Goal: Check status: Check status

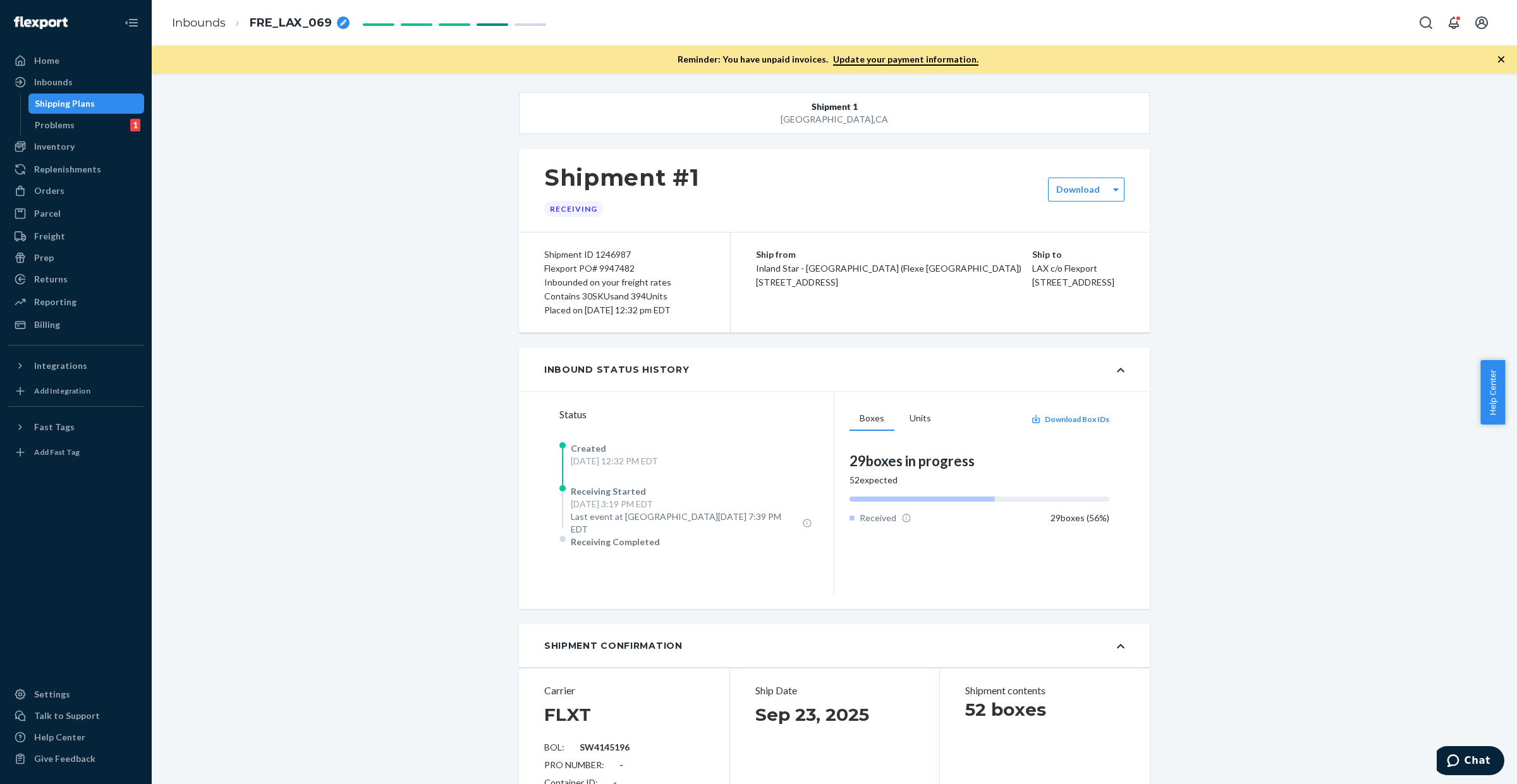
scroll to position [1990, 0]
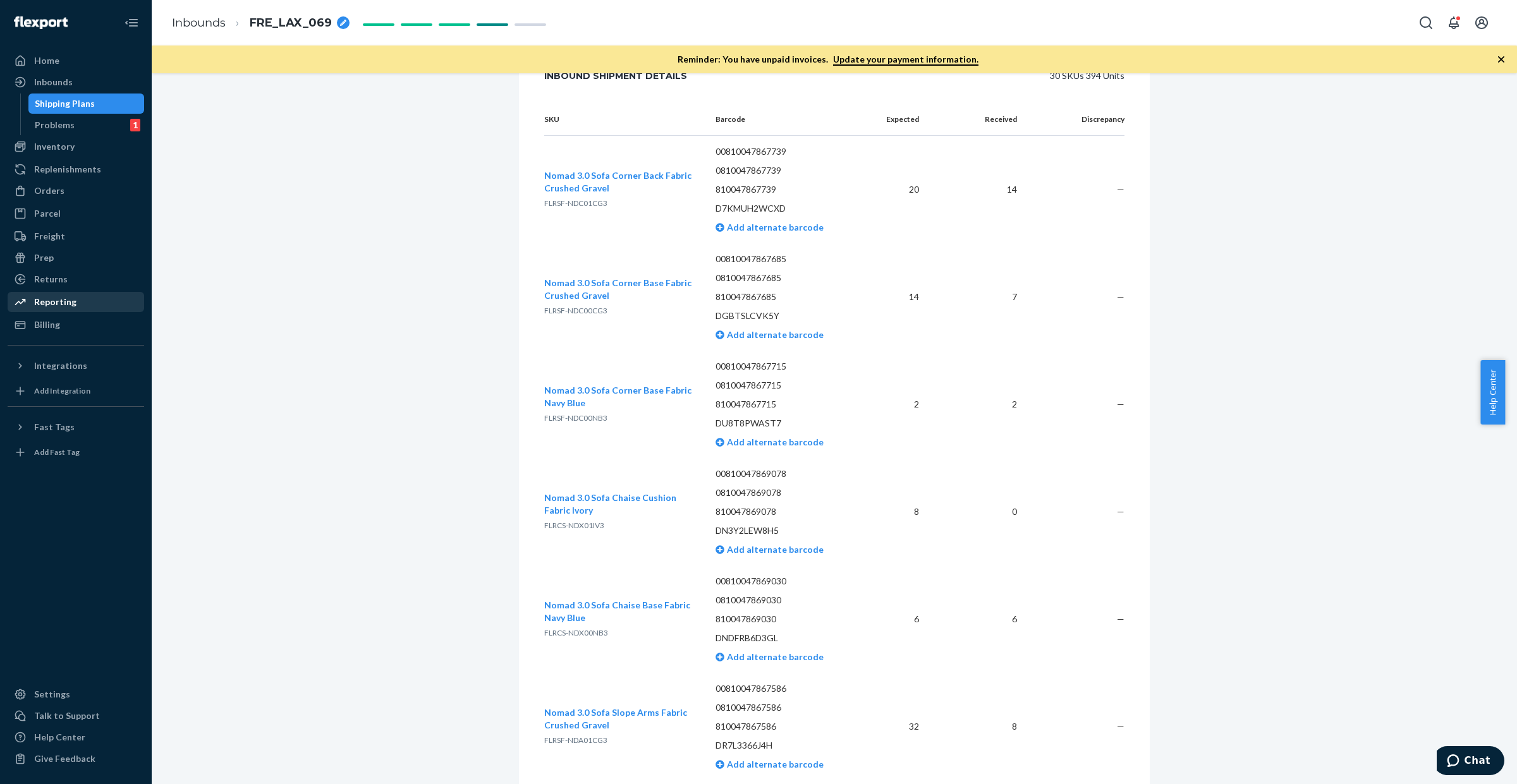
click at [67, 302] on div "Reporting" at bounding box center [55, 302] width 43 height 13
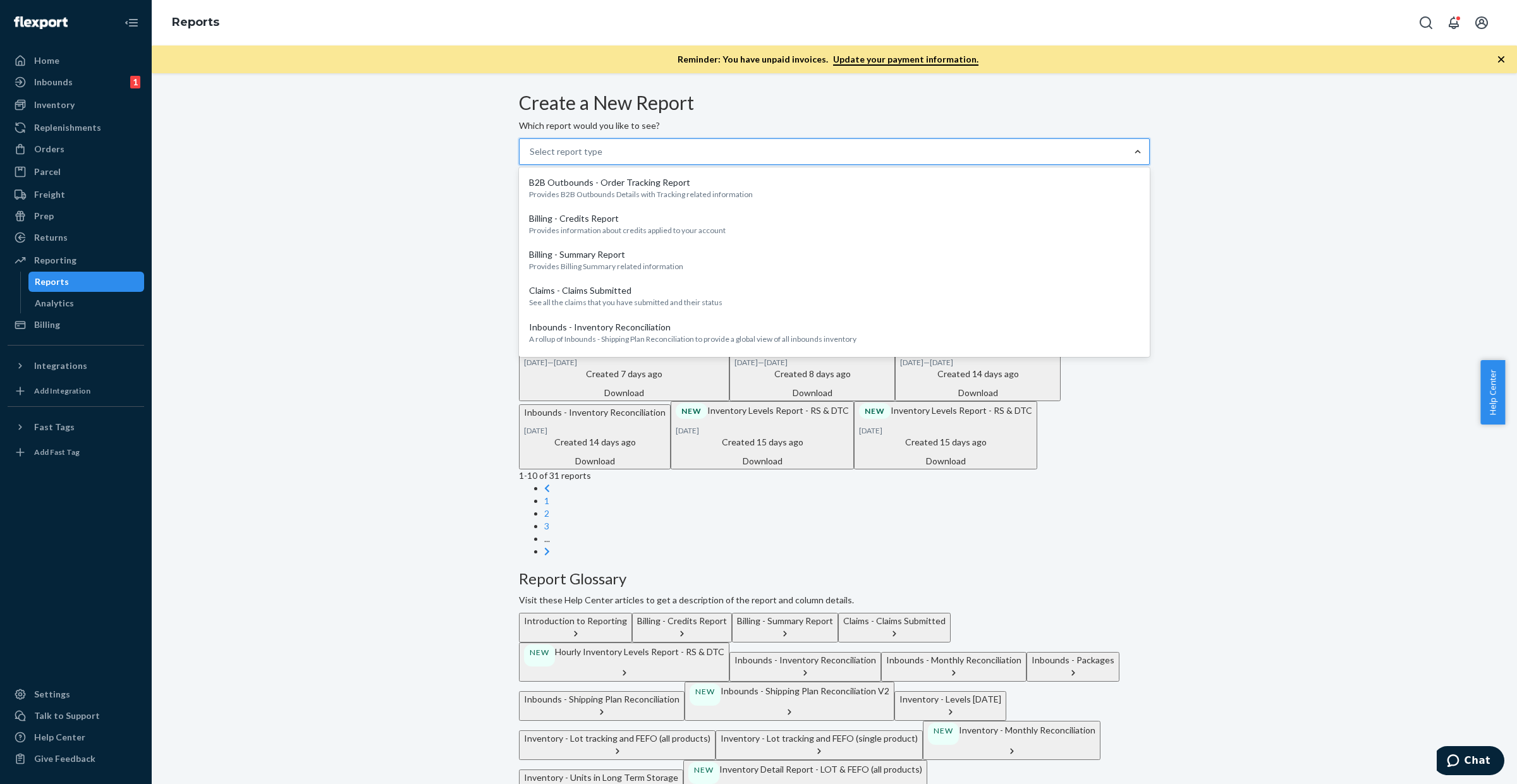
click at [1126, 158] on div at bounding box center [1138, 152] width 23 height 13
click at [531, 158] on input "option B2B Outbounds - Order Tracking Report focused, 1 of 32. 32 results avail…" at bounding box center [531, 152] width 2 height 13
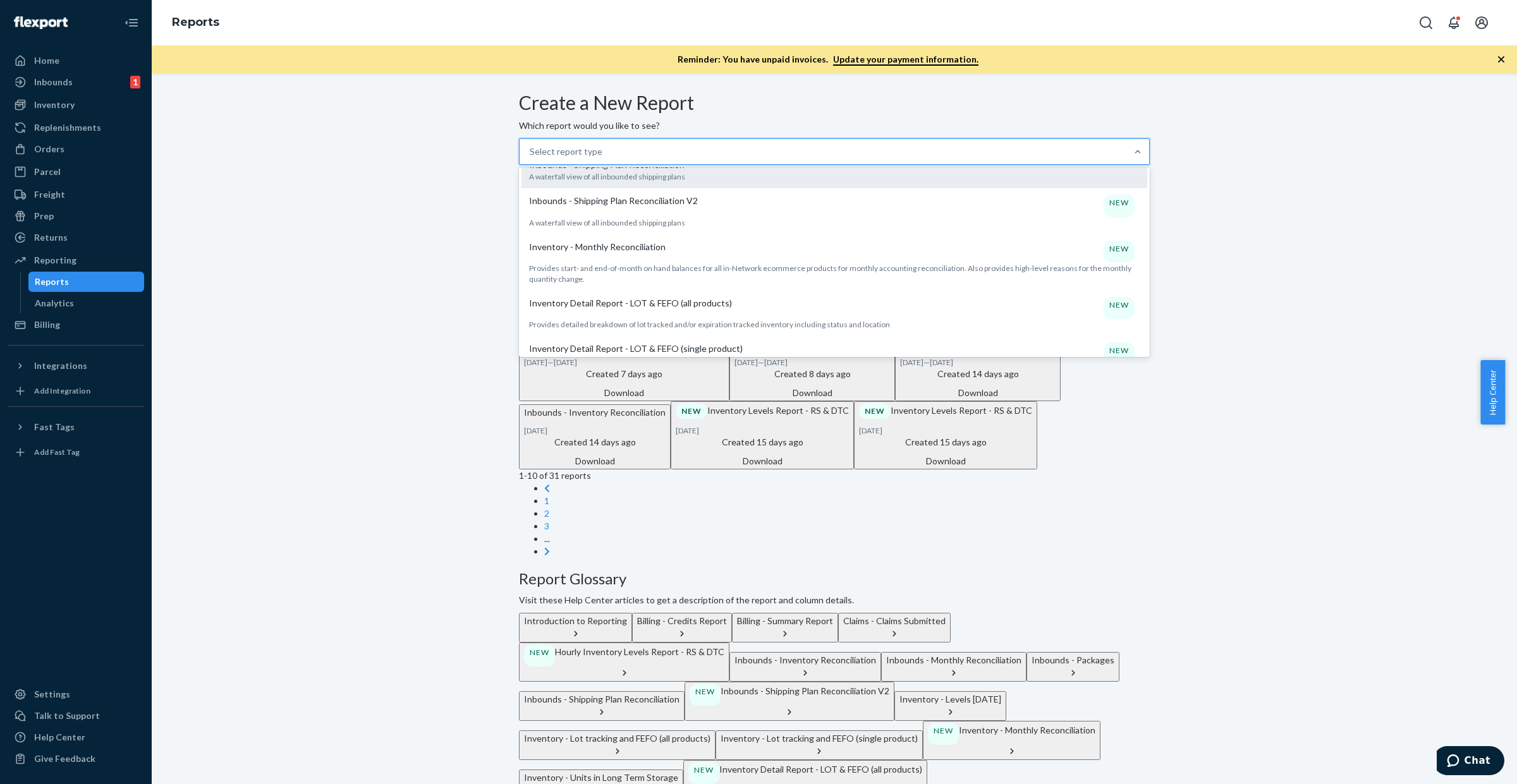
click at [655, 182] on div "Inbounds - Shipping Plan Reconciliation A waterfall view of all inbounded shipp…" at bounding box center [834, 170] width 610 height 23
click at [531, 158] on input "option Inbounds - Shipping Plan Reconciliation focused, 9 of 32. 32 results ava…" at bounding box center [531, 152] width 2 height 13
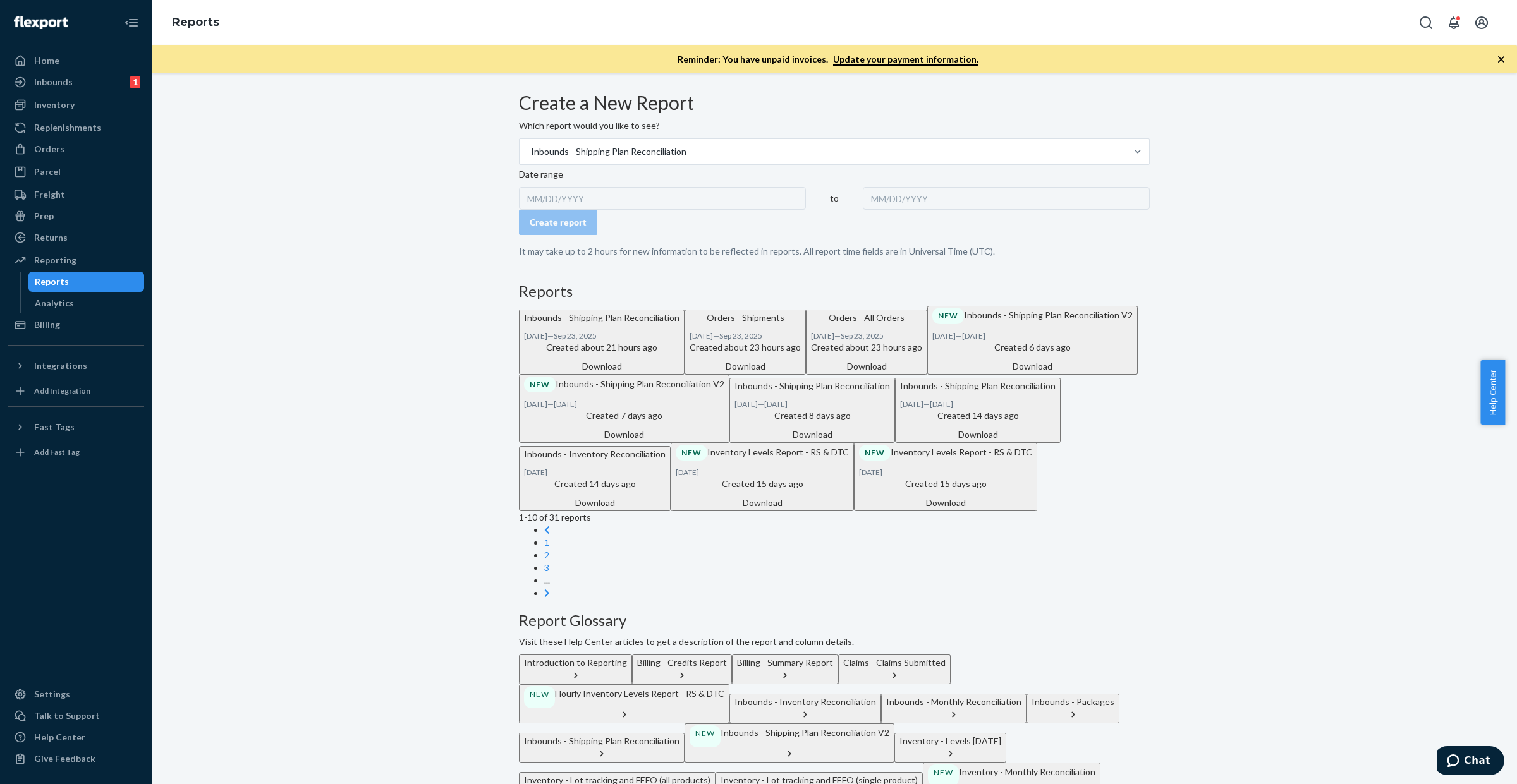
click at [577, 210] on div "Date range MM/DD/YYYY to MM/DD/YYYY" at bounding box center [835, 189] width 631 height 42
click at [577, 210] on div "MM/DD/YYYY" at bounding box center [663, 198] width 287 height 23
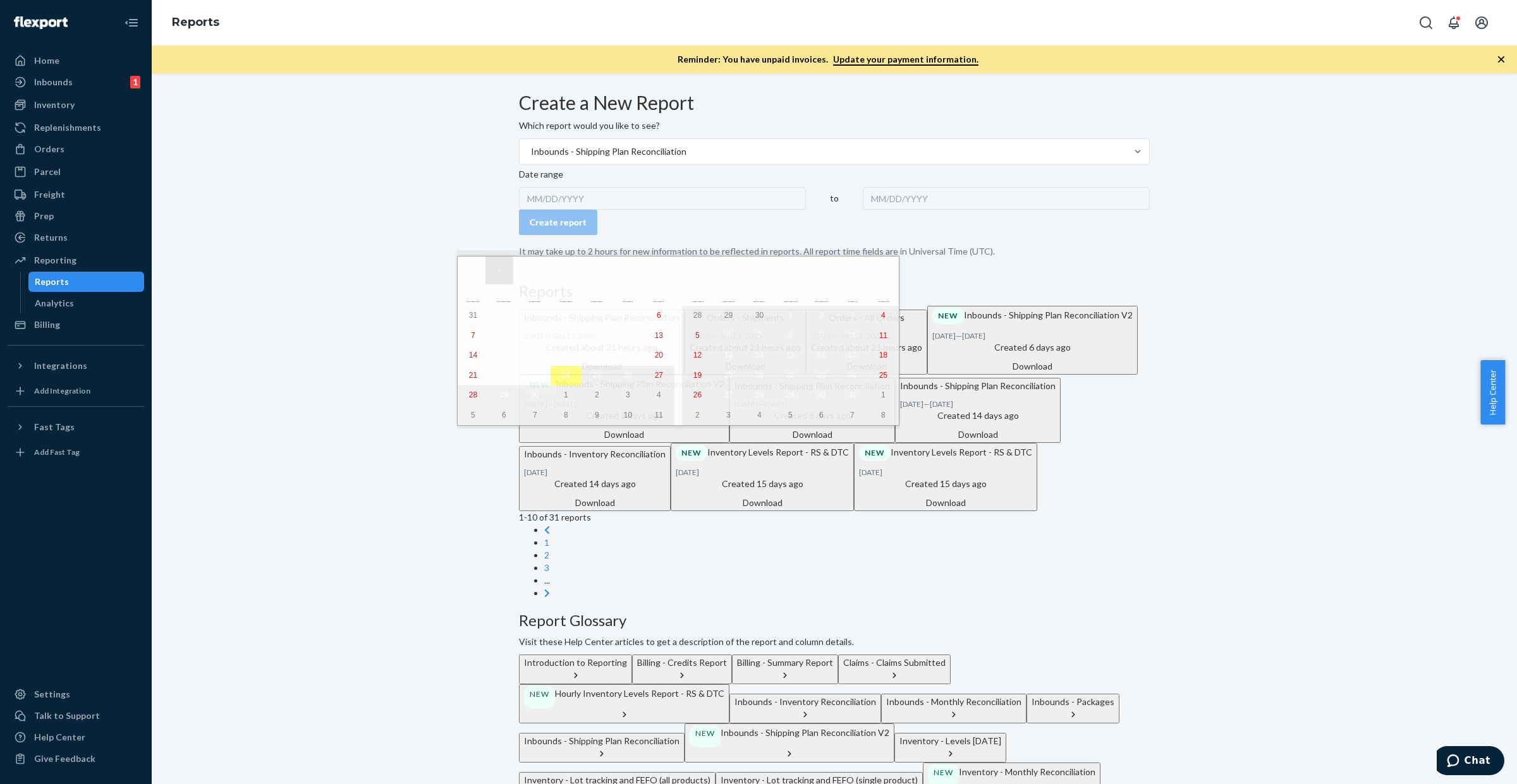
click at [506, 270] on button "‹" at bounding box center [499, 270] width 28 height 28
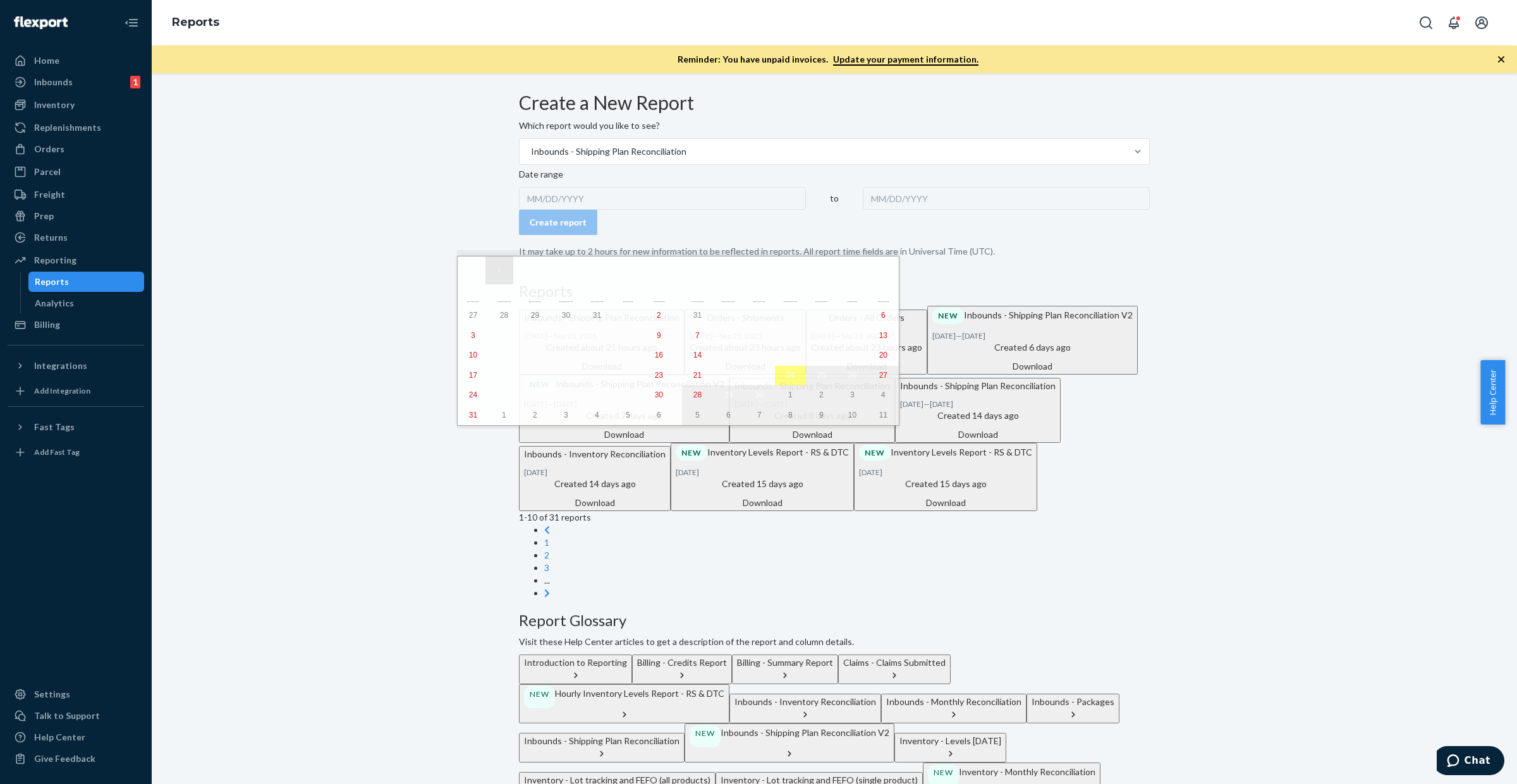
click at [506, 270] on button "‹" at bounding box center [499, 270] width 28 height 28
click at [523, 311] on button "1" at bounding box center [535, 316] width 31 height 20
click at [843, 269] on button "›" at bounding box center [857, 270] width 28 height 28
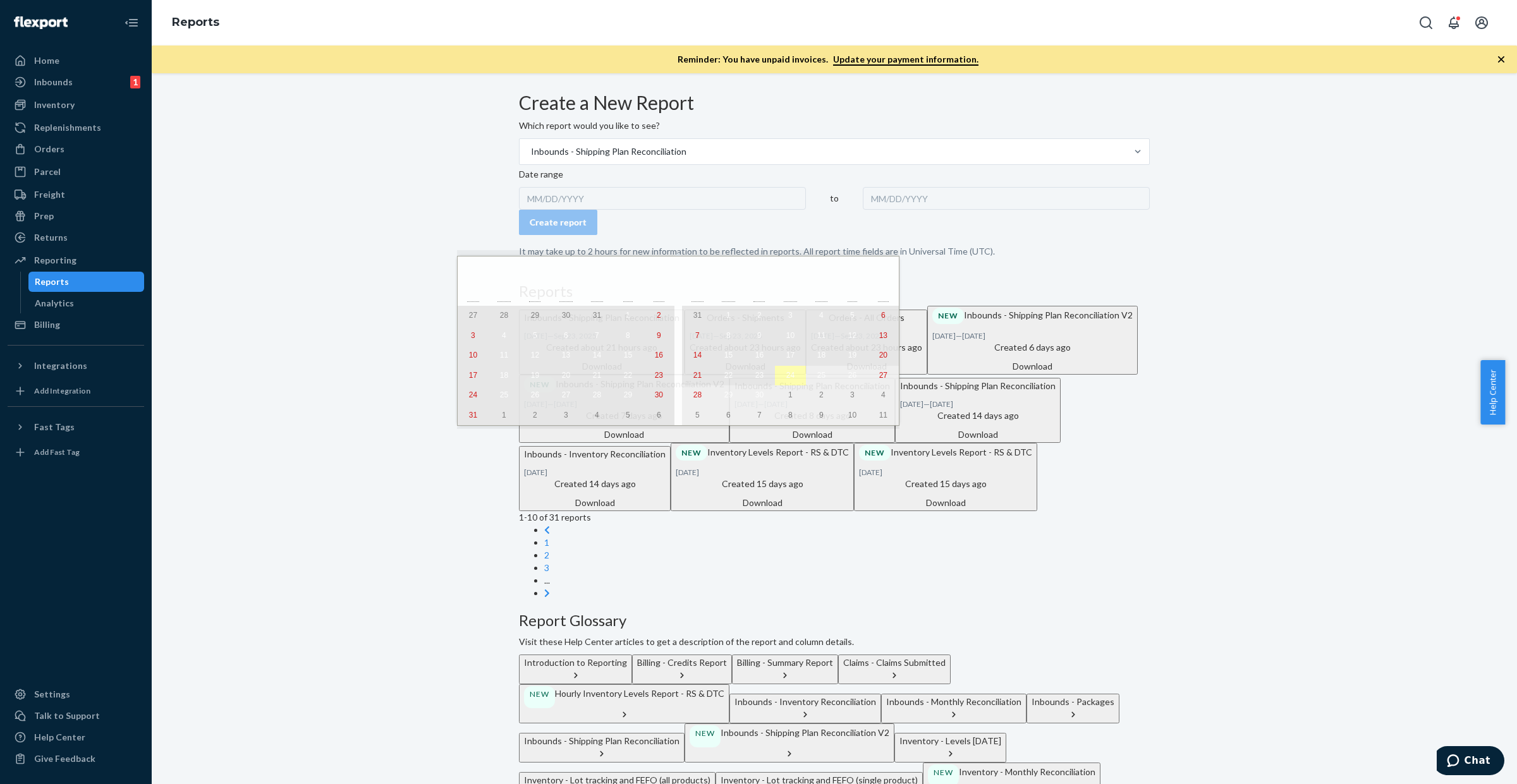
click at [787, 380] on abbr "24" at bounding box center [791, 375] width 8 height 9
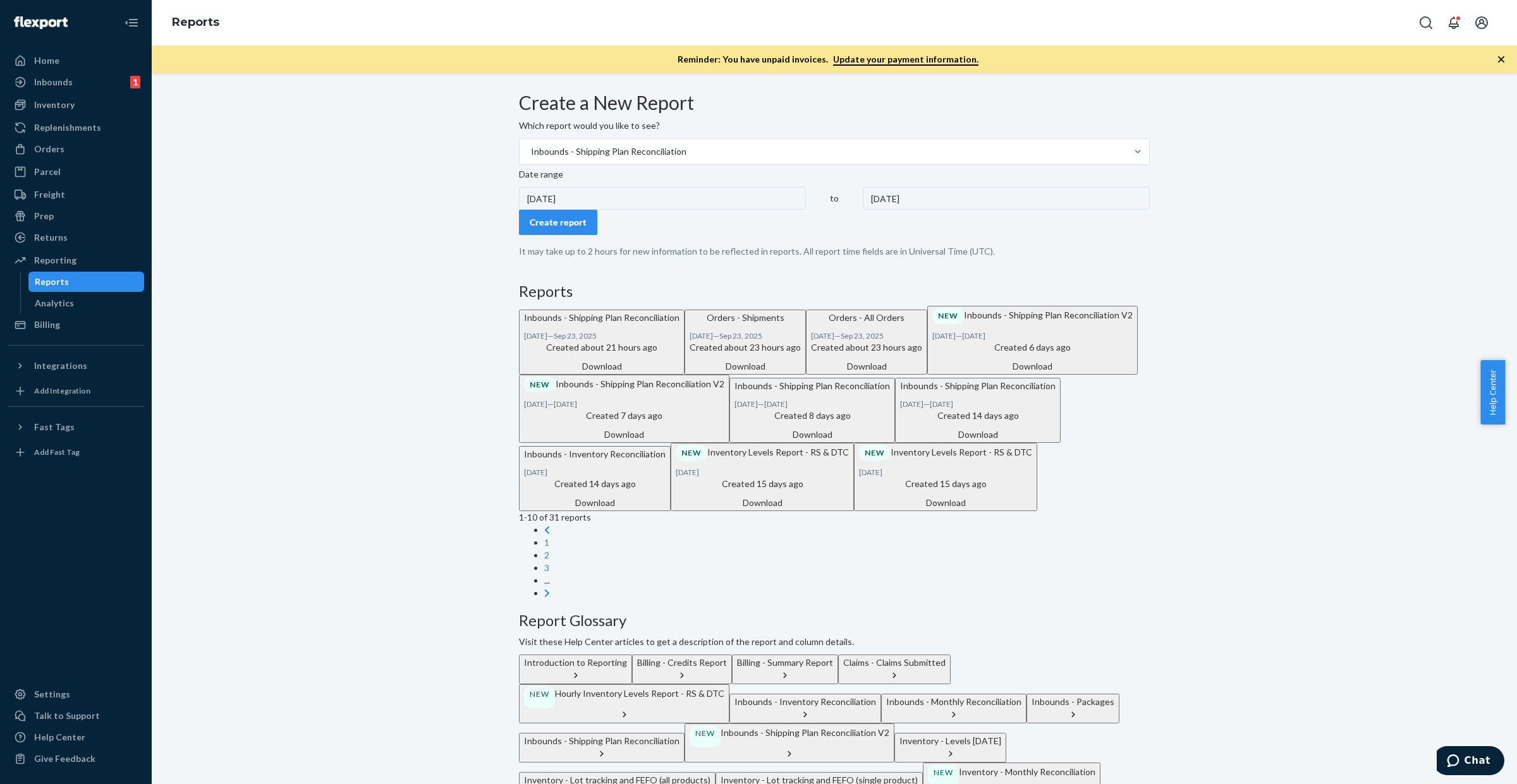
click at [575, 229] on div "Create report" at bounding box center [558, 223] width 57 height 13
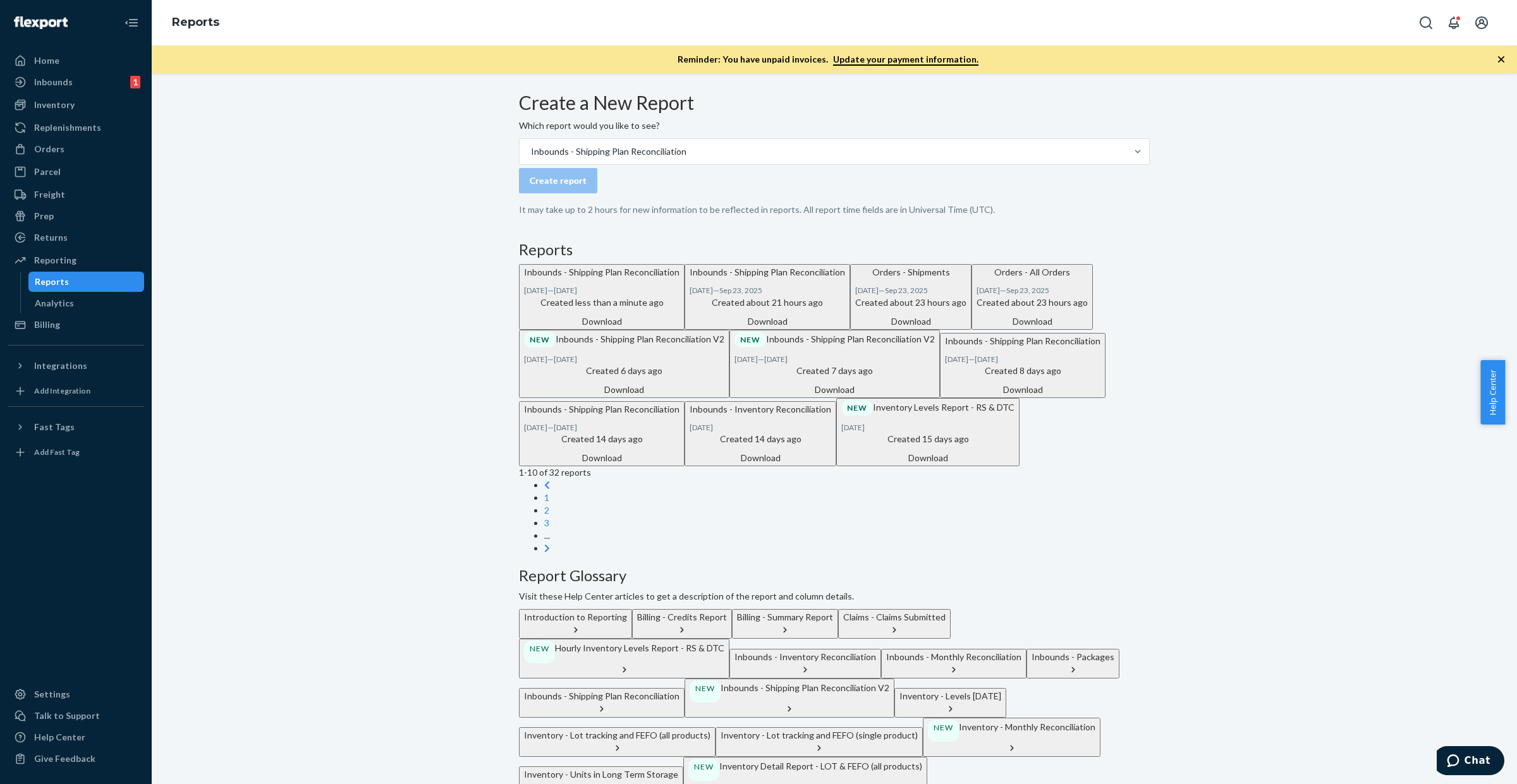
click at [680, 328] on div "Download" at bounding box center [601, 322] width 155 height 13
click at [60, 77] on div "Inbounds" at bounding box center [53, 82] width 39 height 13
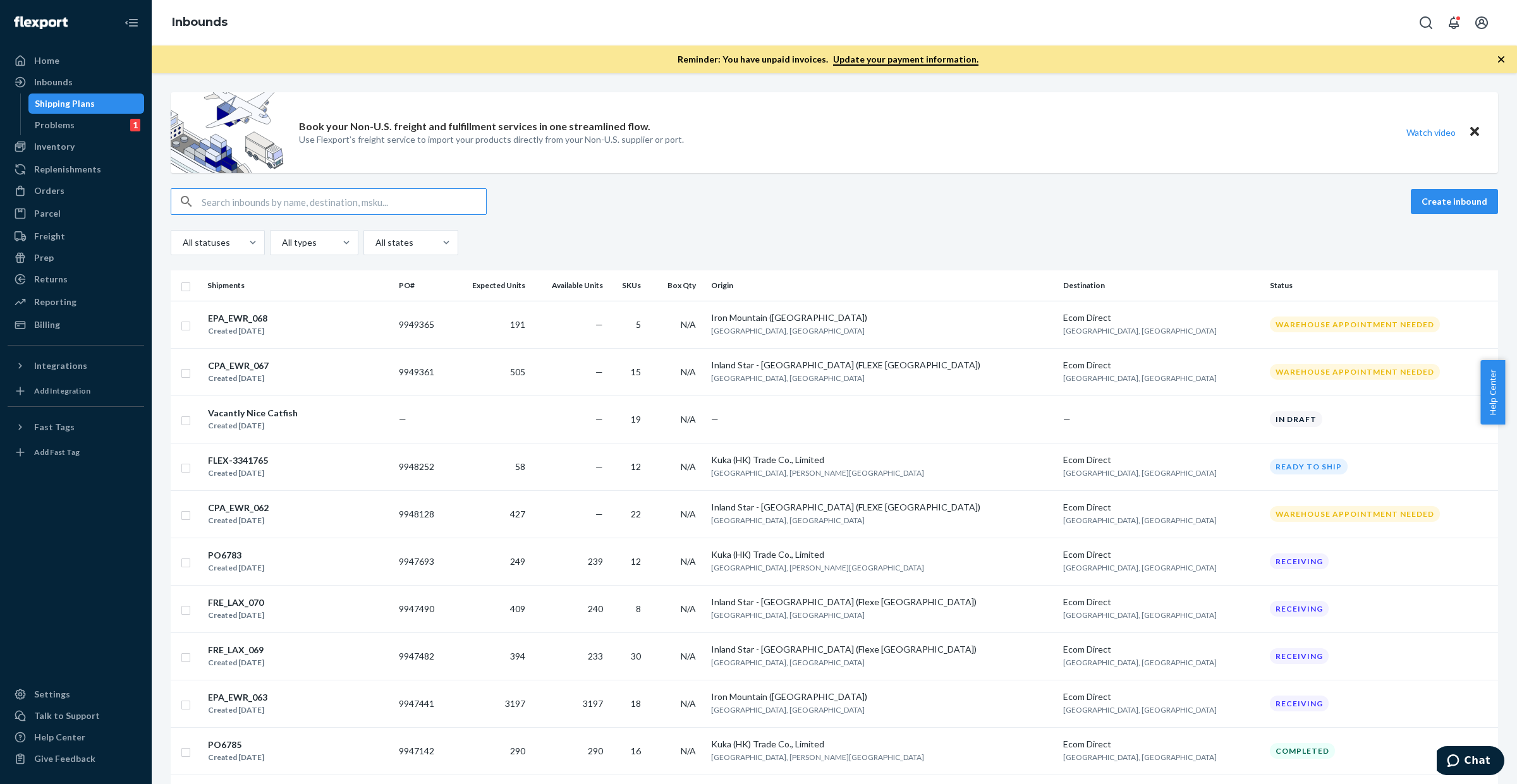
click at [279, 200] on input "text" at bounding box center [343, 201] width 284 height 25
type input "9924356"
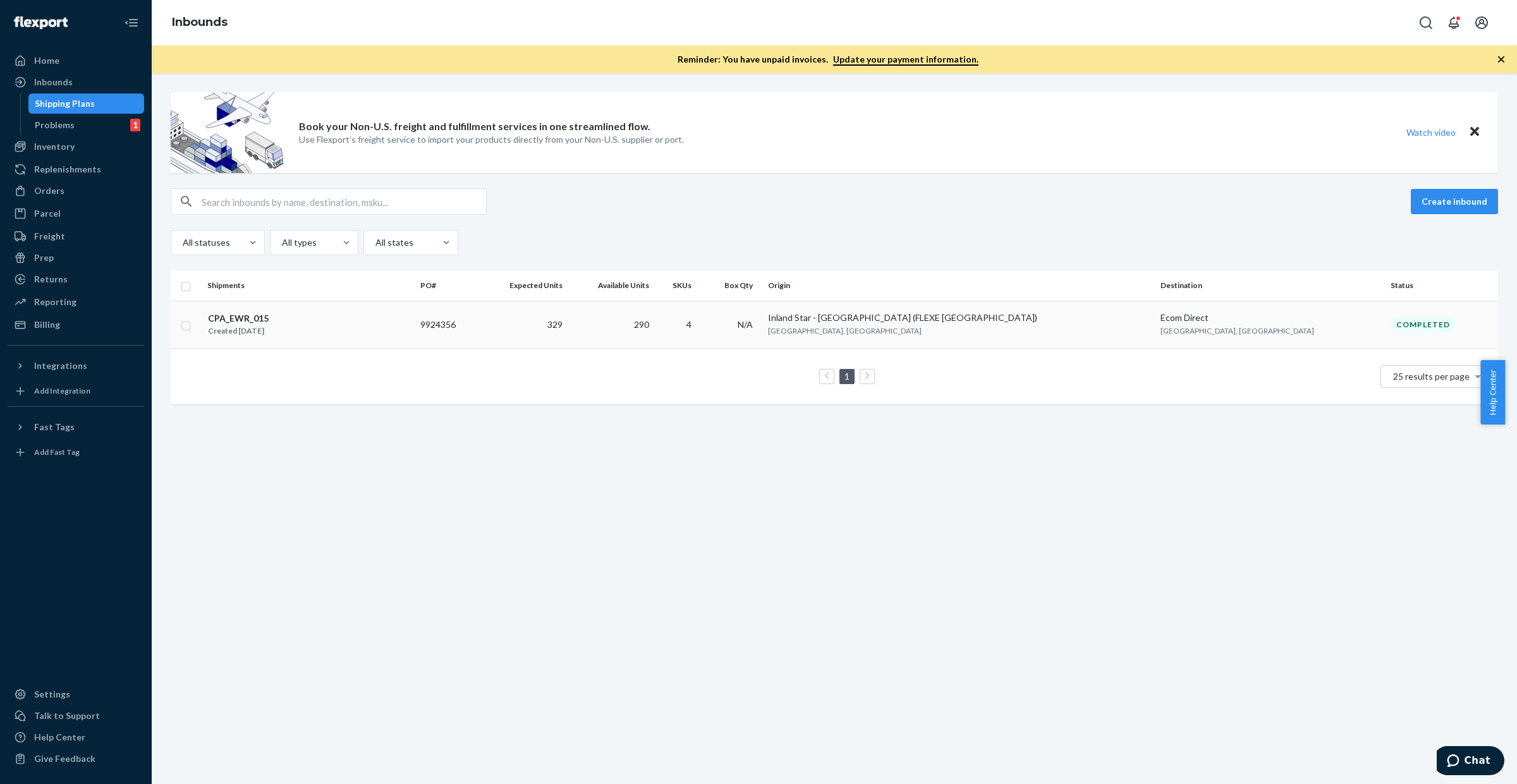
click at [654, 326] on td "290" at bounding box center [610, 324] width 86 height 47
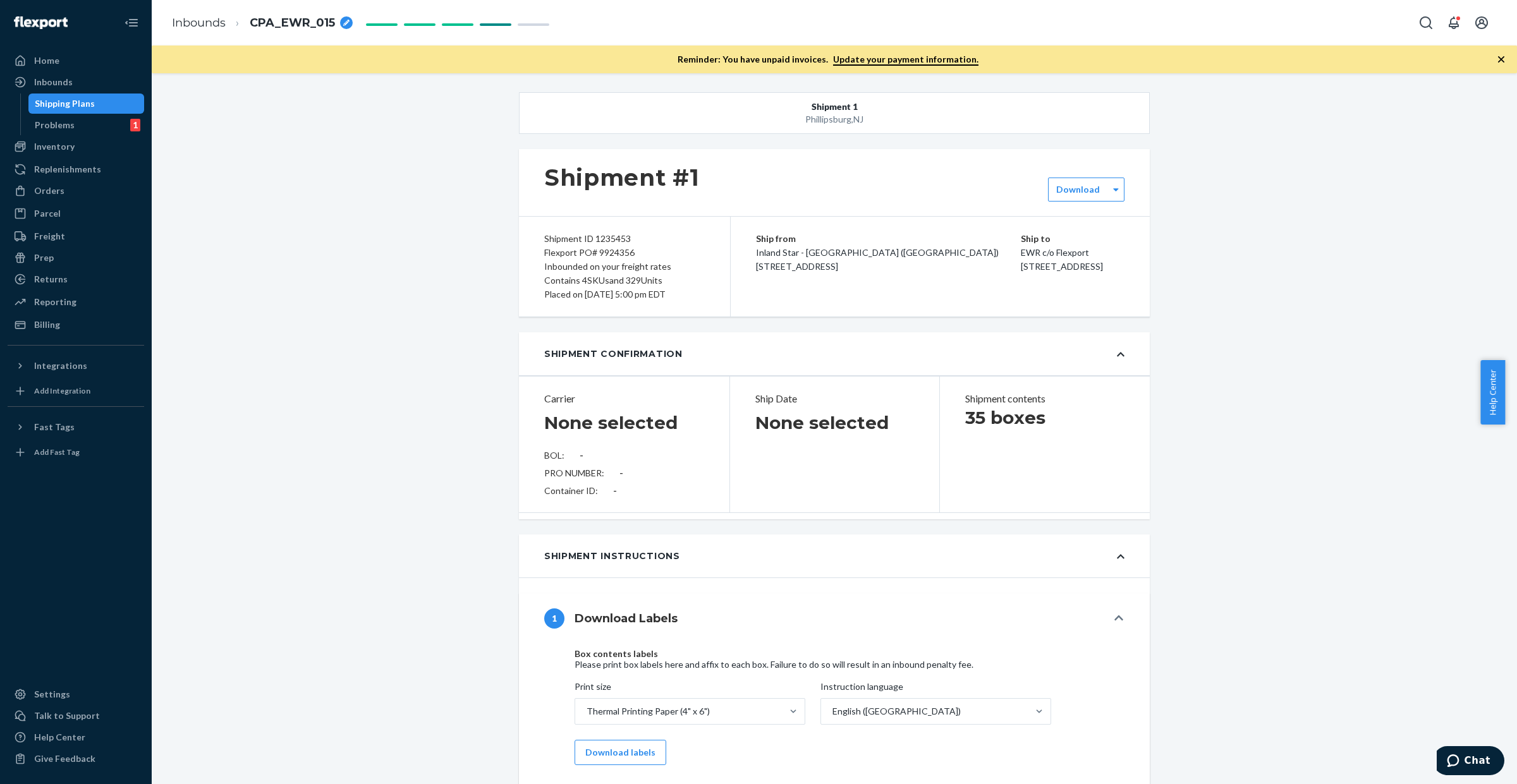
type input "SW4108546"
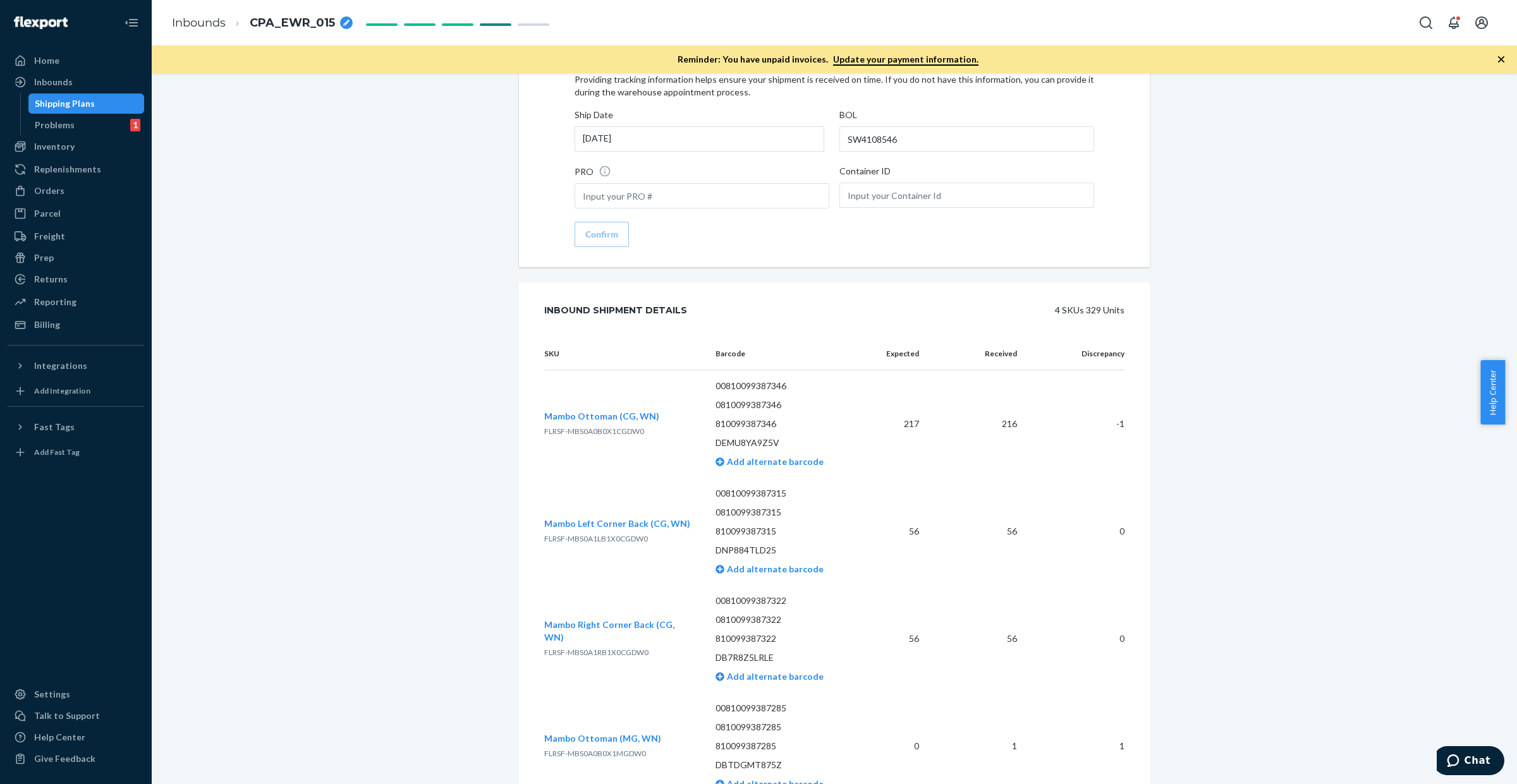
scroll to position [1808, 0]
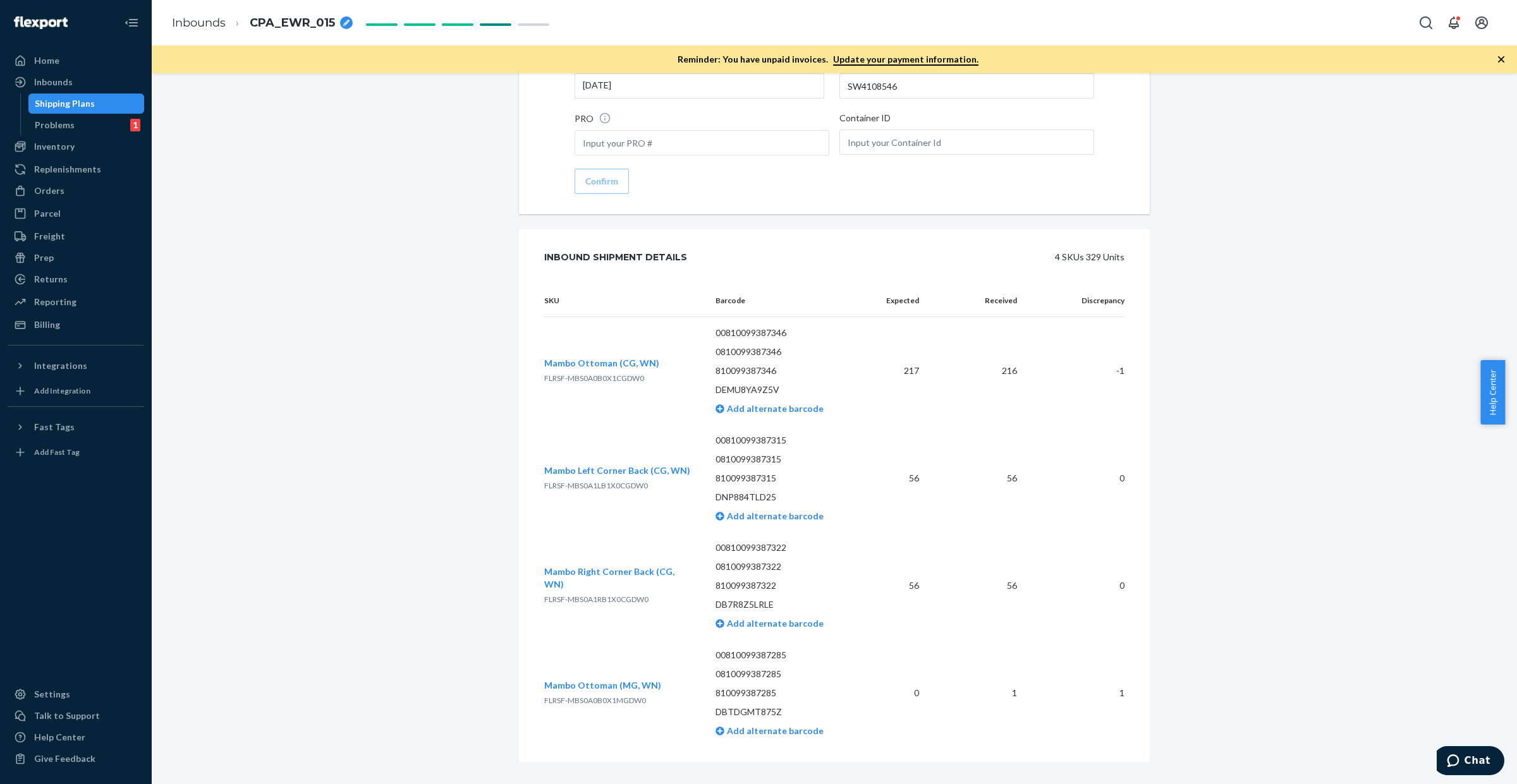
click at [631, 695] on span "FLRSF-MBS0A0B0X1MGDW0" at bounding box center [595, 700] width 101 height 10
copy span "FLRSF-MBS0A0B0X1MGDW0"
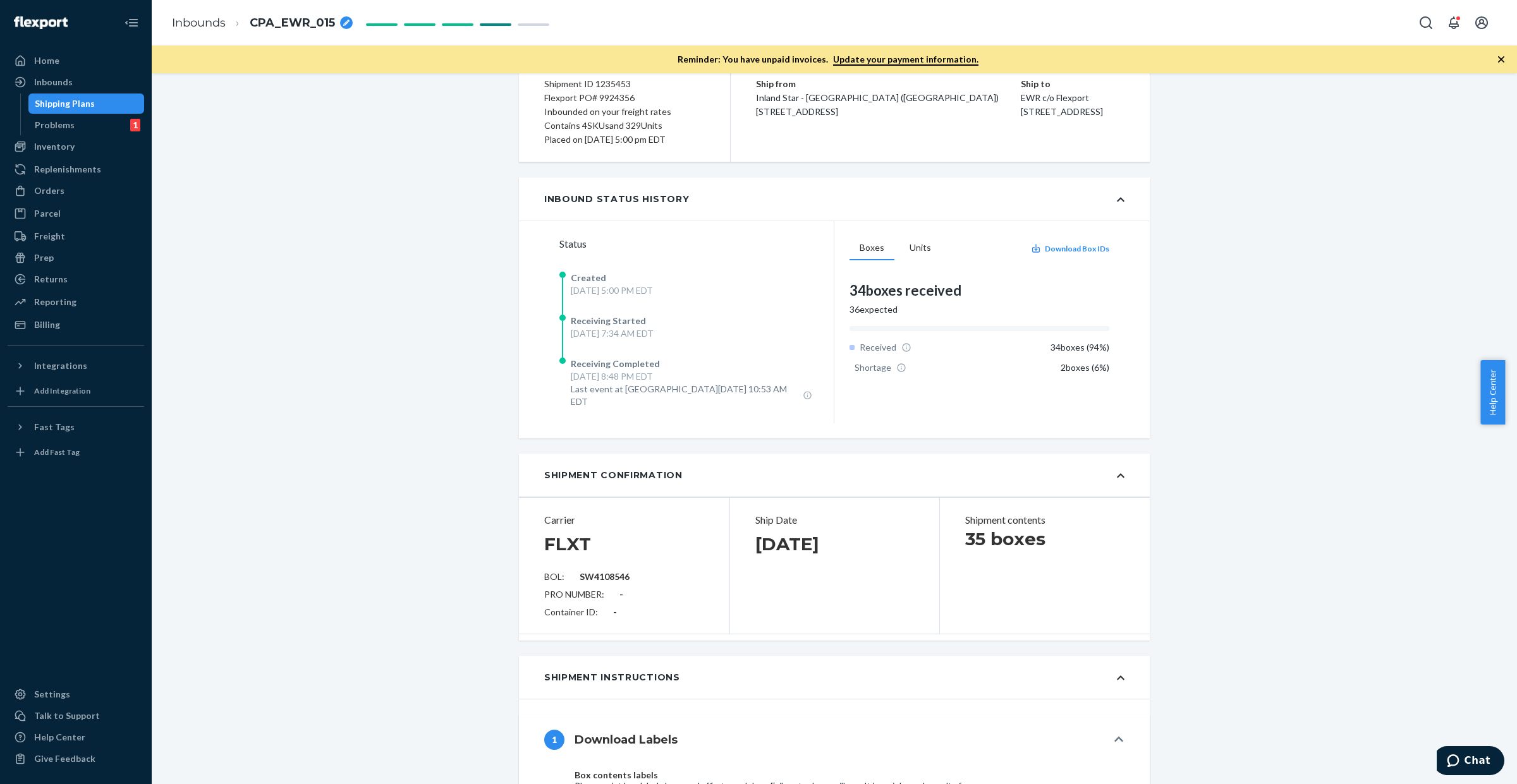
scroll to position [149, 0]
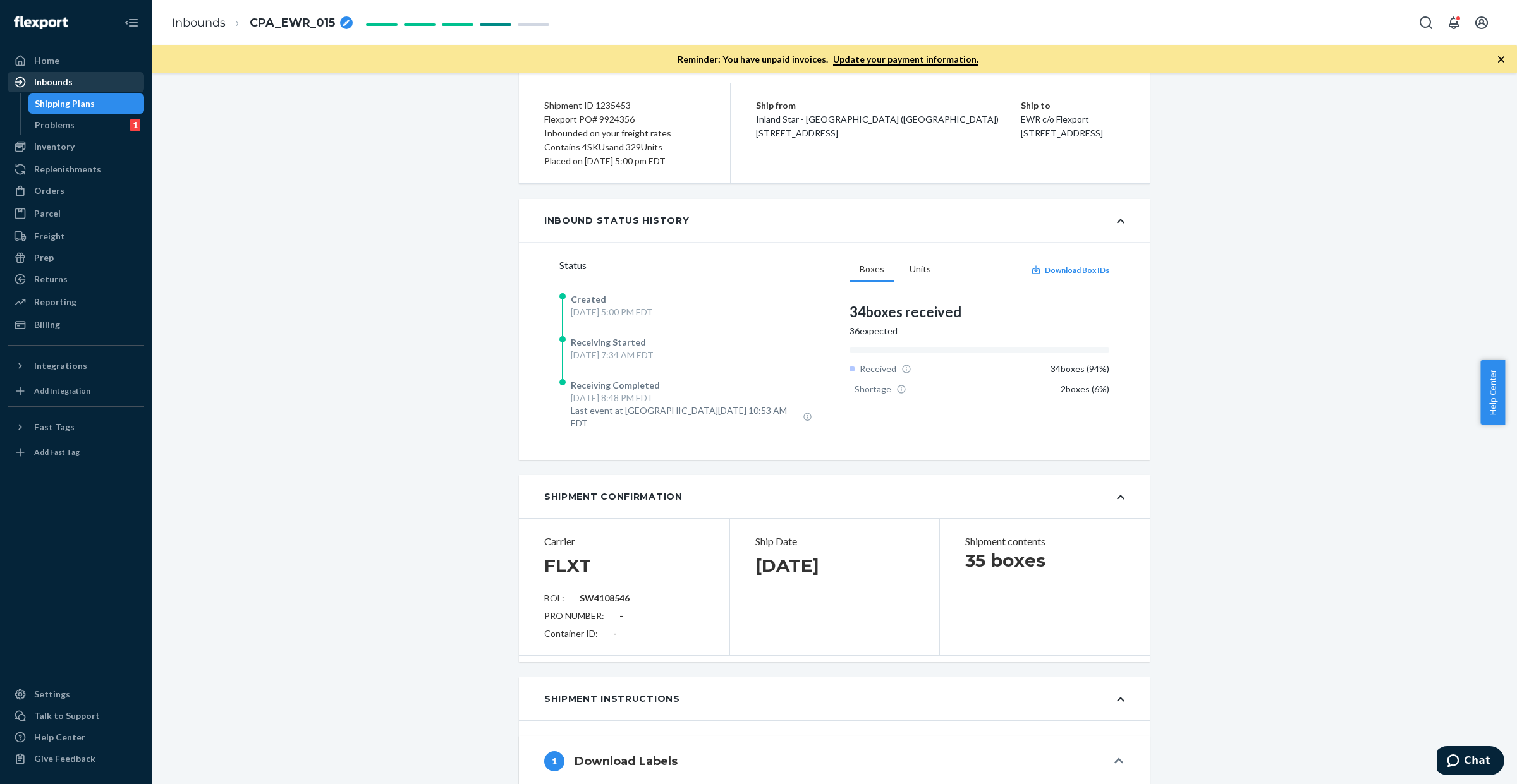
click at [114, 87] on div "Inbounds" at bounding box center [76, 82] width 134 height 18
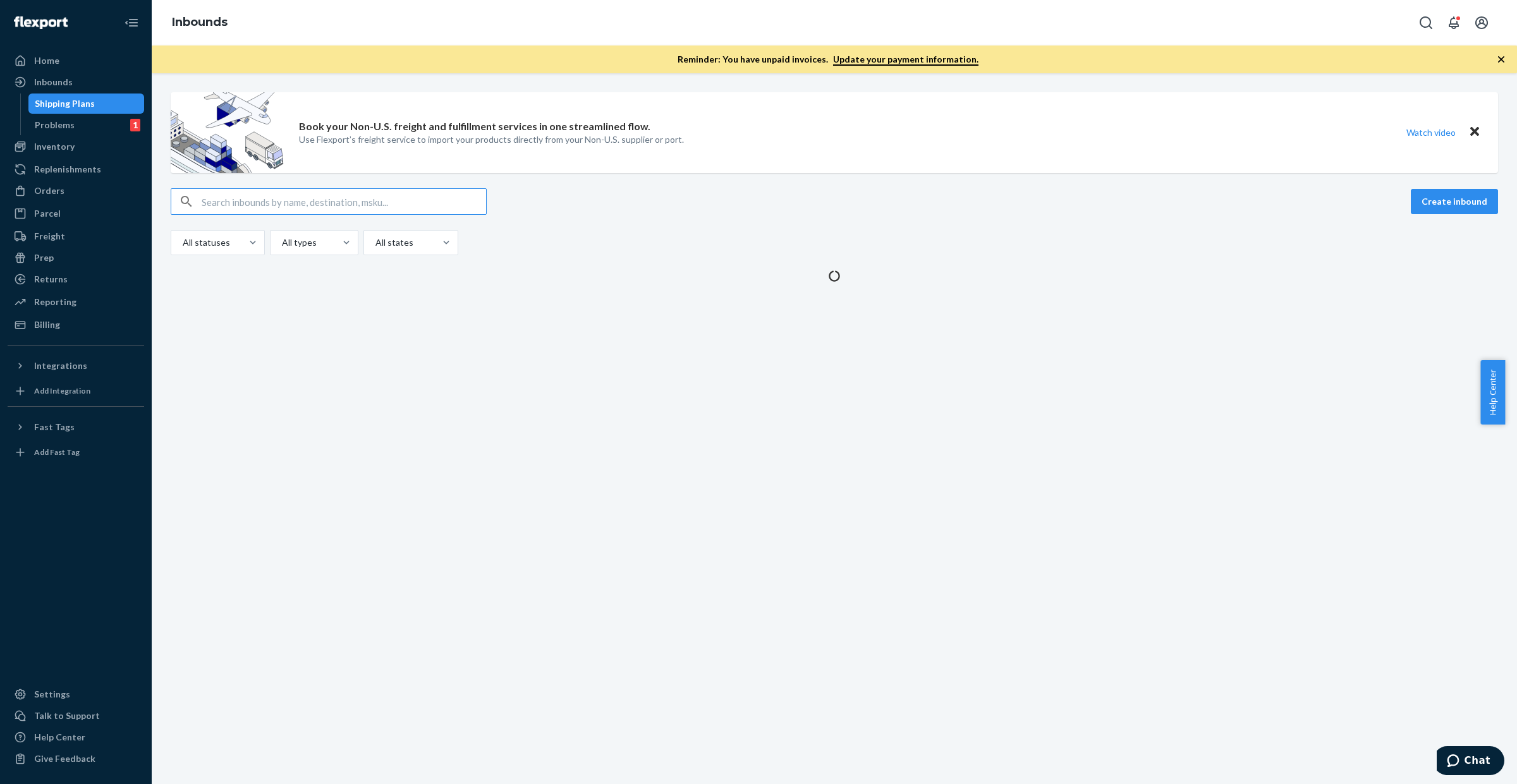
click at [386, 192] on input "text" at bounding box center [343, 201] width 284 height 25
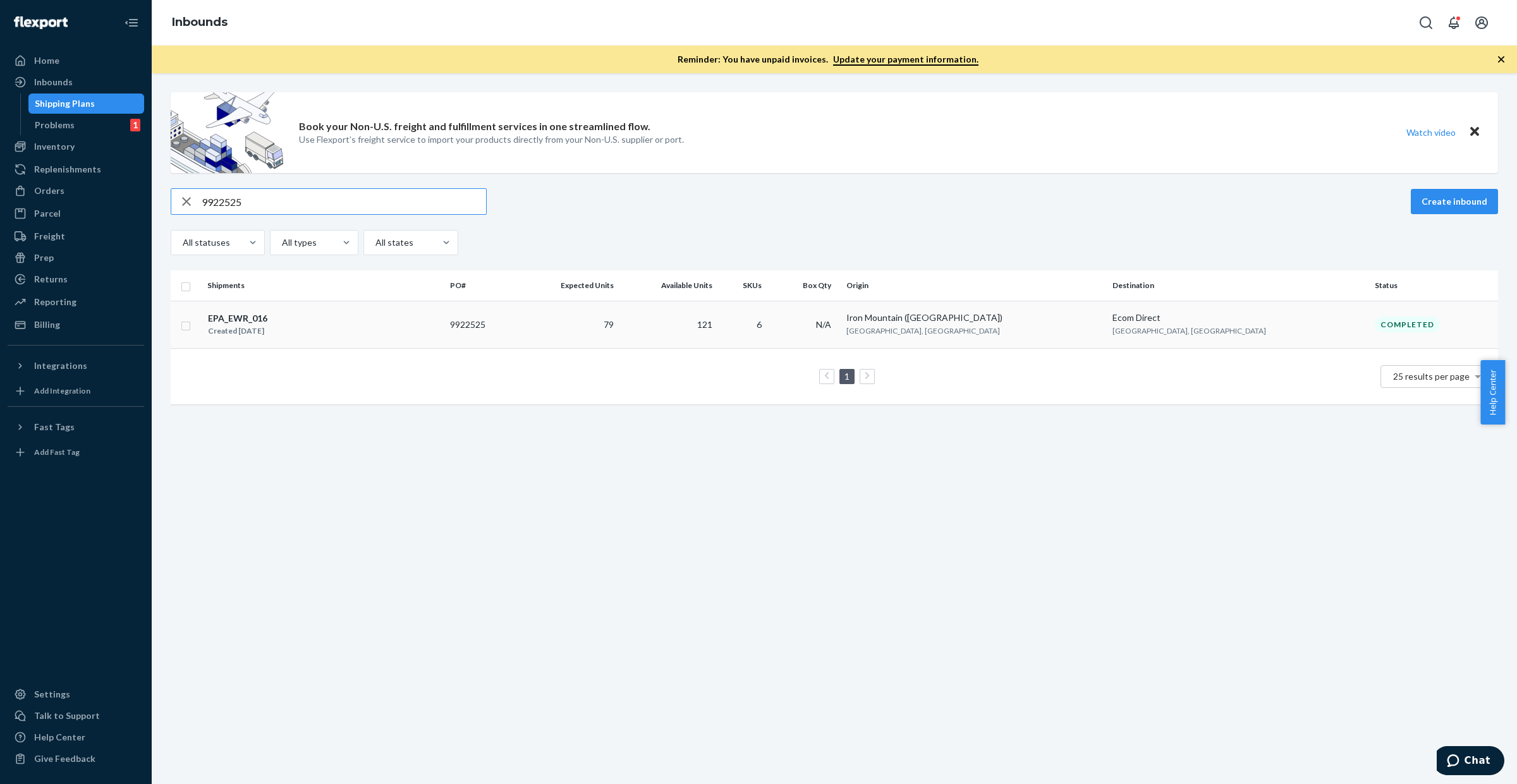
type input "9922525"
click at [717, 341] on td "121" at bounding box center [668, 324] width 98 height 47
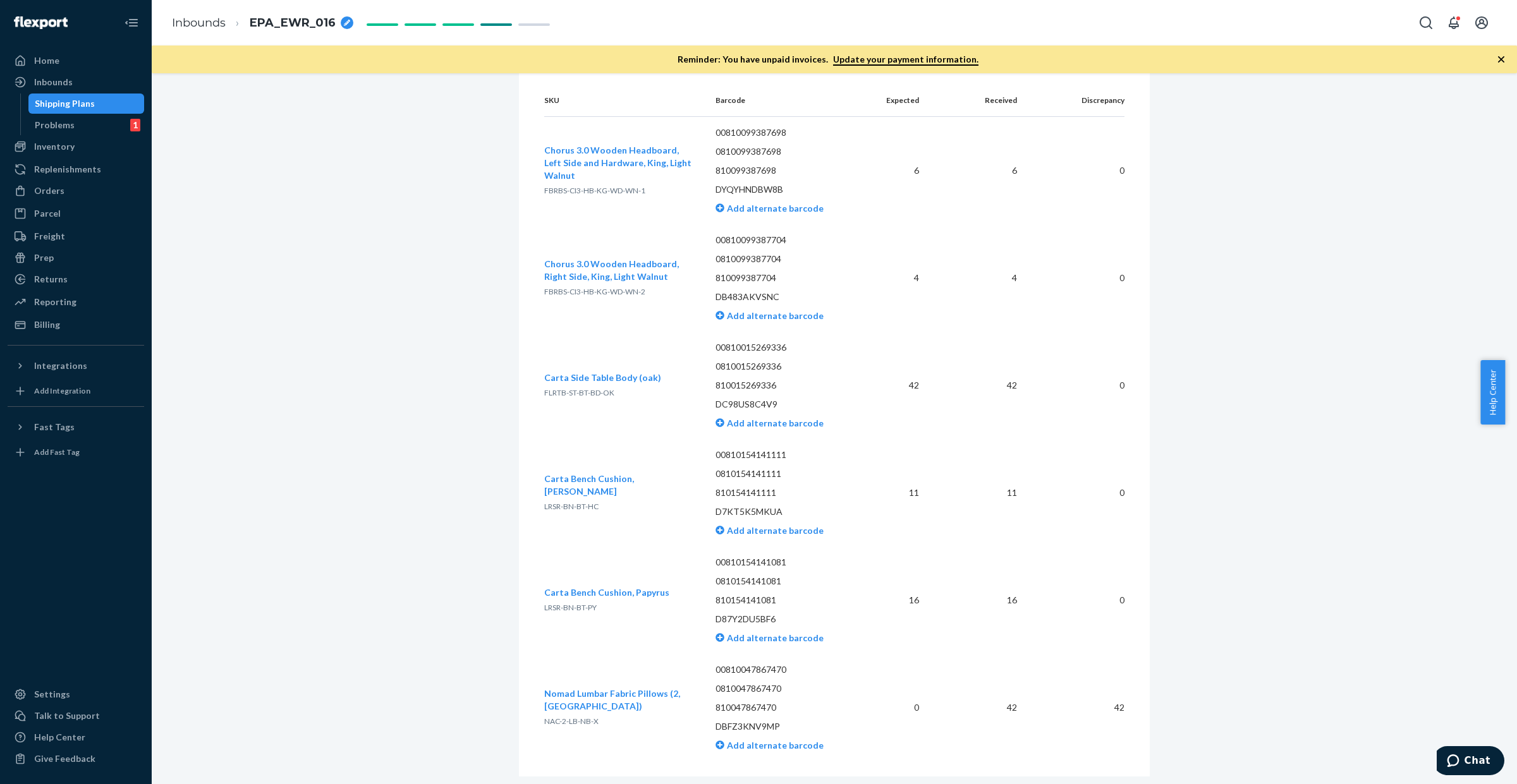
scroll to position [2342, 0]
click at [567, 716] on span "NAC-2-LB-NB-X" at bounding box center [572, 721] width 55 height 10
copy span "NAC-2-LB-NB-X"
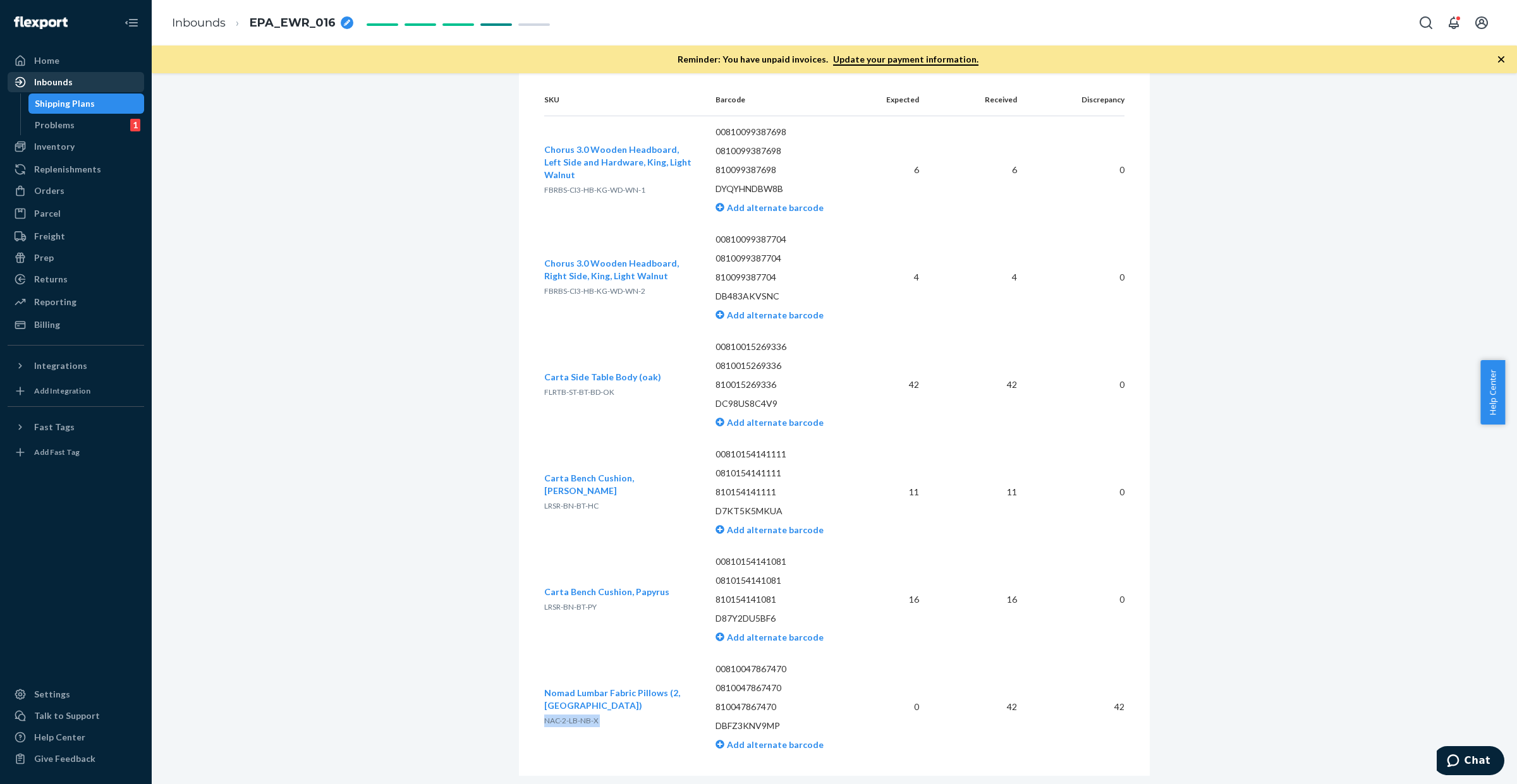
click at [75, 84] on div "Inbounds" at bounding box center [76, 82] width 134 height 18
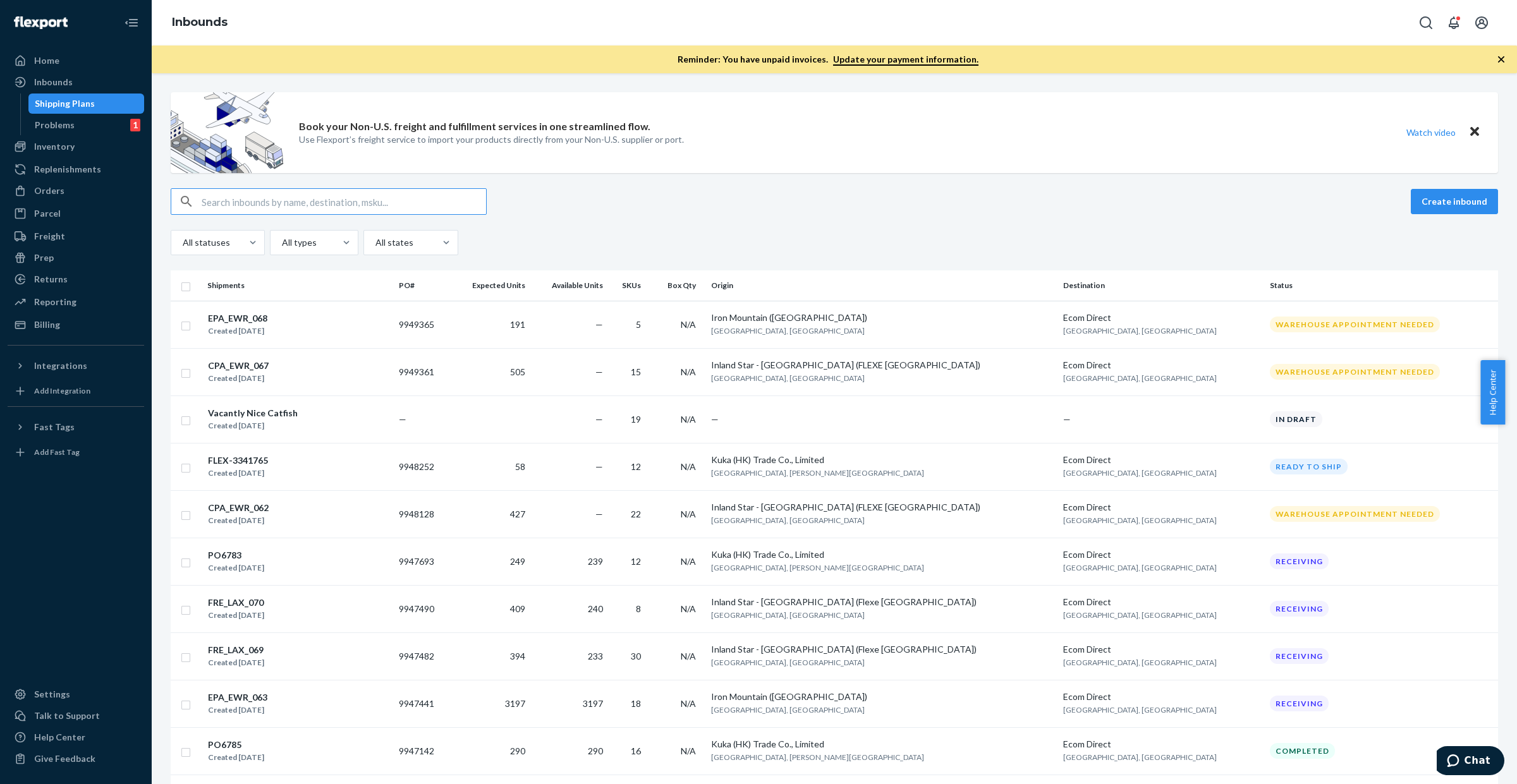
click at [364, 203] on input "text" at bounding box center [343, 201] width 284 height 25
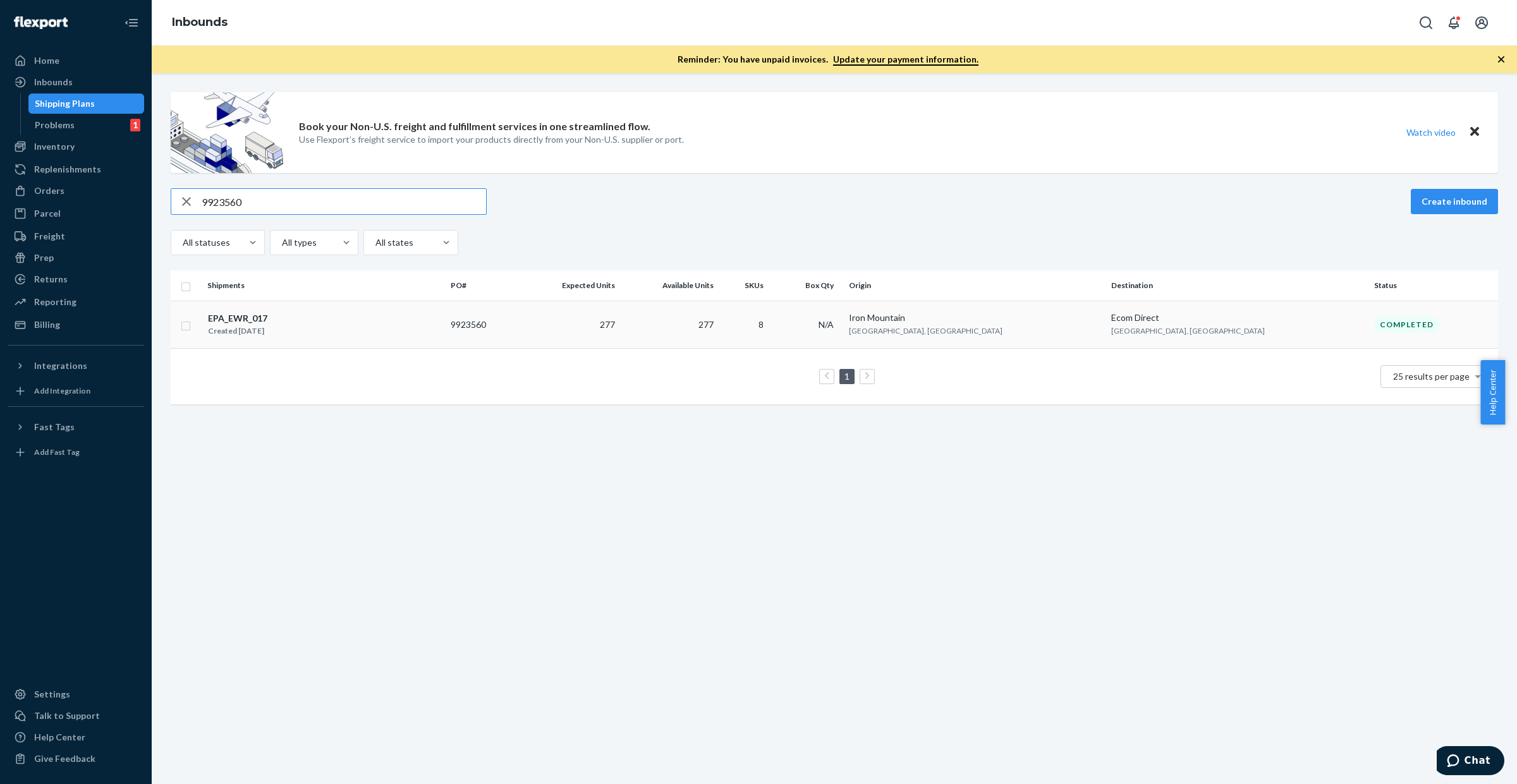
type input "9923560"
click at [621, 345] on td "277" at bounding box center [570, 324] width 101 height 47
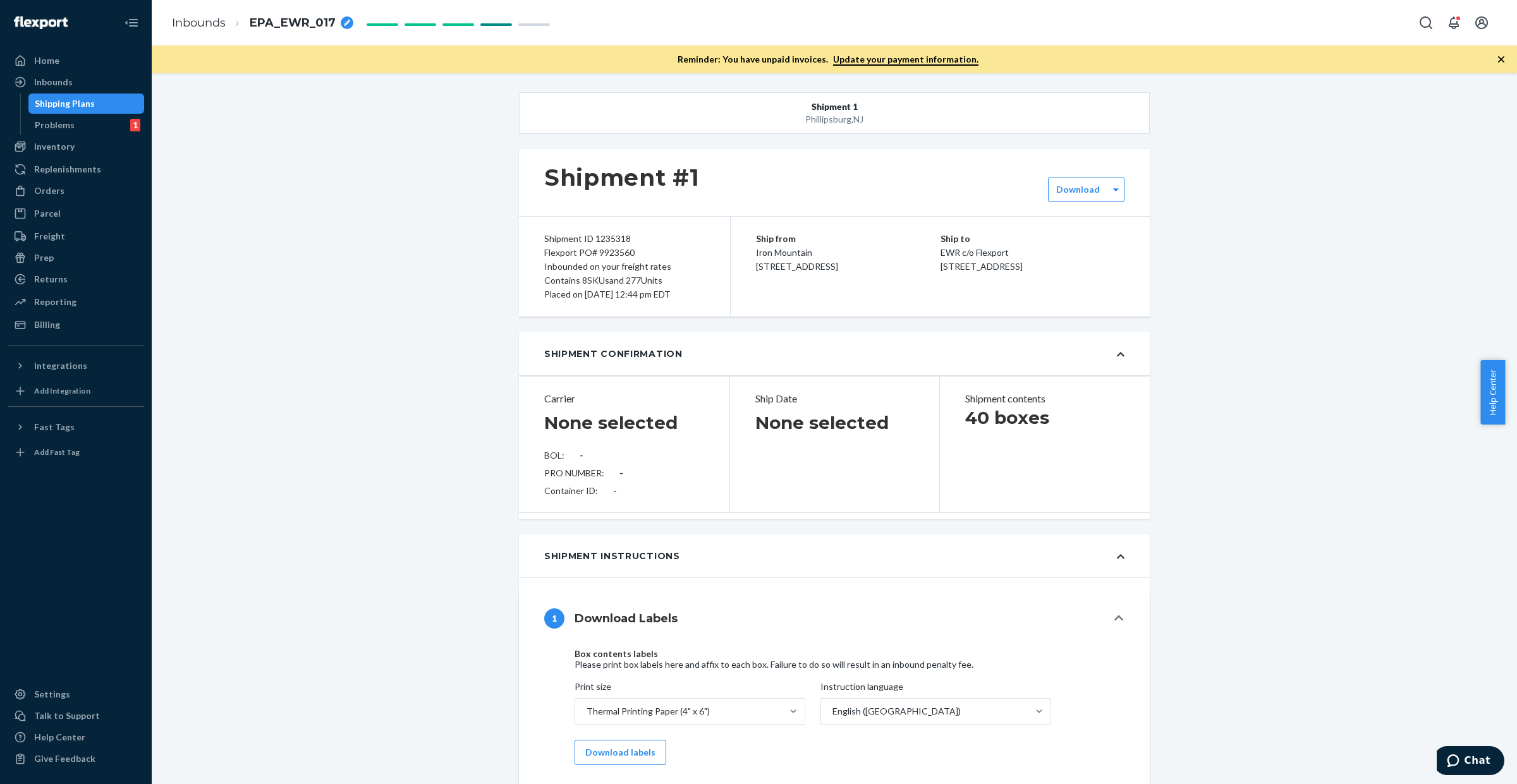
type input "SW4080908"
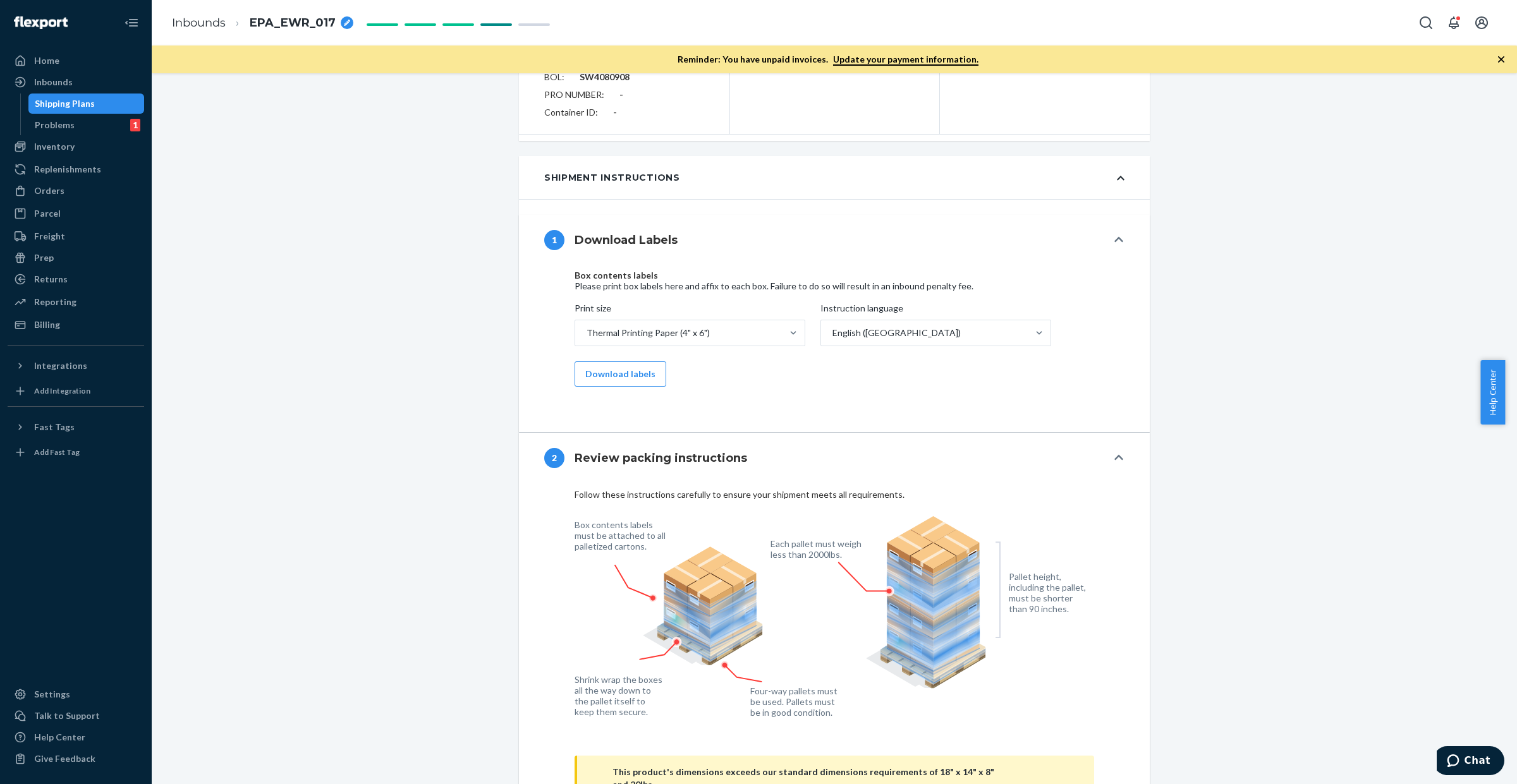
scroll to position [342, 0]
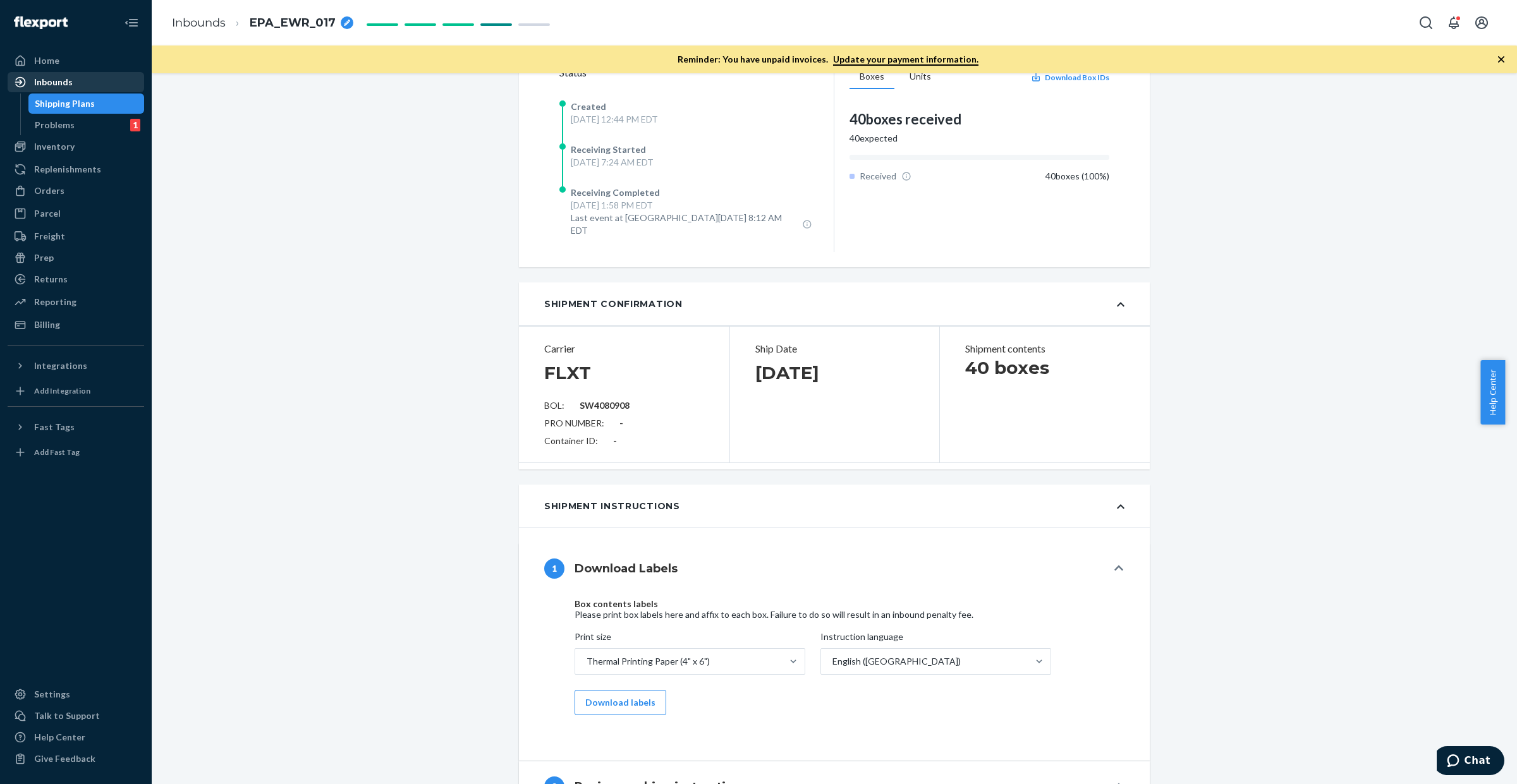
click at [82, 77] on div "Inbounds" at bounding box center [76, 82] width 134 height 18
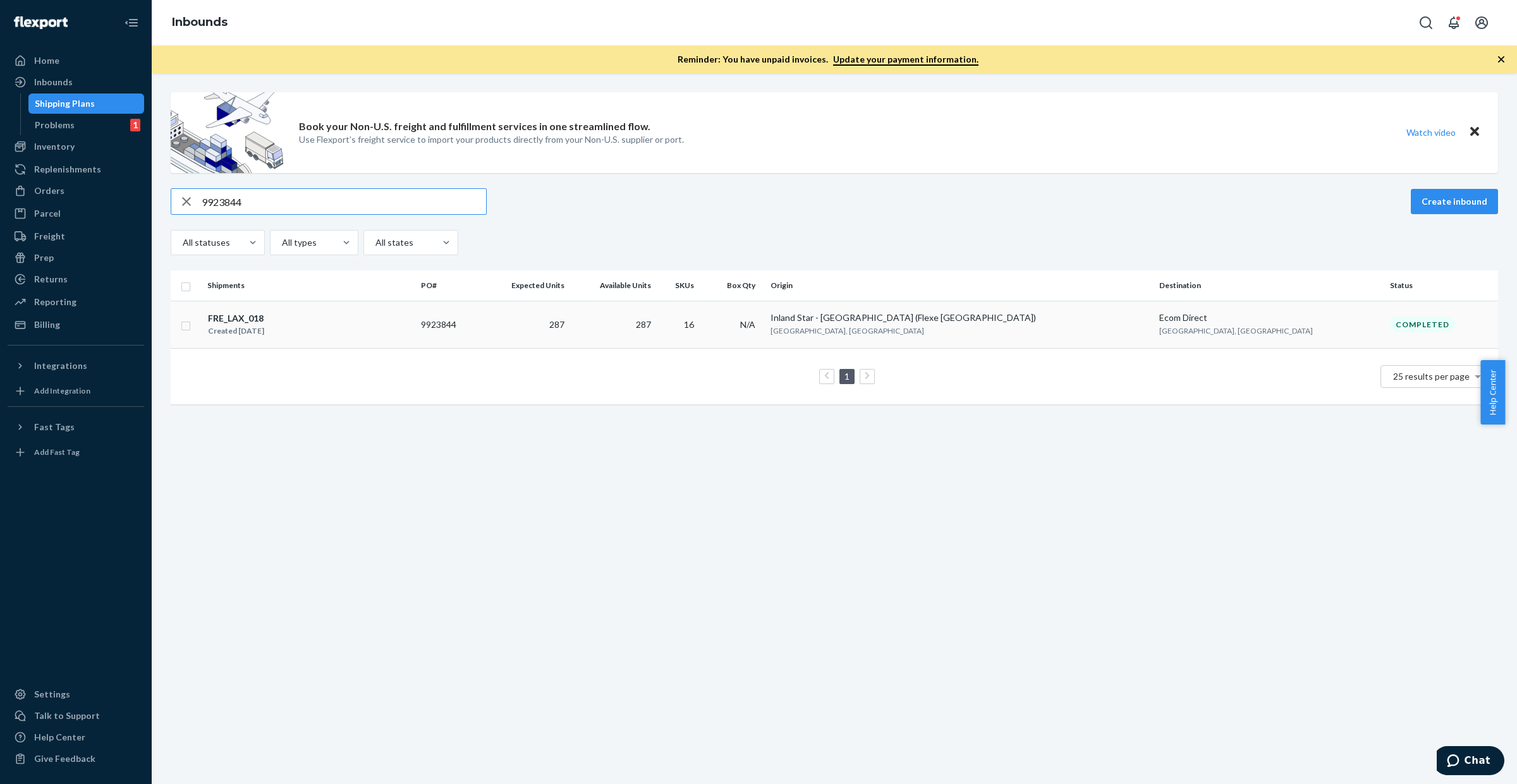
type input "9923844"
click at [569, 334] on td "287" at bounding box center [525, 324] width 89 height 47
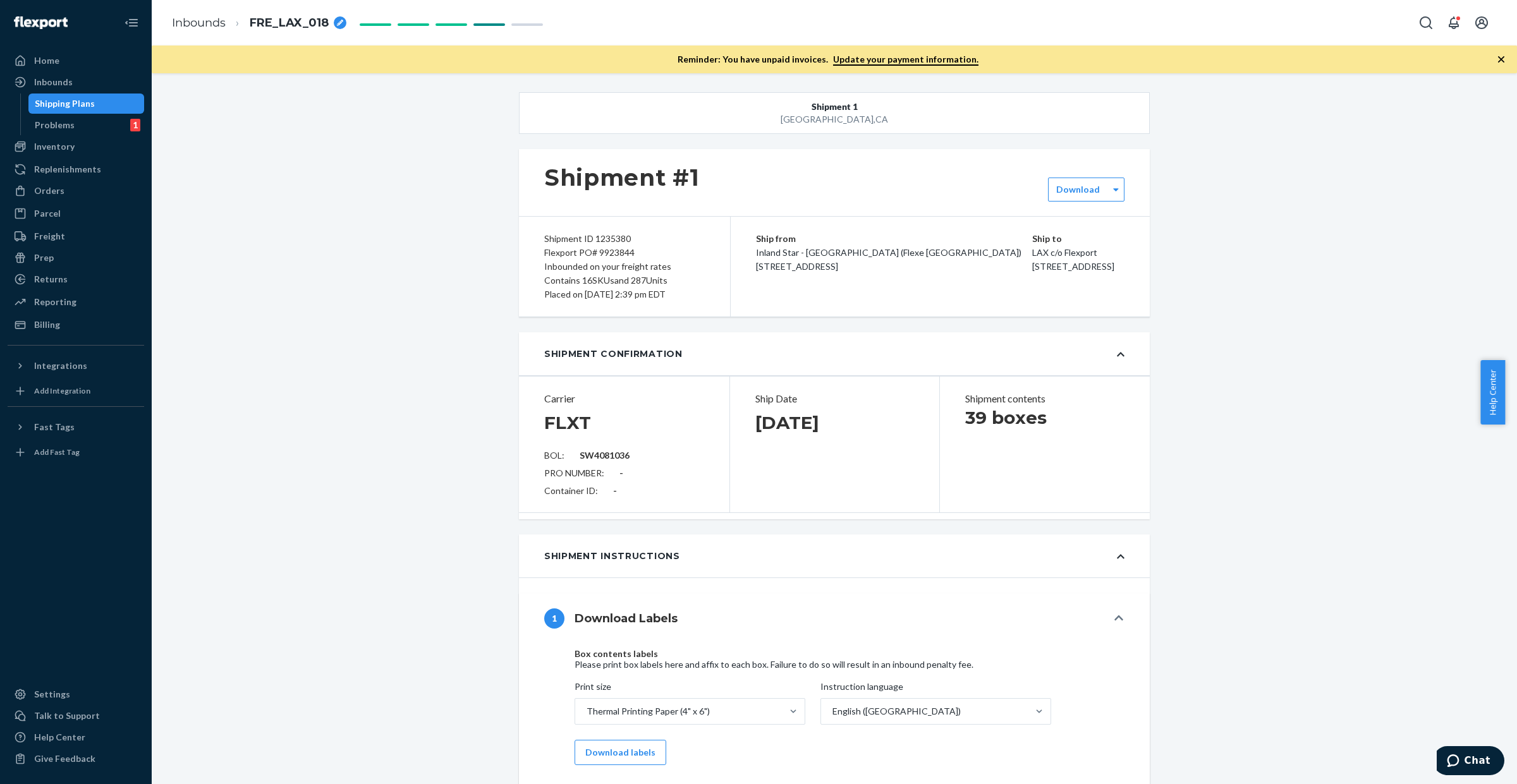
type input "SW4081036"
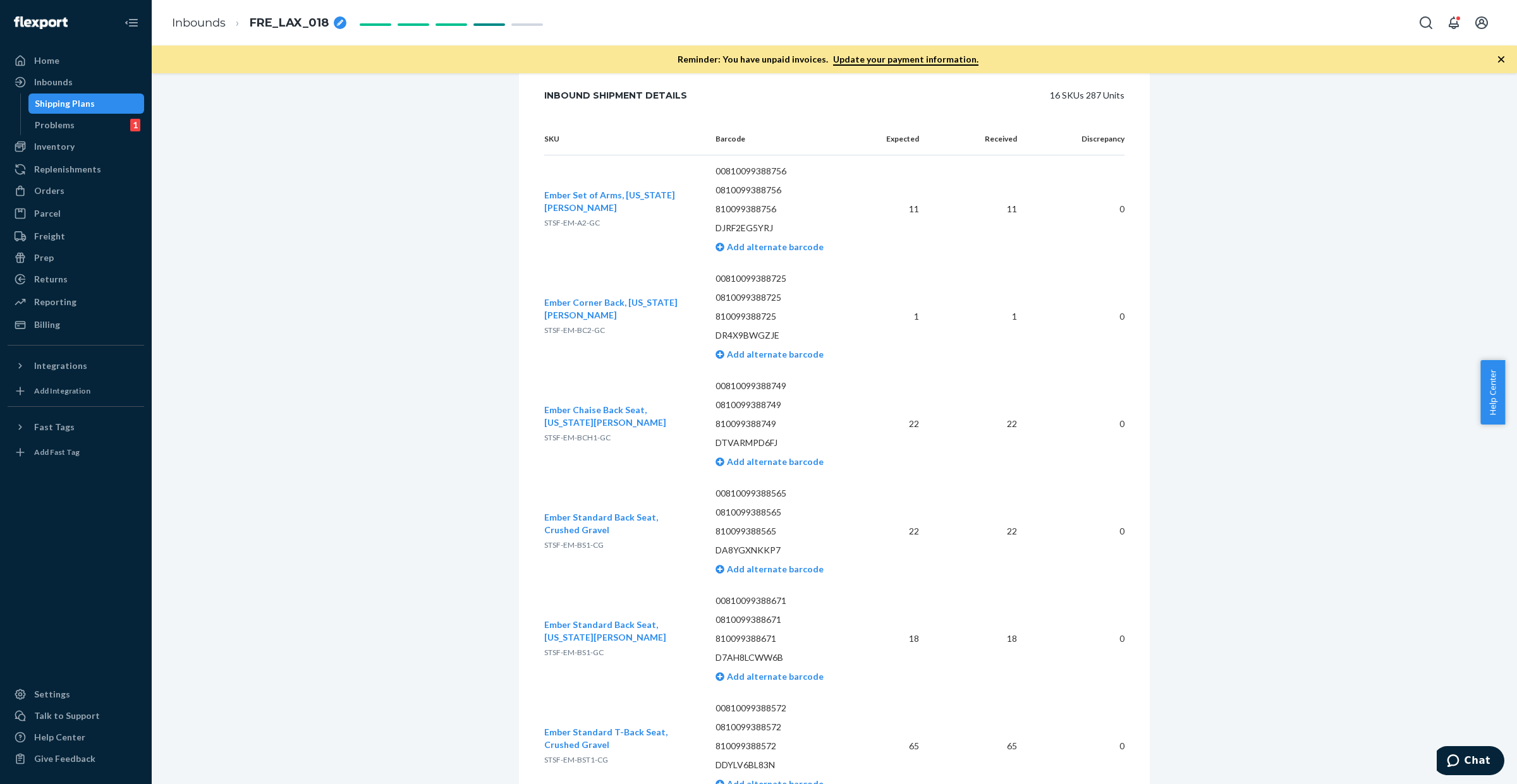
scroll to position [1975, 0]
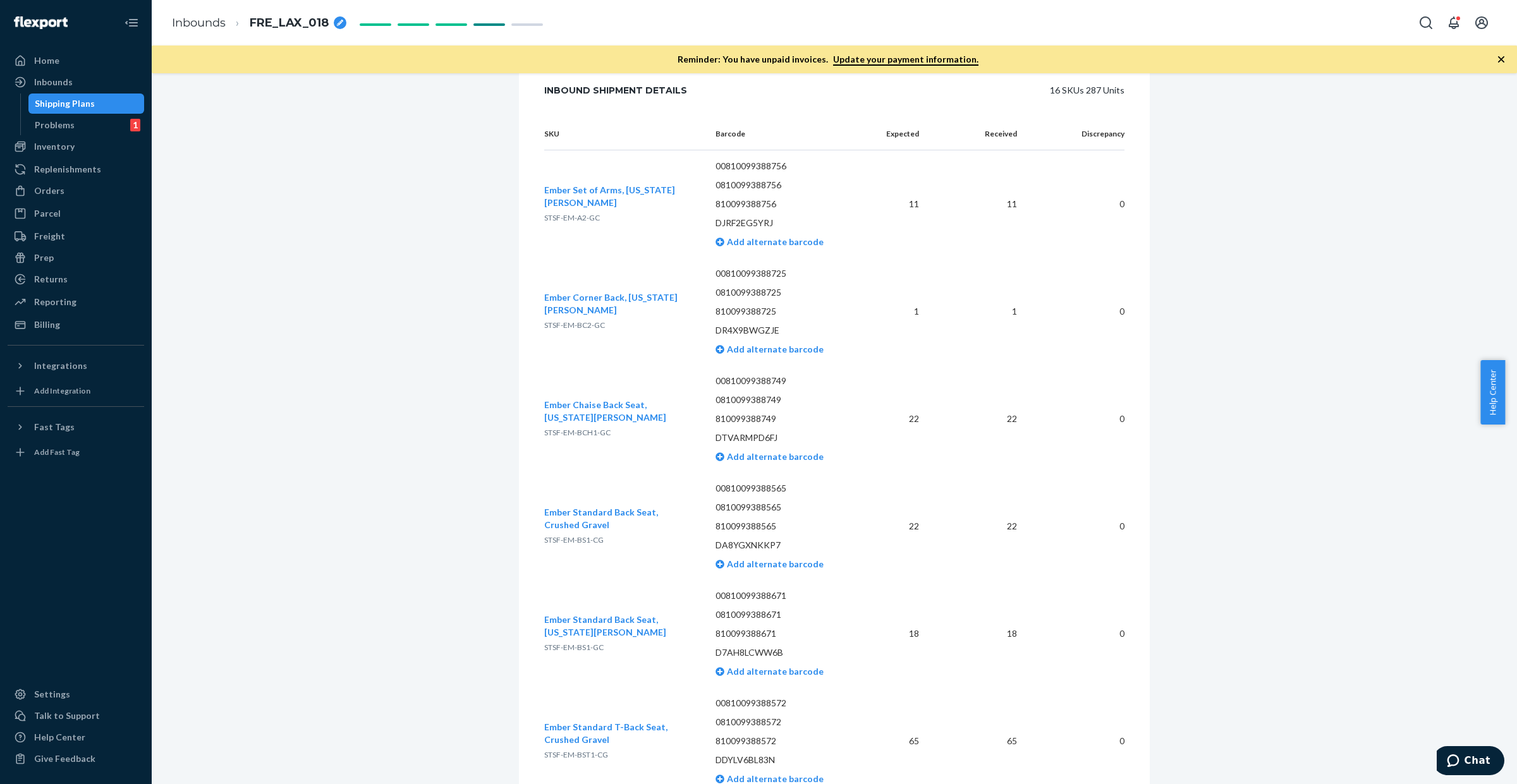
click at [478, 262] on div "Shipment [GEOGRAPHIC_DATA] Shipment #1 Completed Download Shipment ID 1235380 F…" at bounding box center [834, 21] width 1346 height 3807
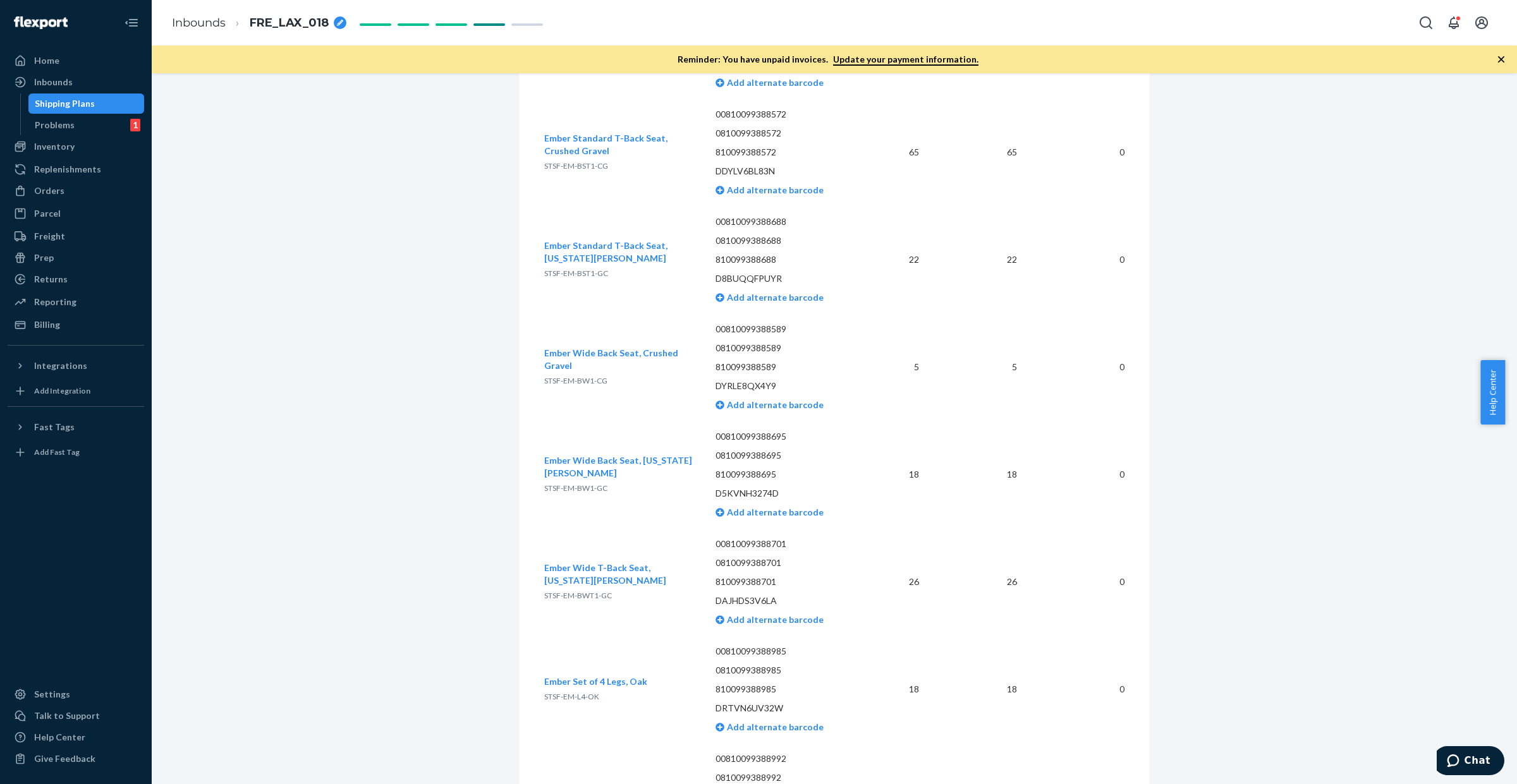
scroll to position [2765, 0]
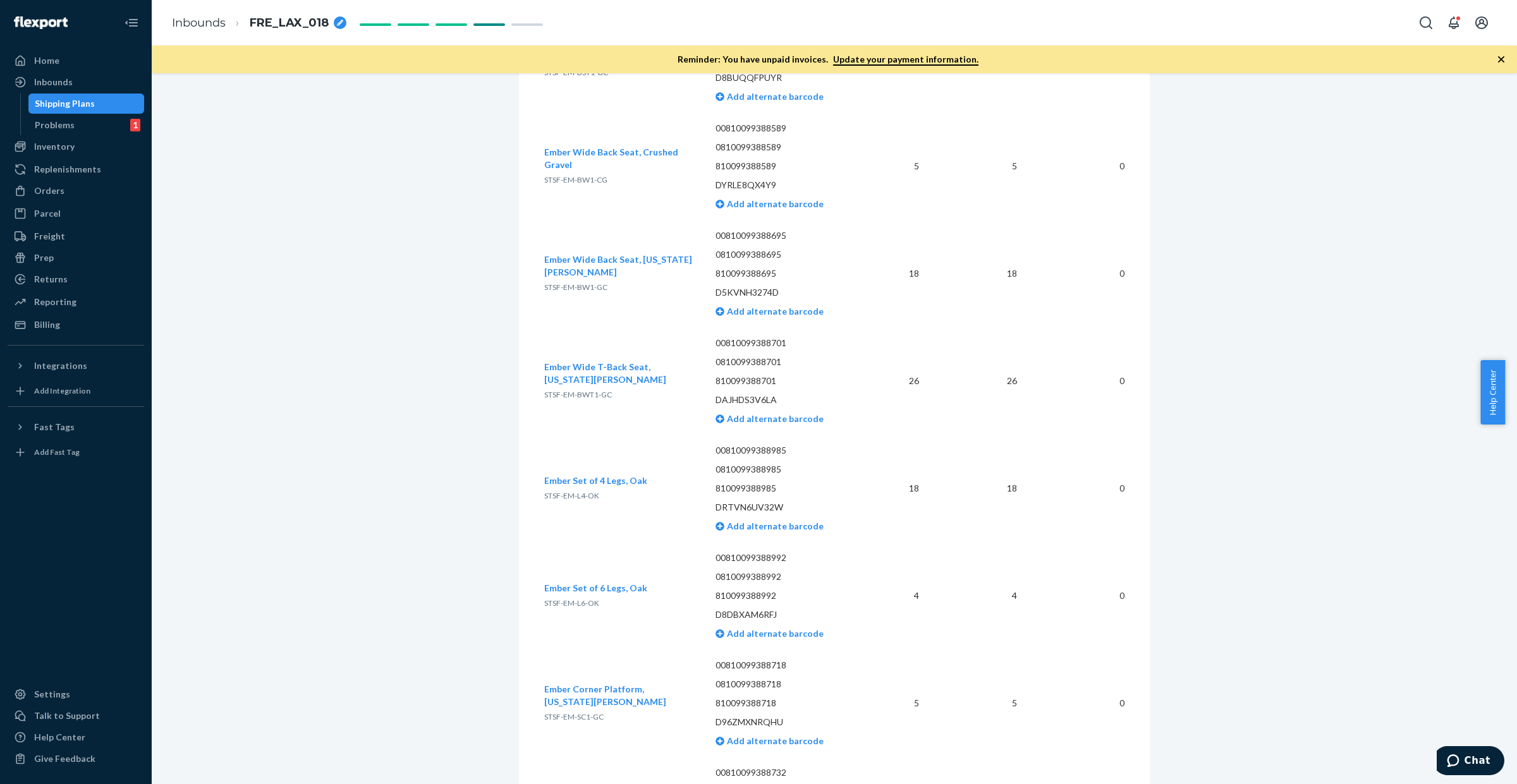
click at [560, 491] on span "STSF-EM-L4-OK" at bounding box center [572, 496] width 55 height 10
copy span "STSF-EM-L4-OK"
click at [49, 79] on div "Inbounds" at bounding box center [53, 82] width 39 height 13
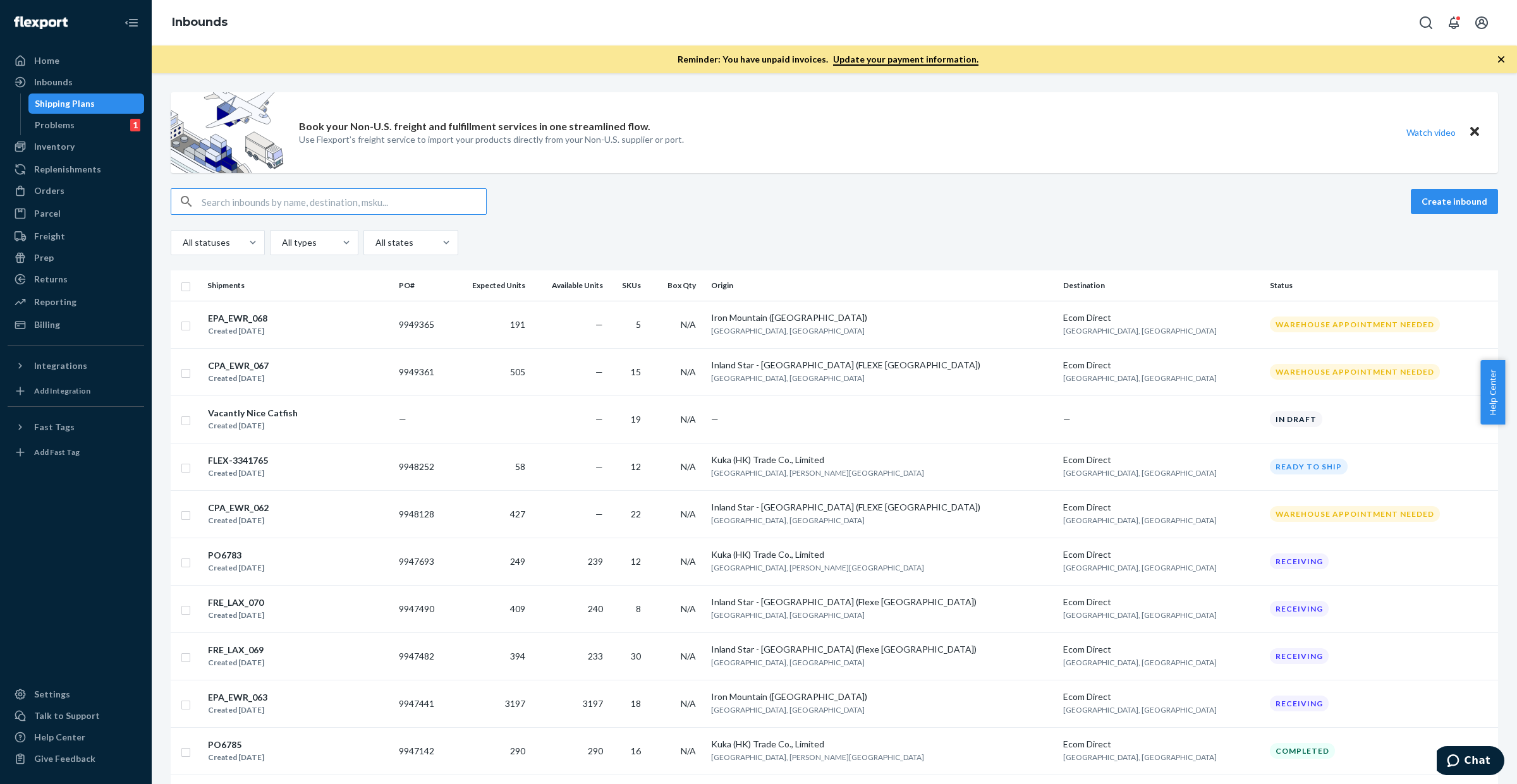
click at [372, 197] on input "text" at bounding box center [343, 201] width 284 height 25
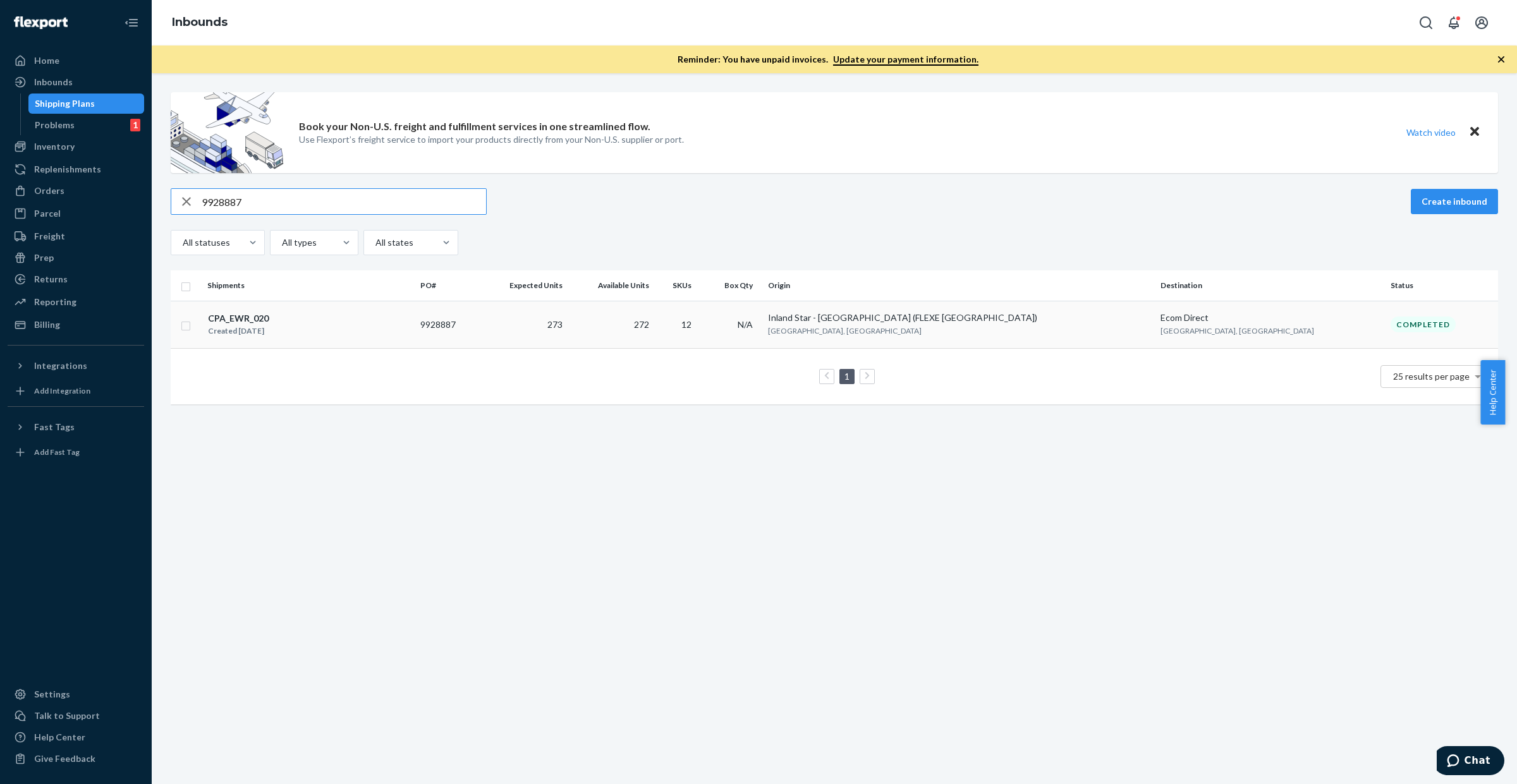
type input "9928887"
click at [568, 330] on td "273" at bounding box center [523, 324] width 89 height 47
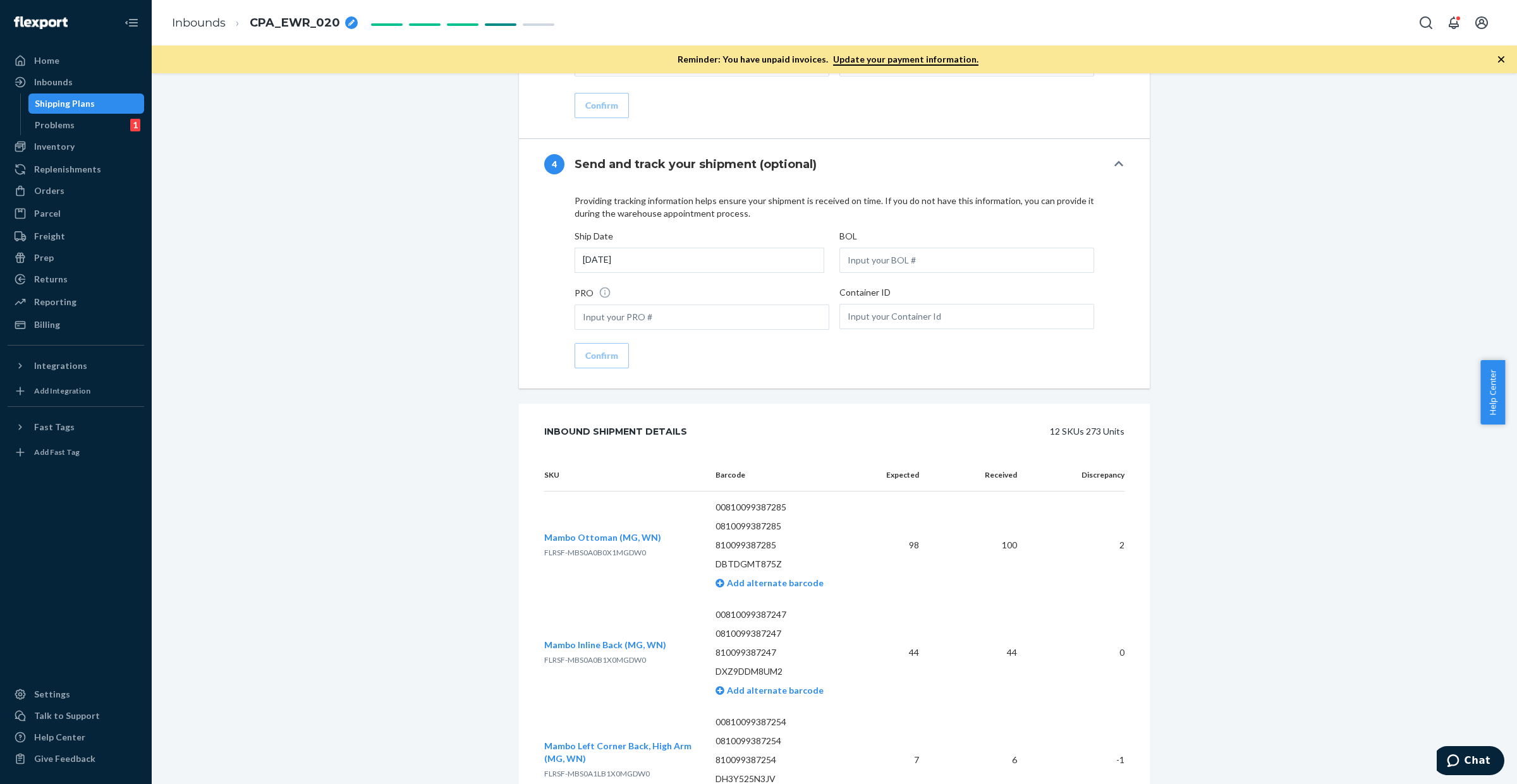
scroll to position [2066, 0]
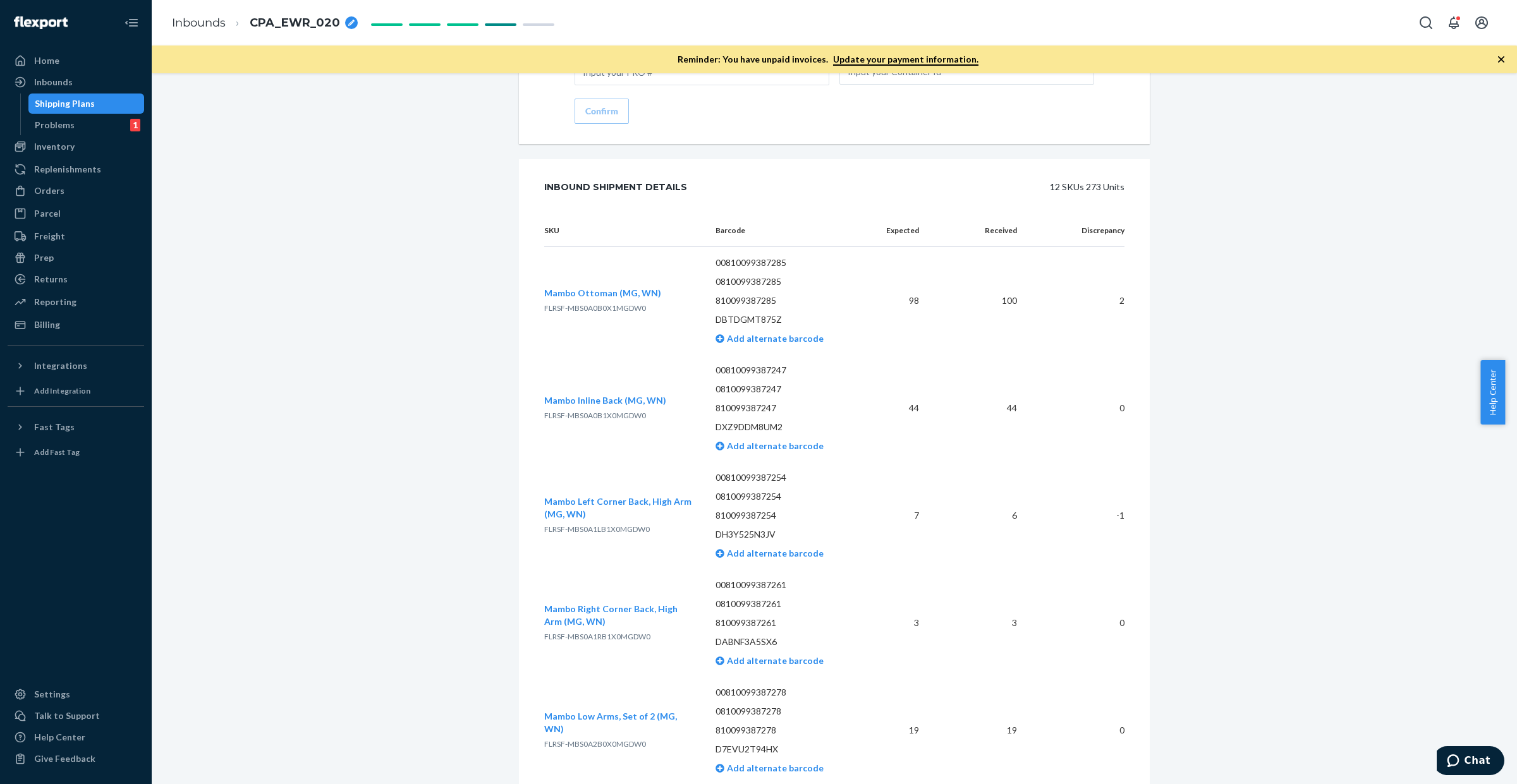
click at [593, 303] on span "FLRSF-MBS0A0B0X1MGDW0" at bounding box center [595, 308] width 101 height 10
copy span "FLRSF-MBS0A0B0X1MGDW0"
click at [598, 525] on span "FLRSF-MBS0A1LB1X0MGDW0" at bounding box center [597, 530] width 105 height 10
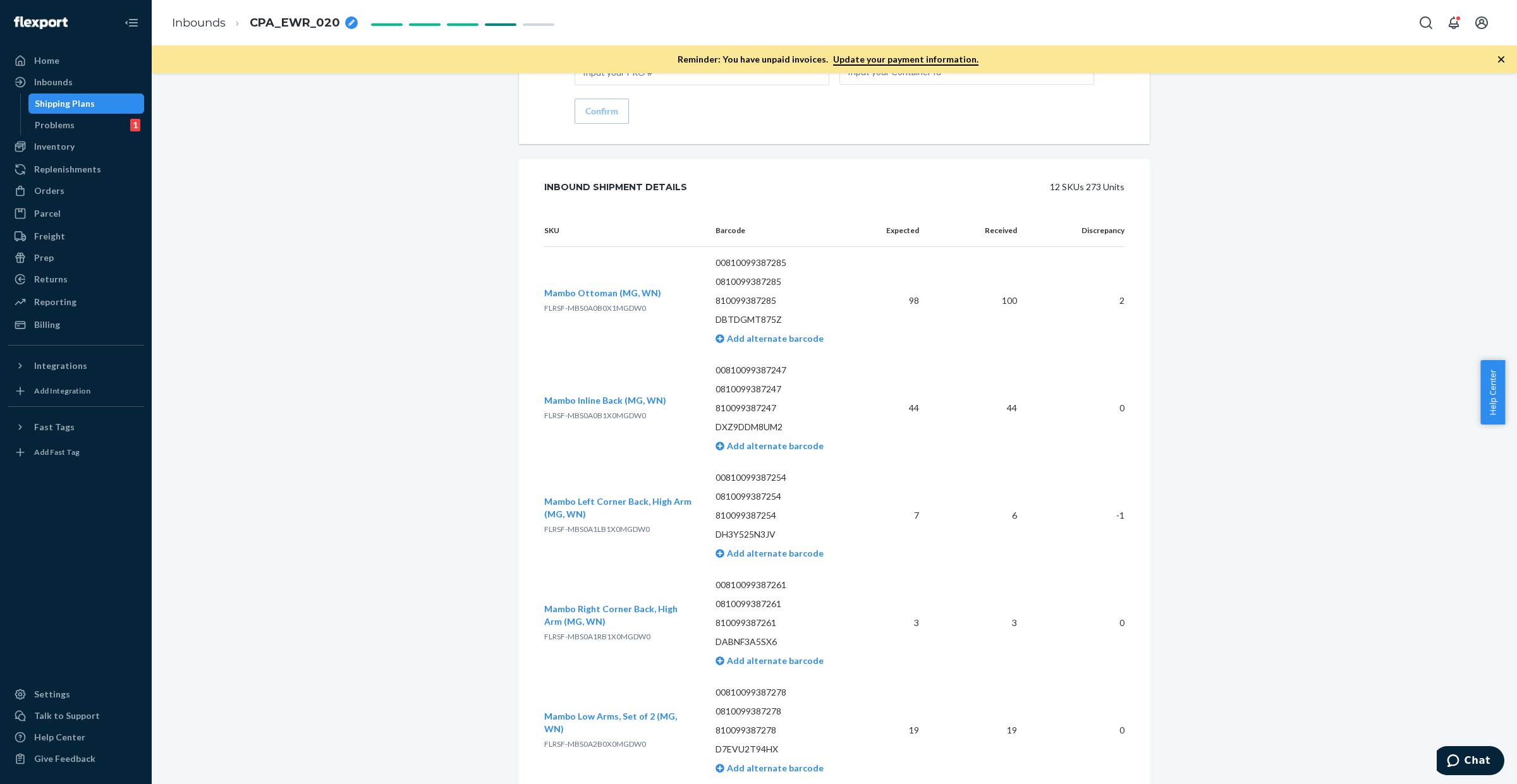
click at [620, 525] on span "FLRSF-MBS0A1LB1X0MGDW0" at bounding box center [597, 530] width 105 height 10
copy span "FLRSF-MBS0A1LB1X0MGDW0"
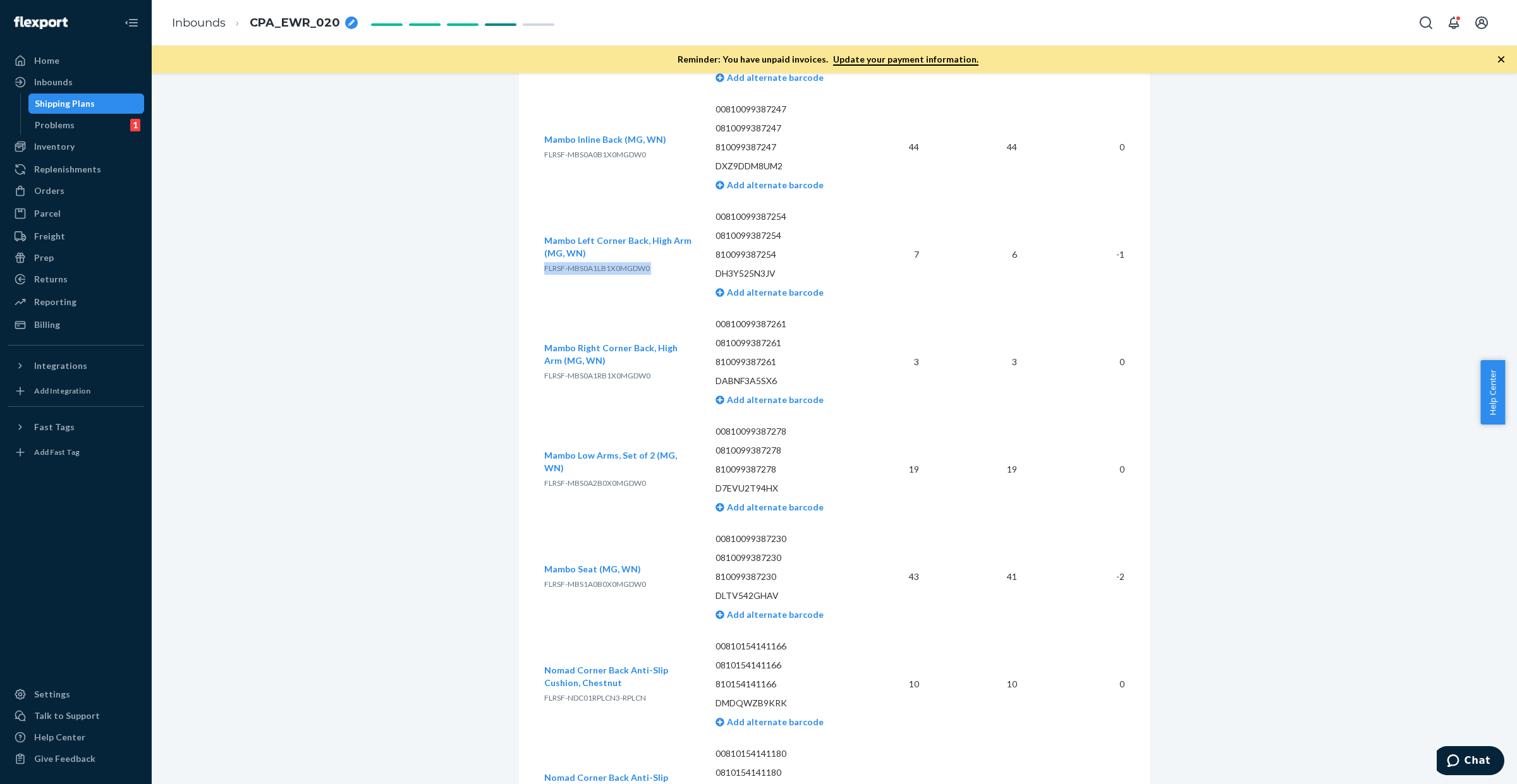
scroll to position [2383, 0]
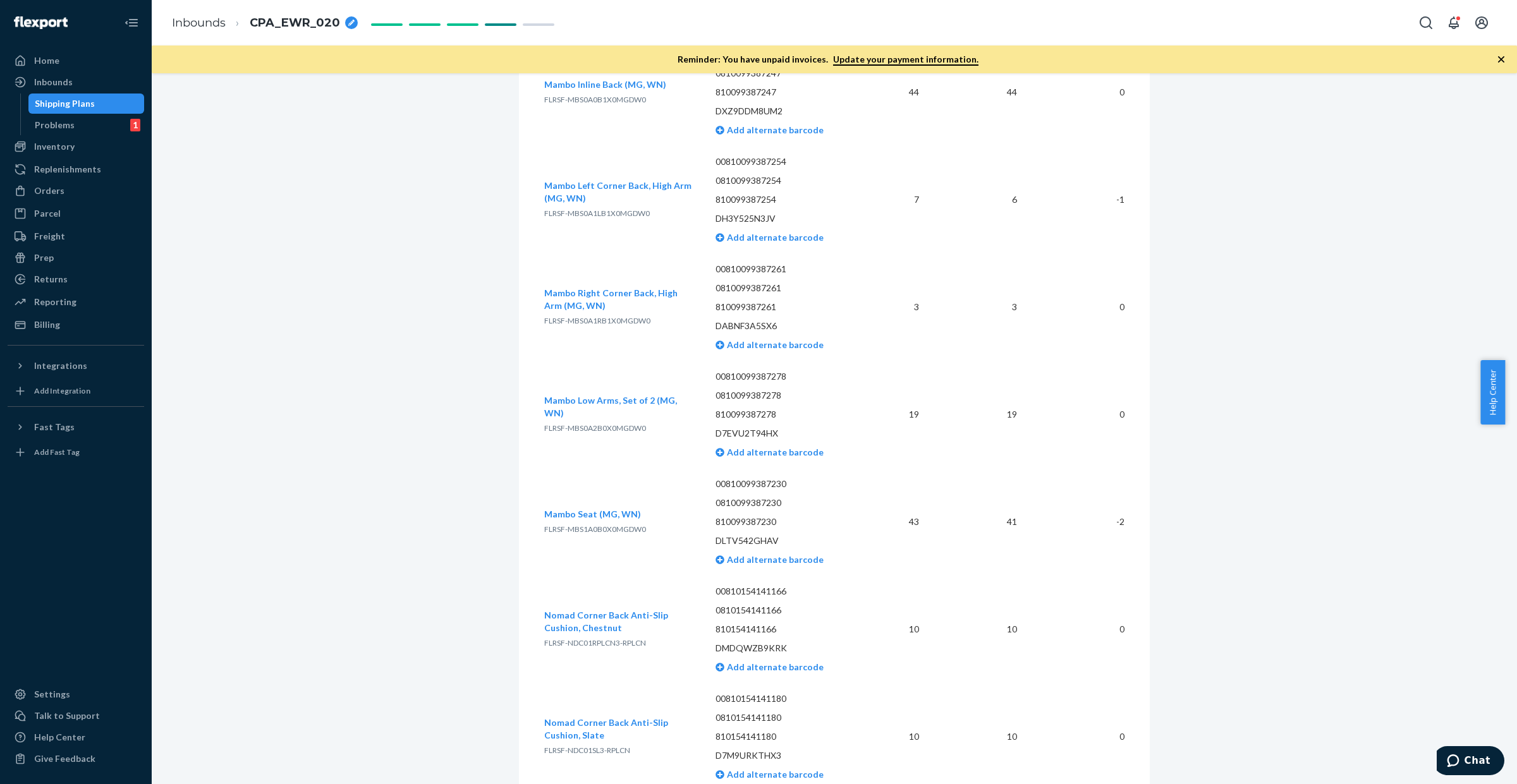
click at [618, 525] on span "FLRSF-MBS1A0B0X0MGDW0" at bounding box center [595, 530] width 101 height 10
copy span "FLRSF-MBS1A0B0X0MGDW0"
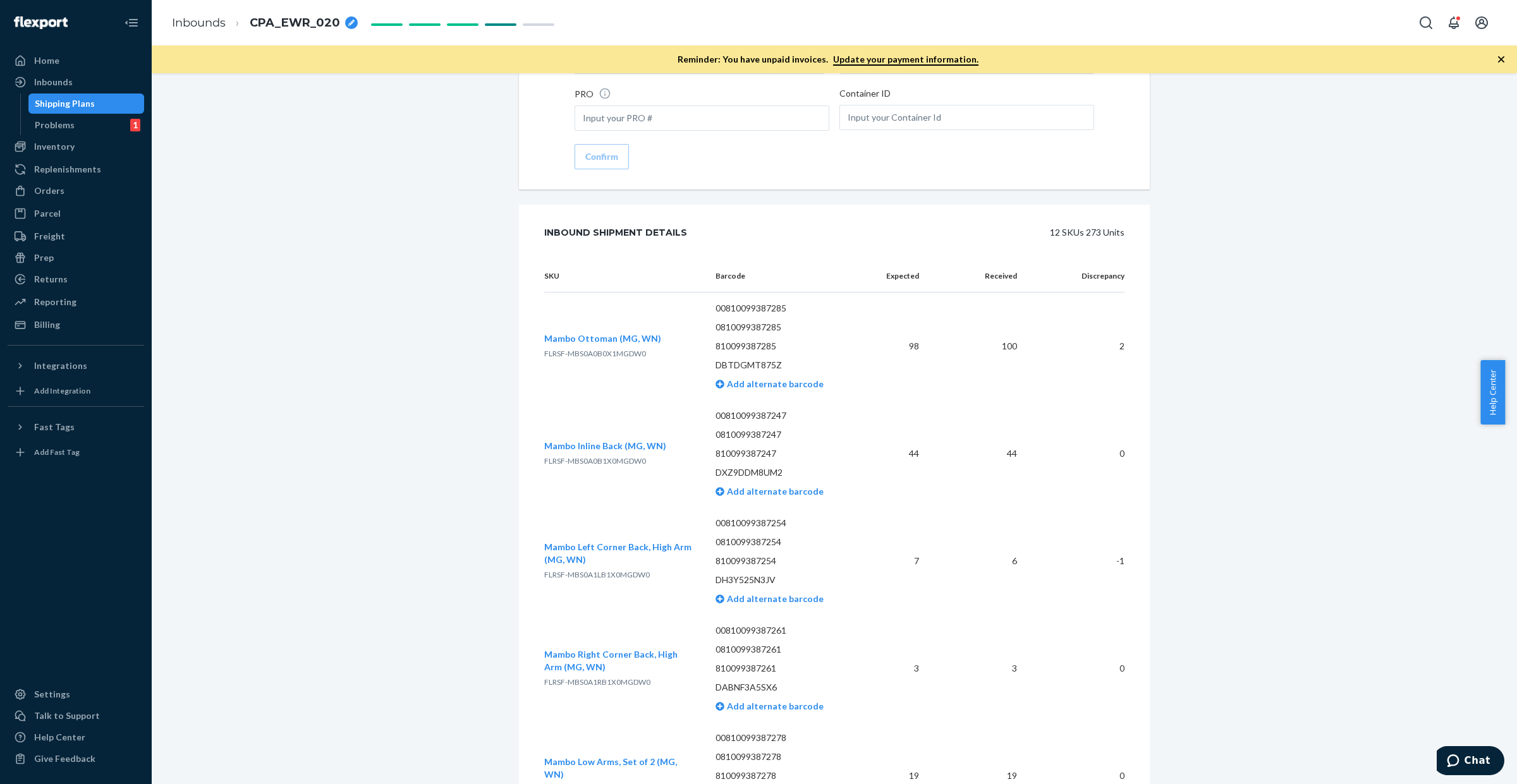
scroll to position [1987, 0]
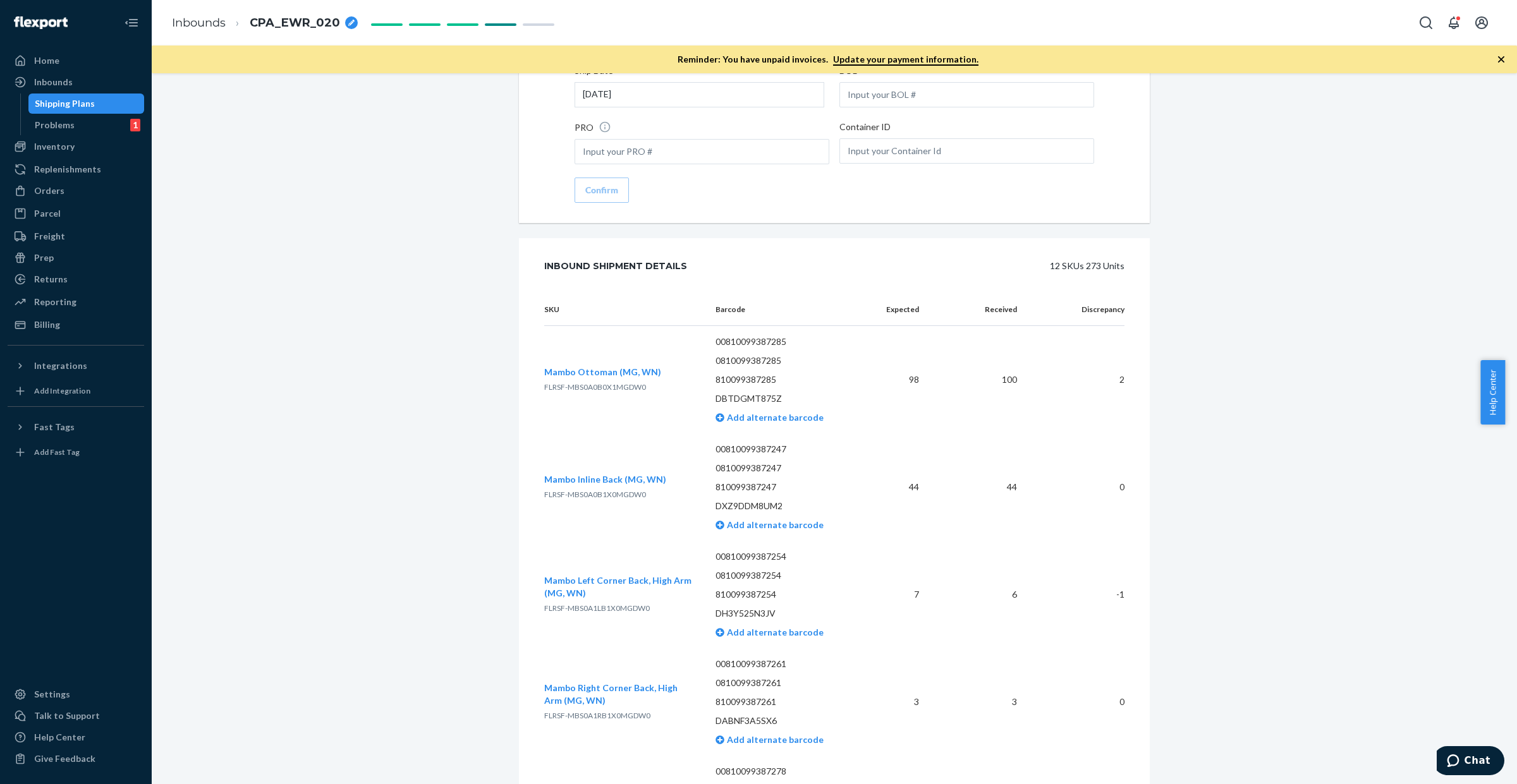
click at [618, 382] on span "FLRSF-MBS0A0B0X1MGDW0" at bounding box center [595, 387] width 101 height 10
copy span "FLRSF-MBS0A0B0X1MGDW0"
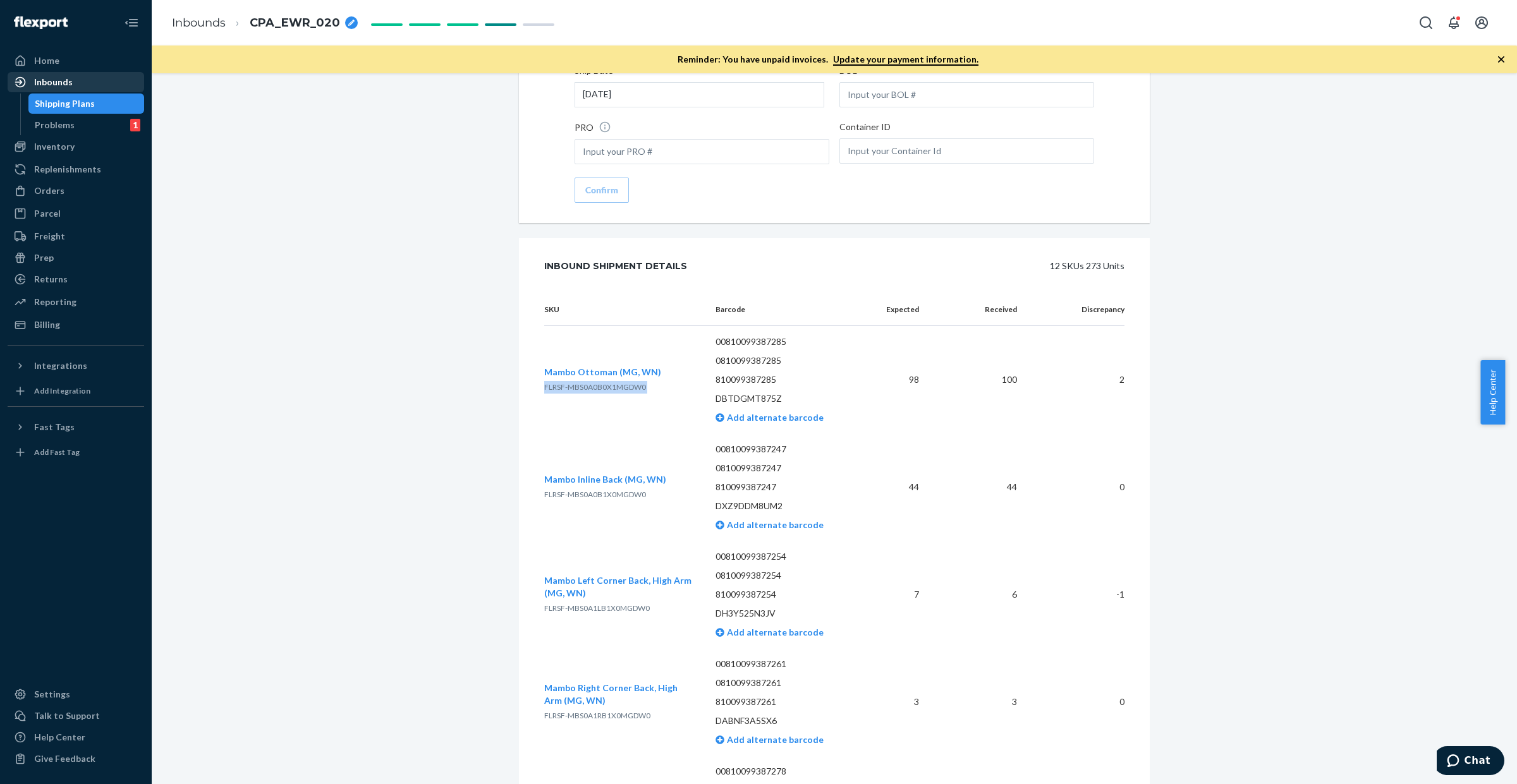
click at [102, 87] on div "Inbounds" at bounding box center [76, 82] width 134 height 18
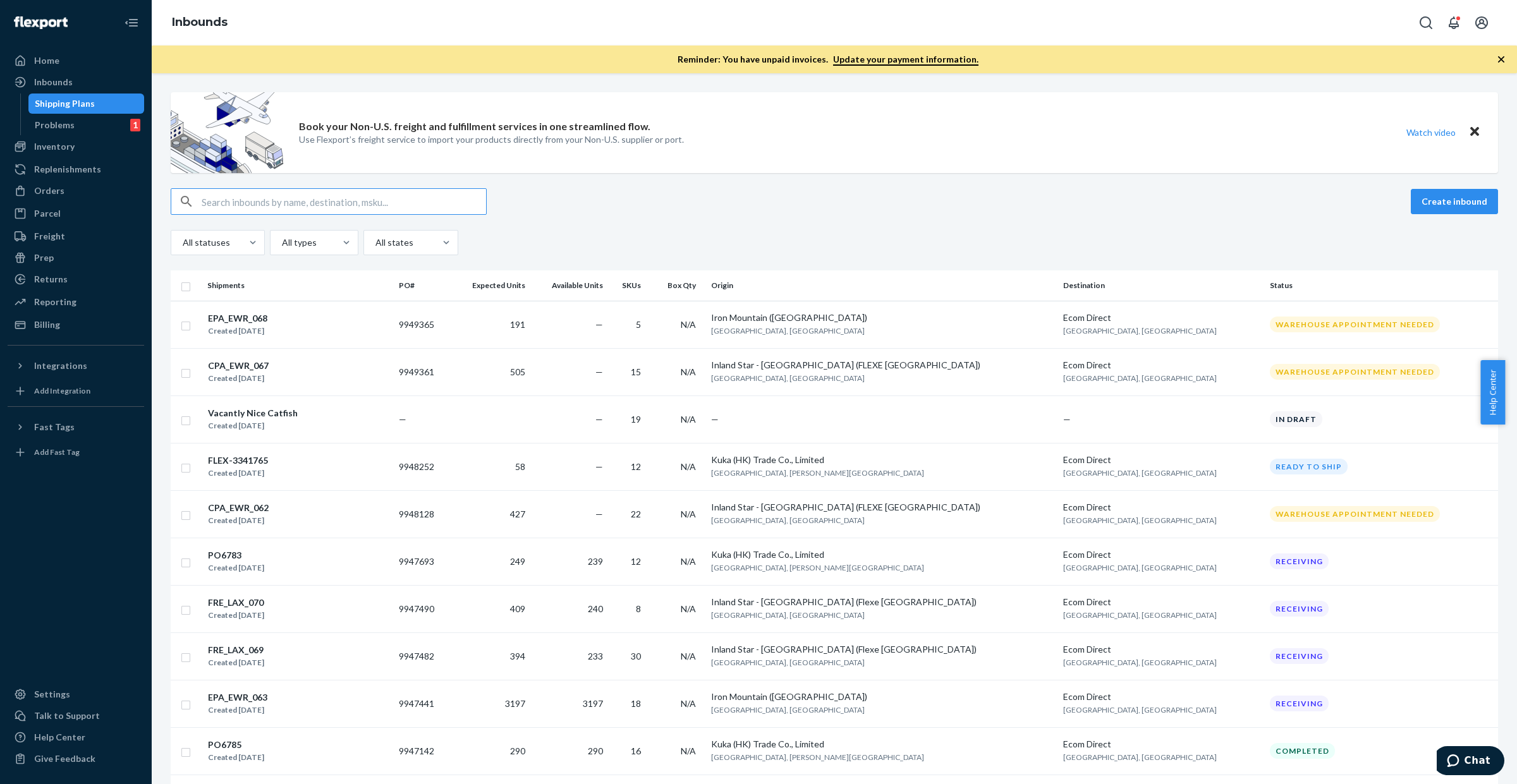
click at [432, 209] on input "text" at bounding box center [343, 201] width 284 height 25
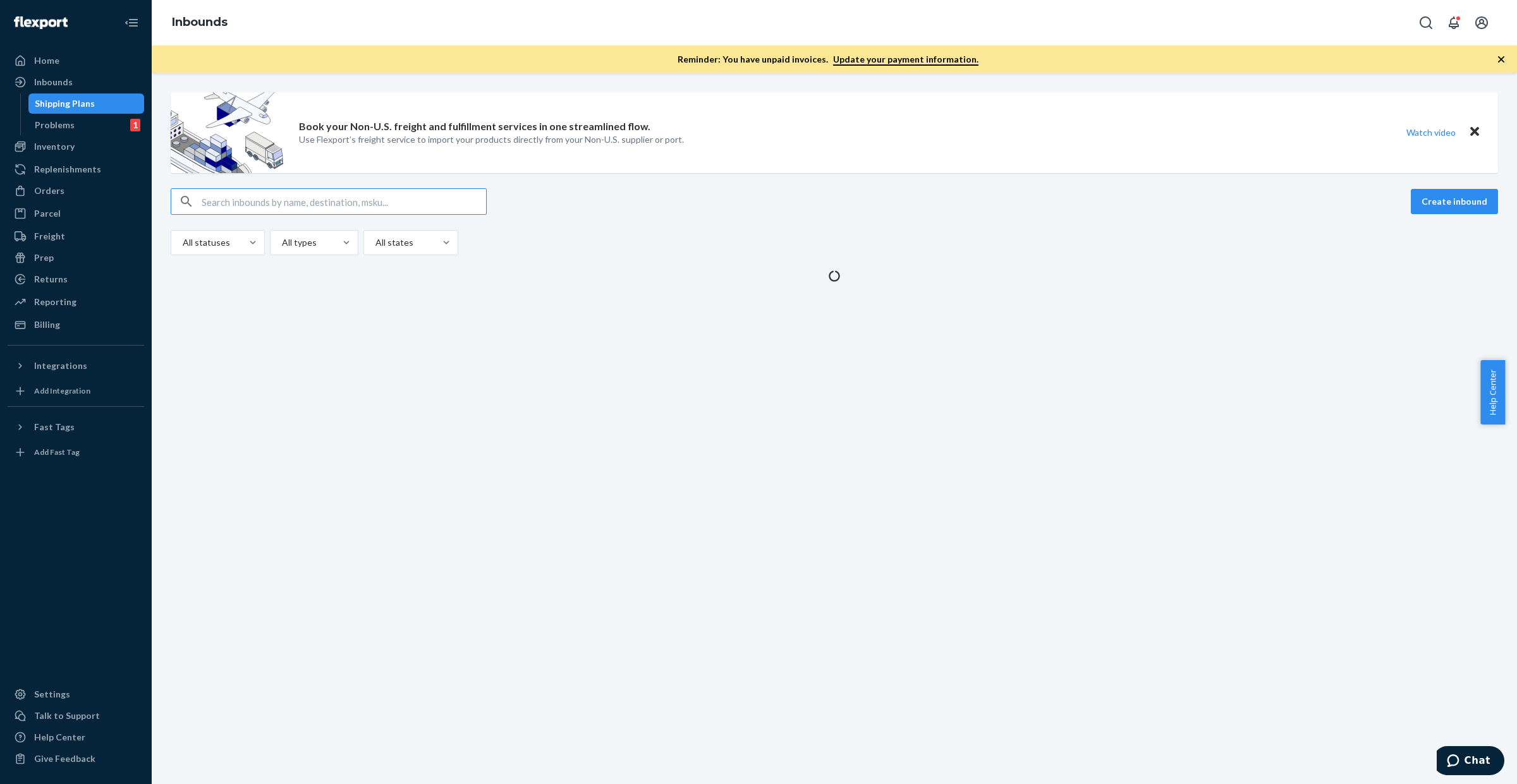
type input "9925343"
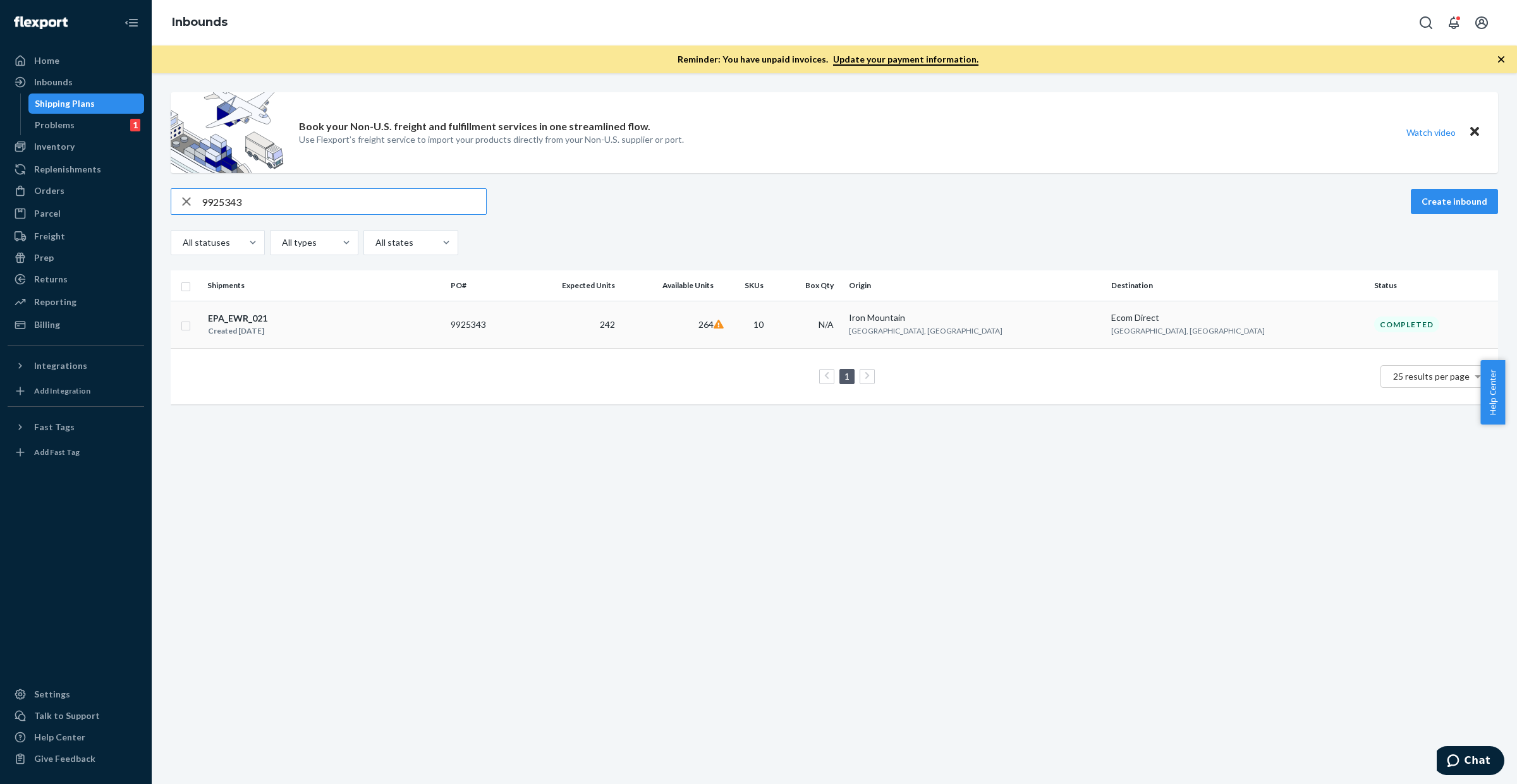
click at [621, 339] on td "242" at bounding box center [570, 324] width 101 height 47
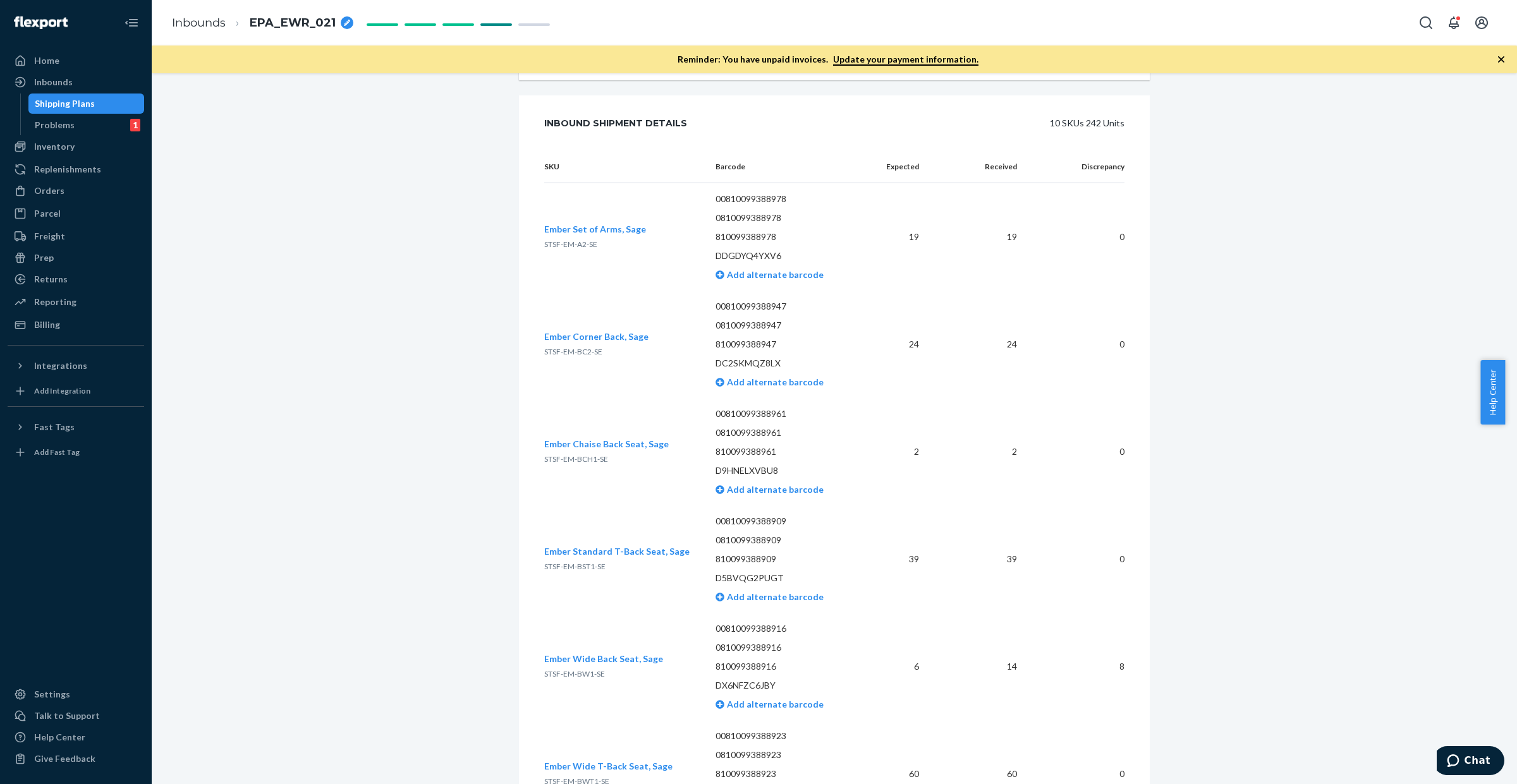
scroll to position [1979, 0]
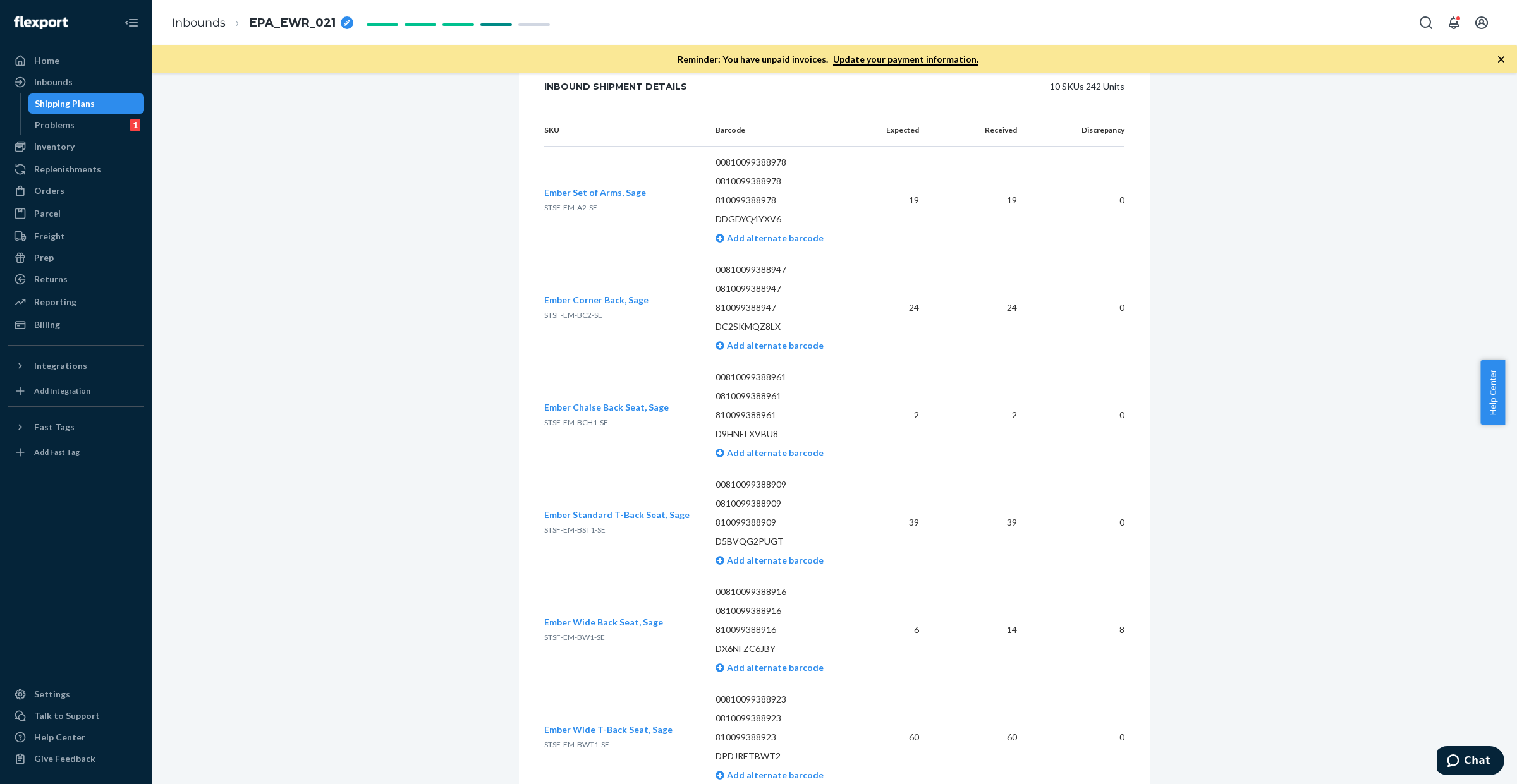
click at [564, 525] on span "STSF-EM-BST1-SE" at bounding box center [575, 530] width 61 height 10
copy span "STSF-EM-BST1-SE"
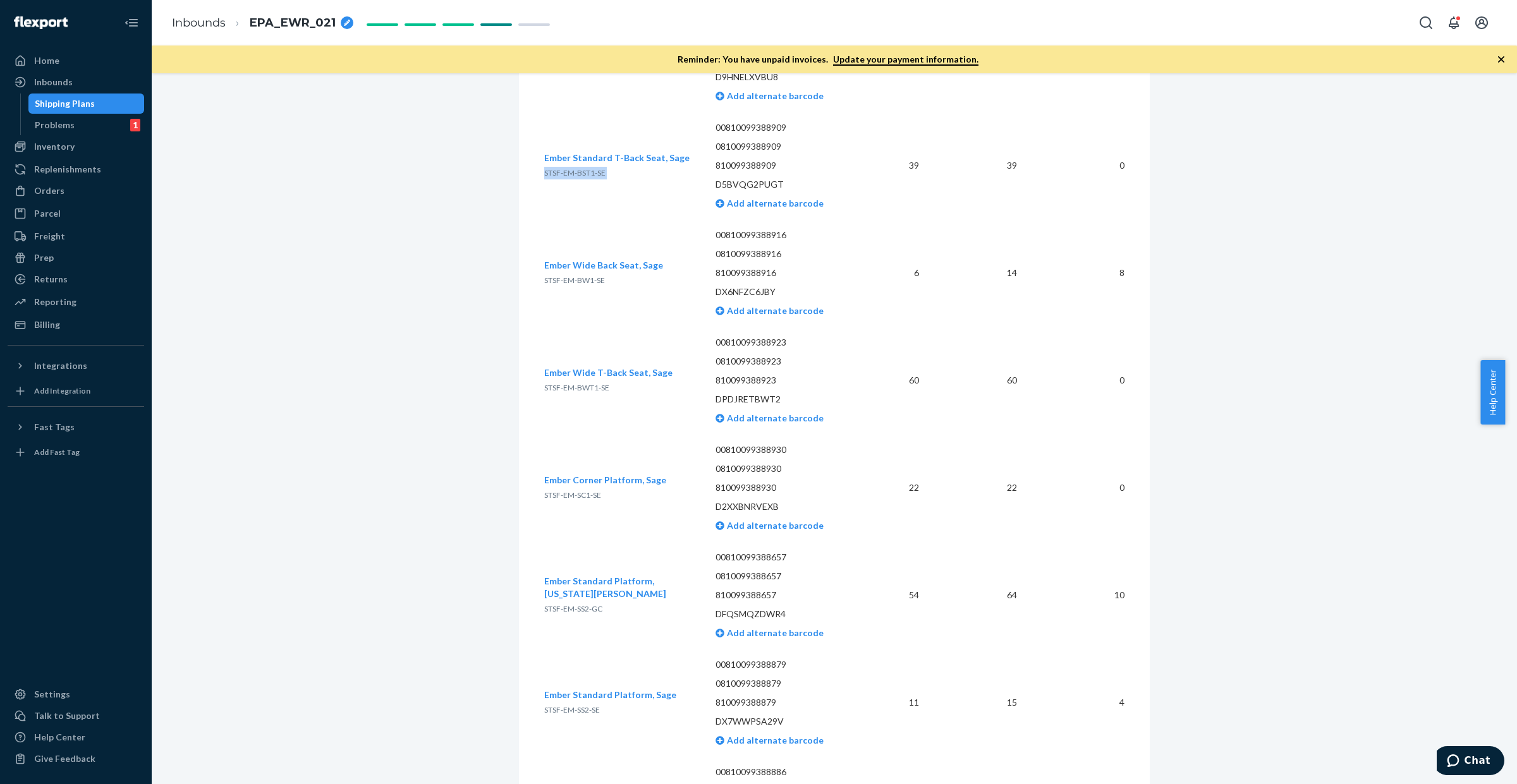
scroll to position [2295, 0]
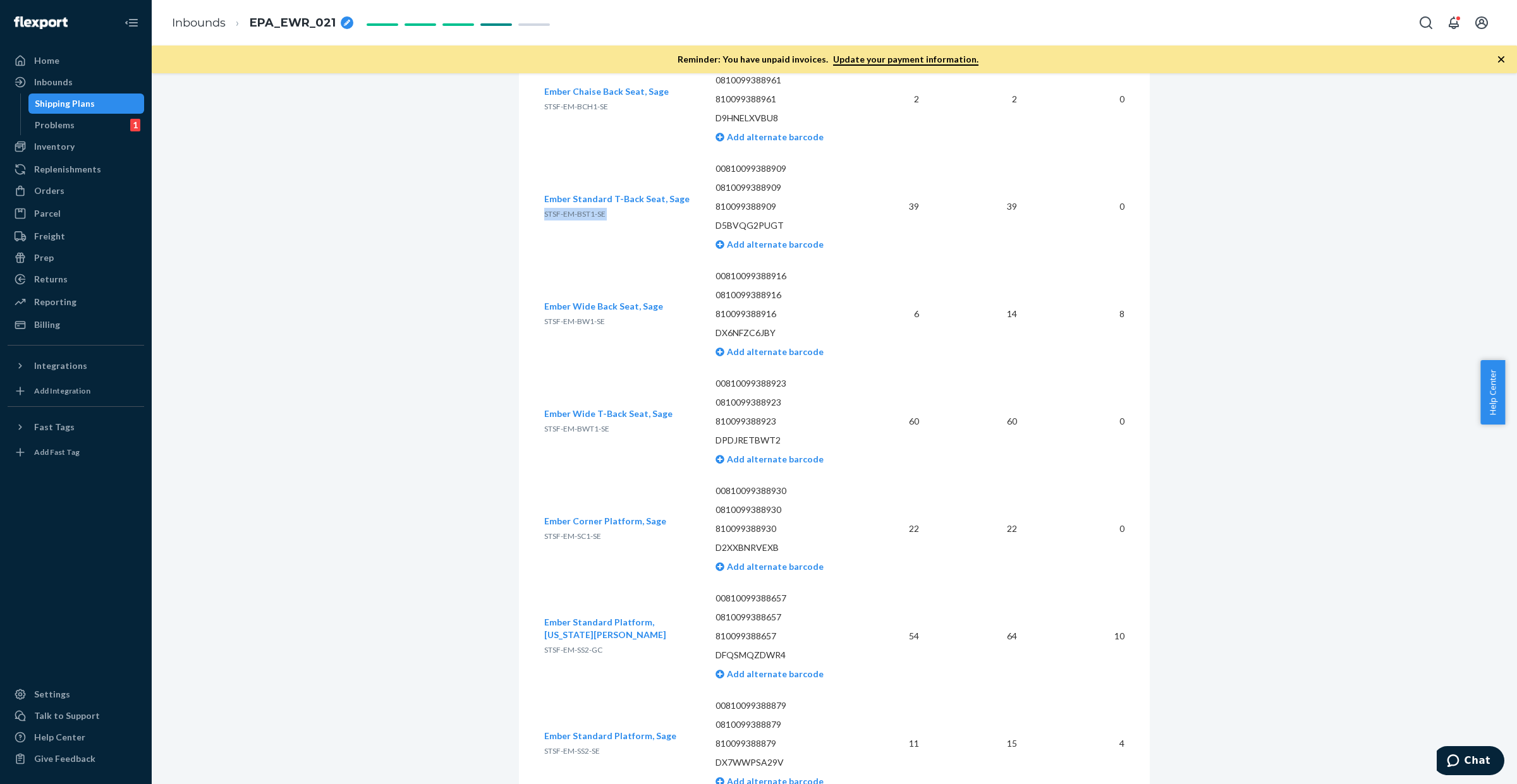
click at [556, 316] on span "STSF-EM-BW1-SE" at bounding box center [574, 321] width 60 height 10
copy span "STSF-EM-BW1-SE"
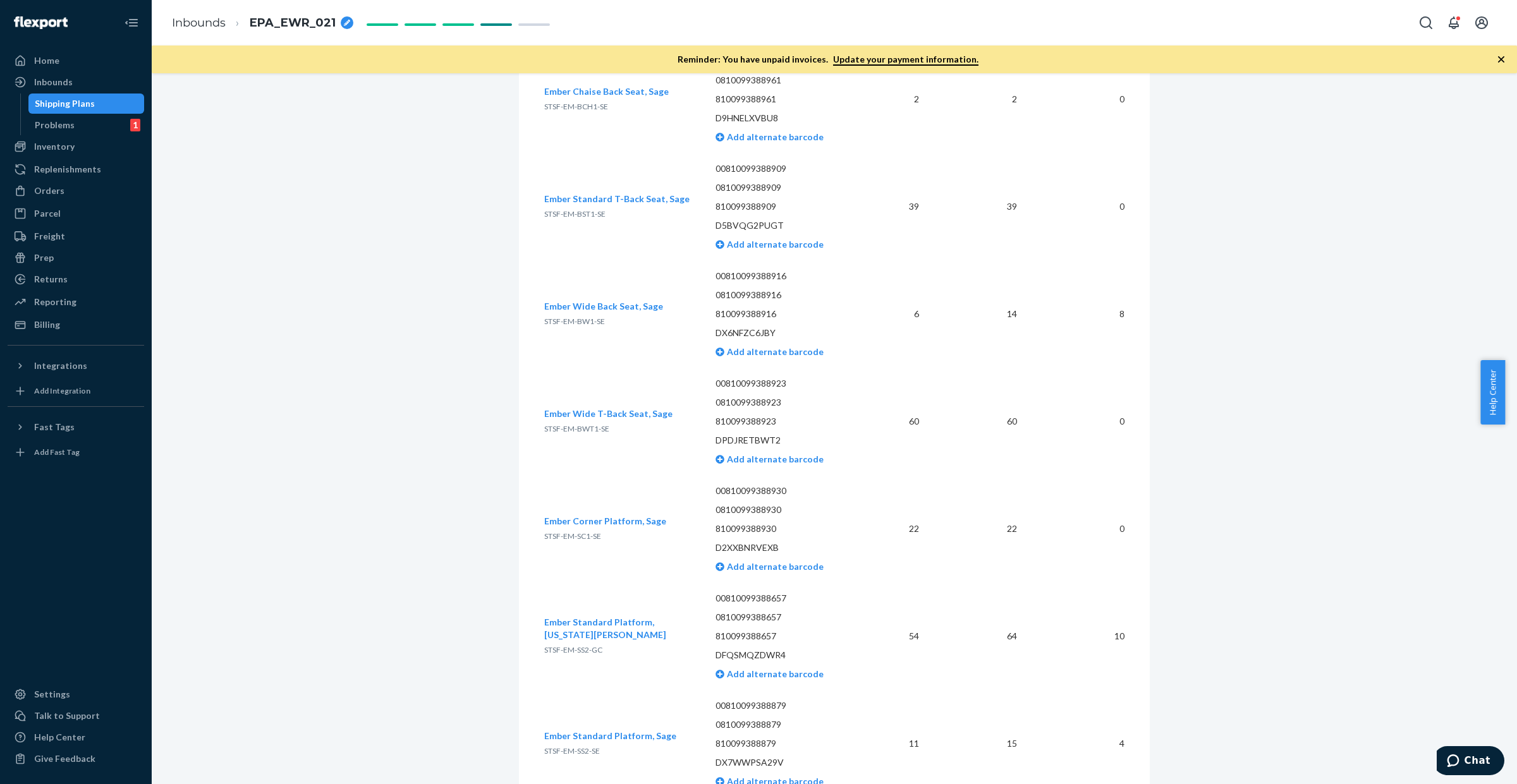
click at [566, 646] on span "STSF-EM-SS2-GC" at bounding box center [573, 650] width 58 height 10
copy span "STSF-EM-SS2-GC"
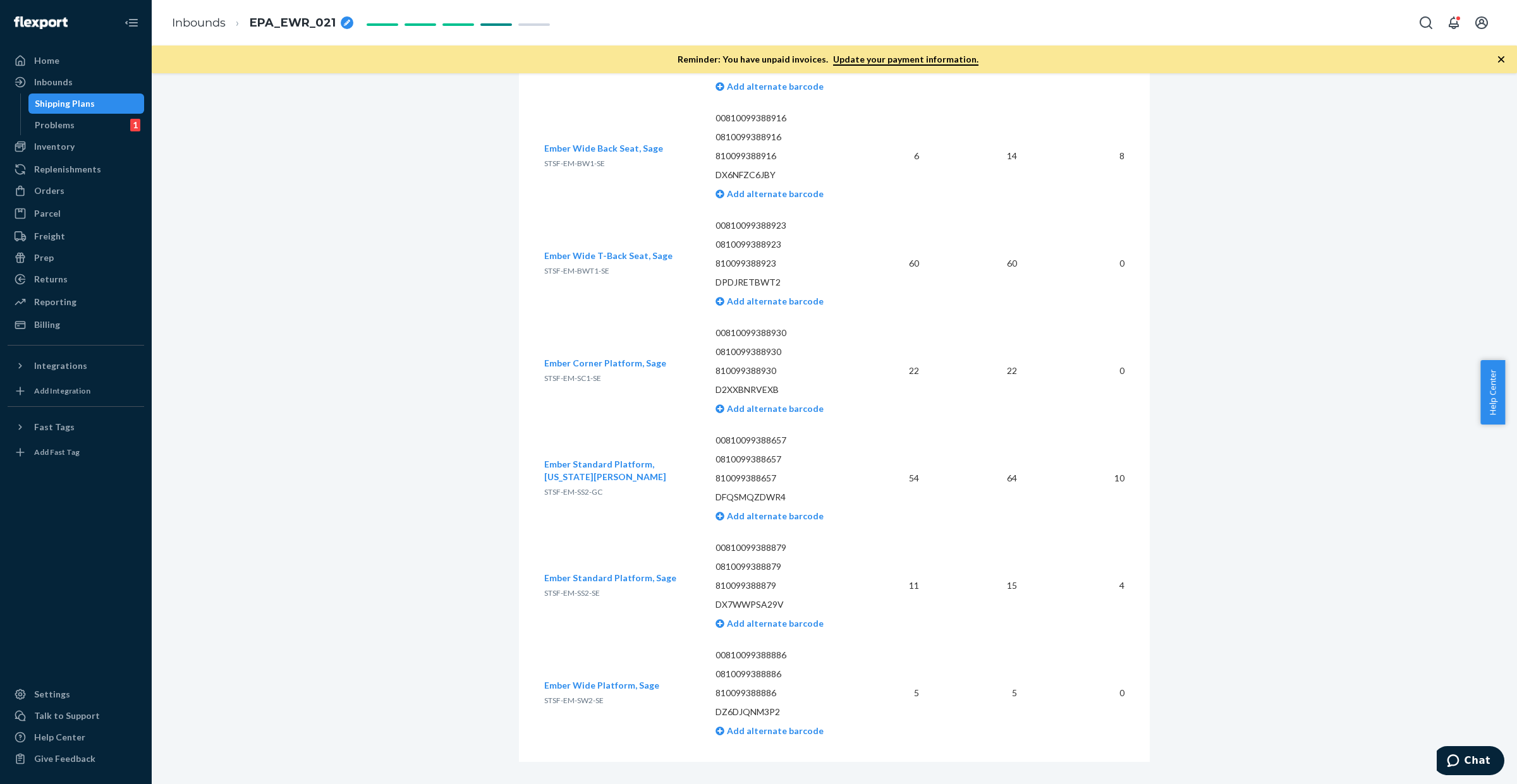
click at [583, 588] on span "STSF-EM-SS2-SE" at bounding box center [572, 593] width 56 height 10
click at [39, 89] on div "Inbounds" at bounding box center [76, 82] width 134 height 18
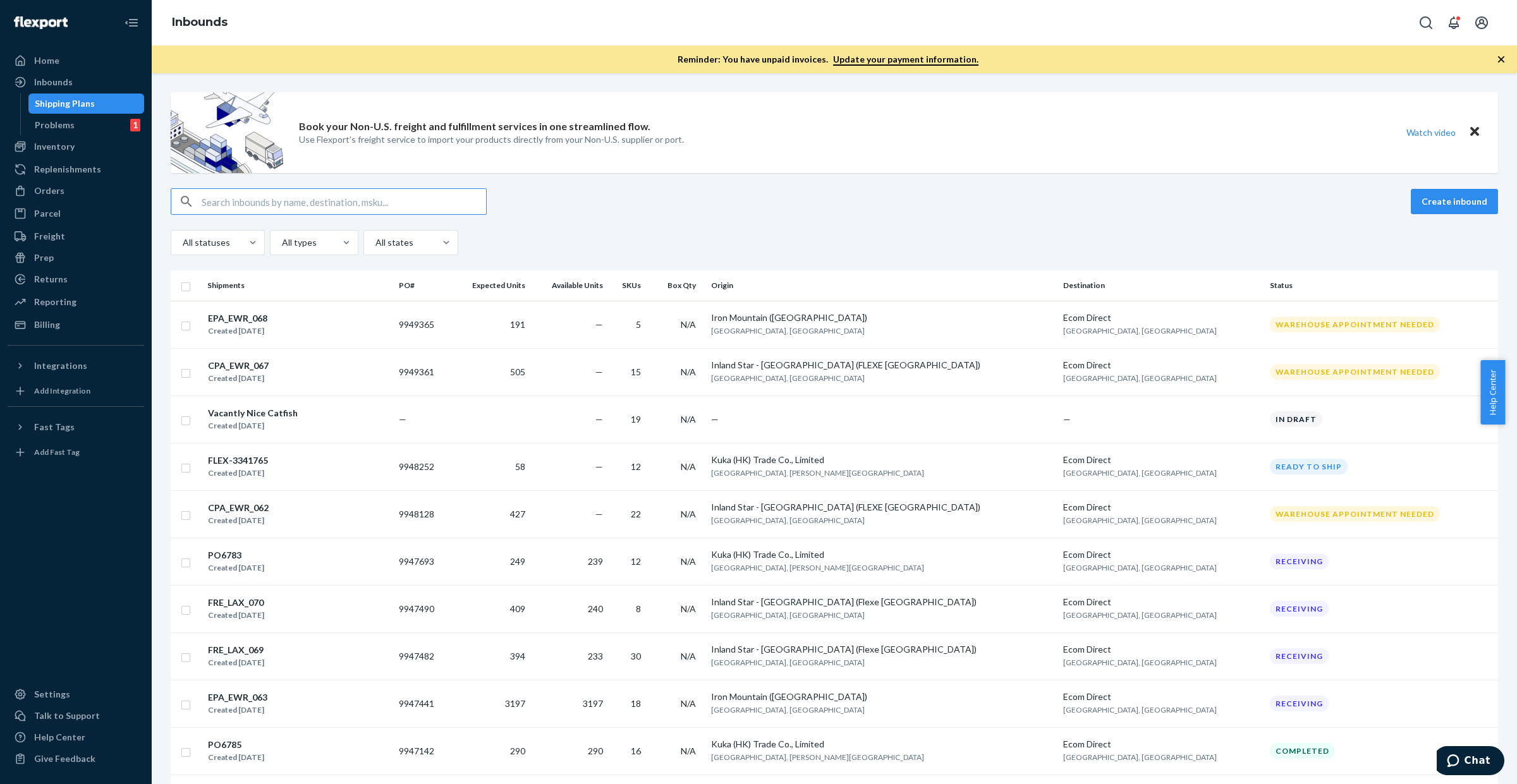
click at [337, 204] on input "text" at bounding box center [343, 201] width 284 height 25
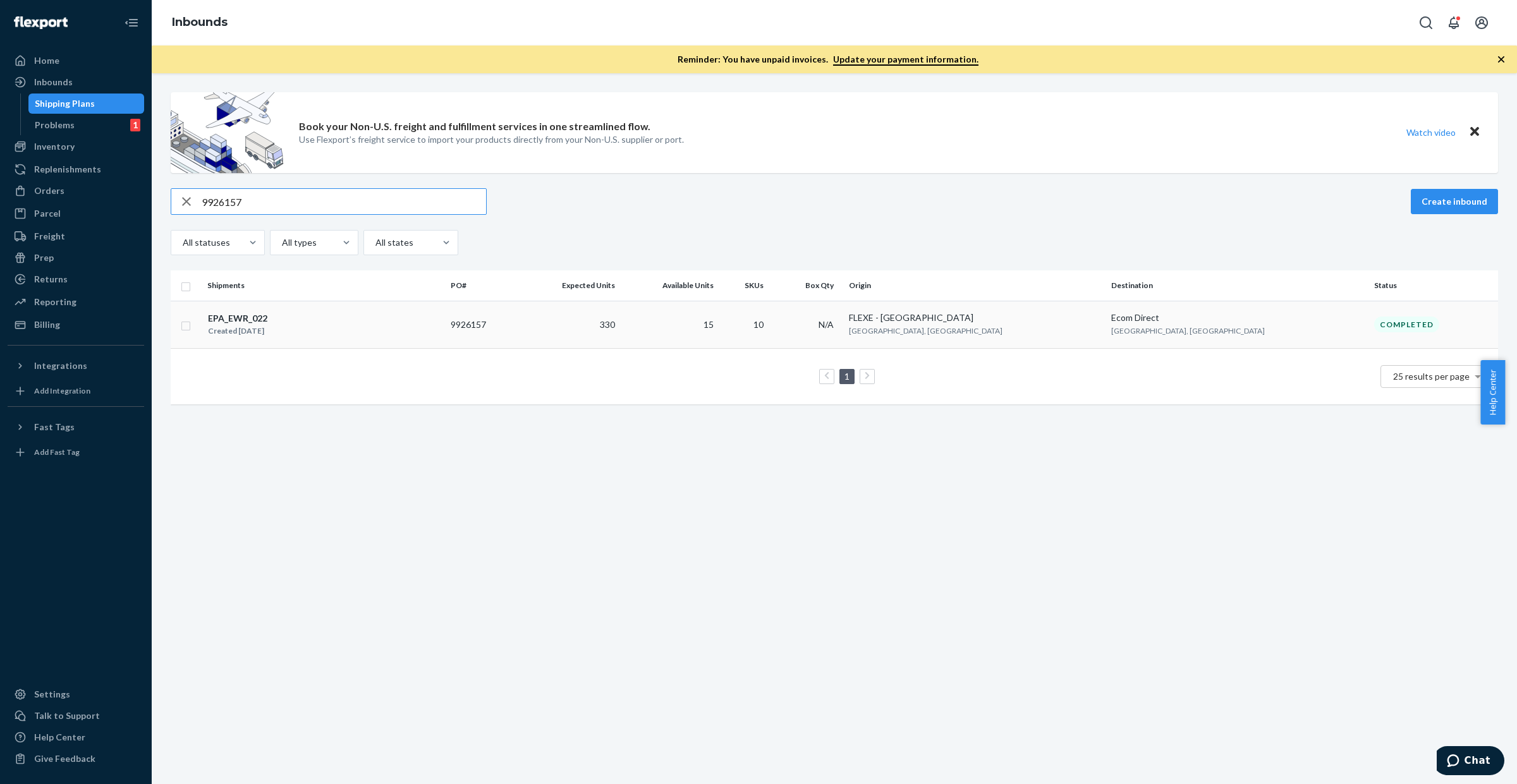
type input "9926157"
click at [621, 345] on td "330" at bounding box center [570, 324] width 101 height 47
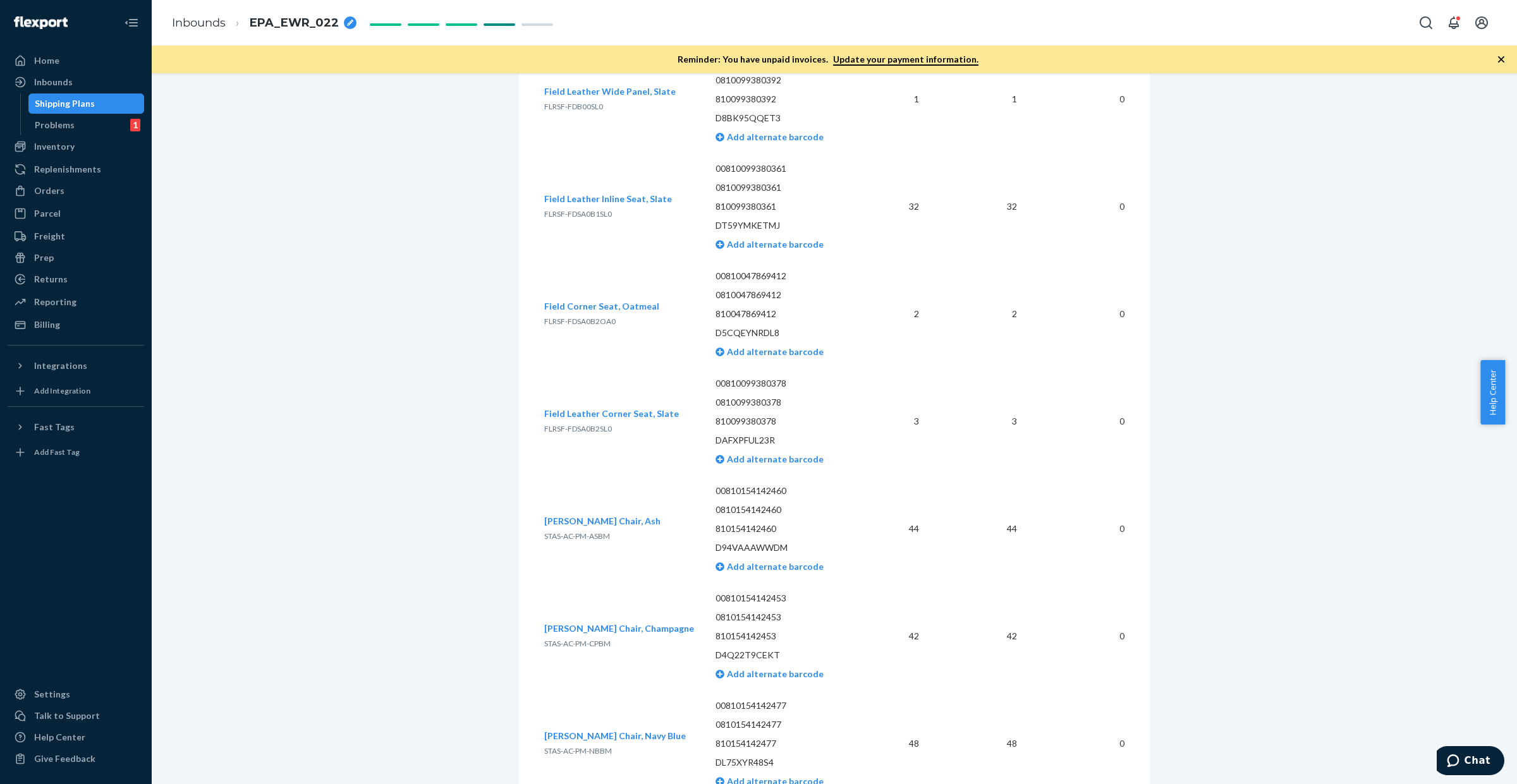
scroll to position [2453, 0]
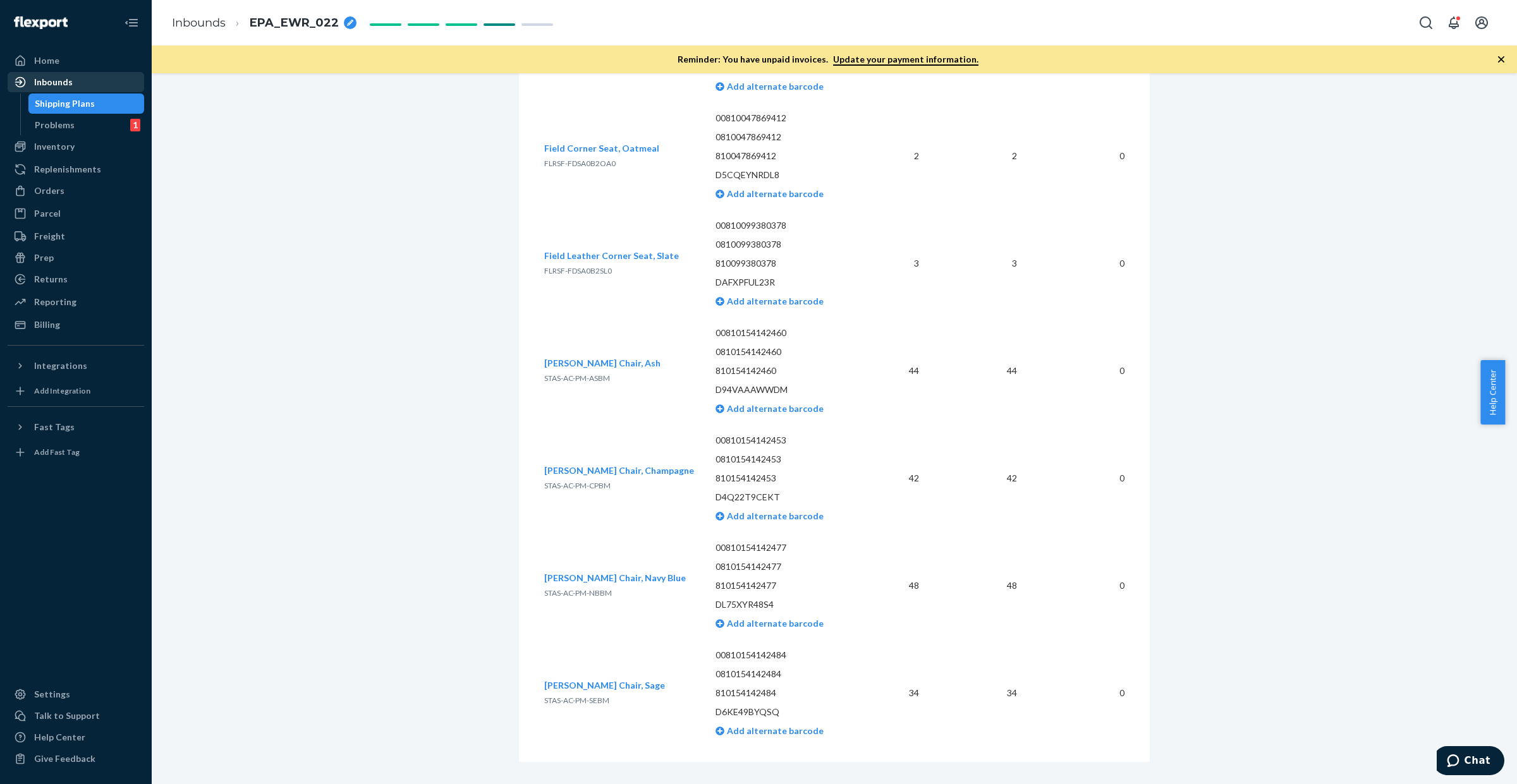
click at [105, 76] on div "Inbounds" at bounding box center [76, 82] width 134 height 18
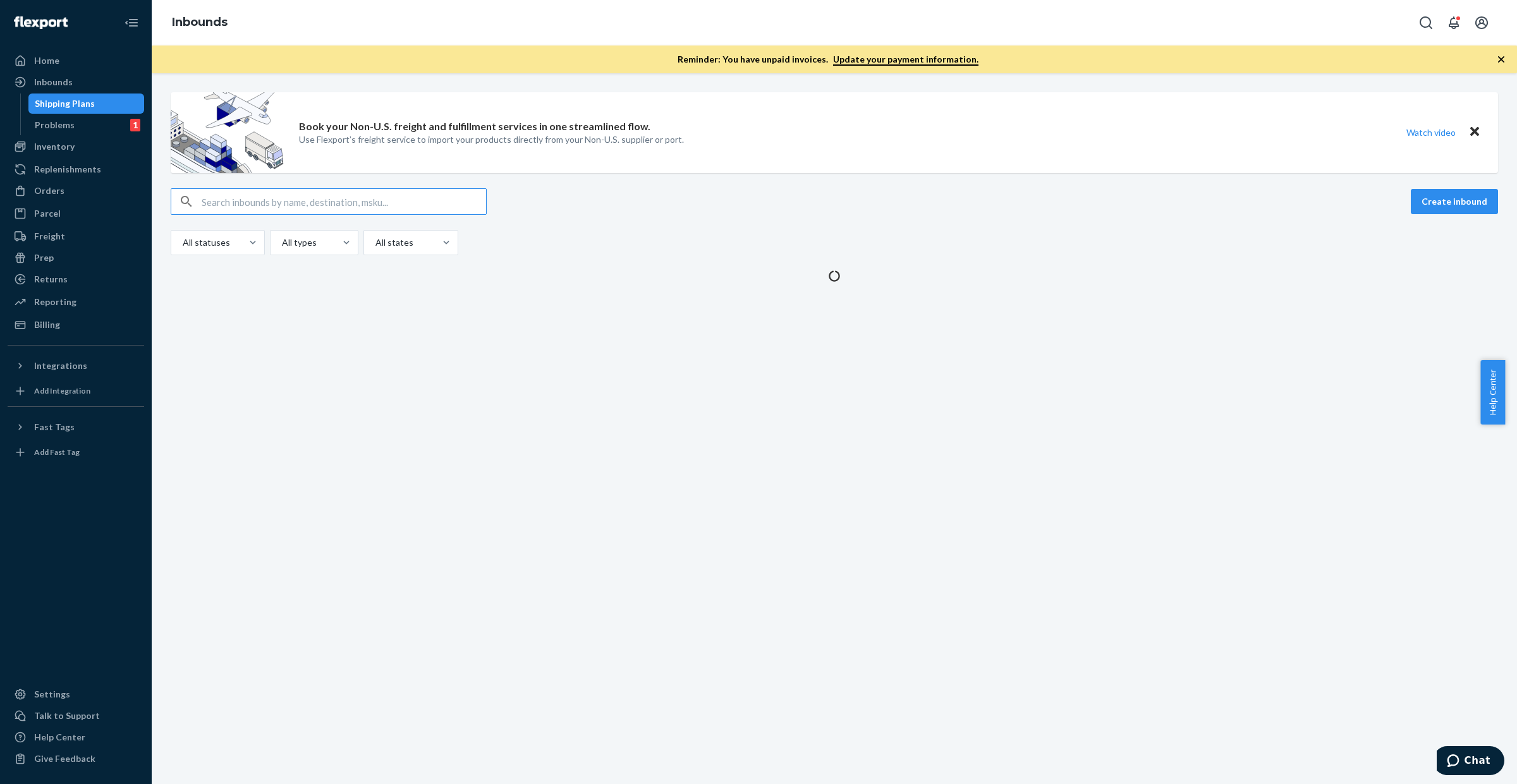
click at [353, 202] on input "text" at bounding box center [343, 201] width 284 height 25
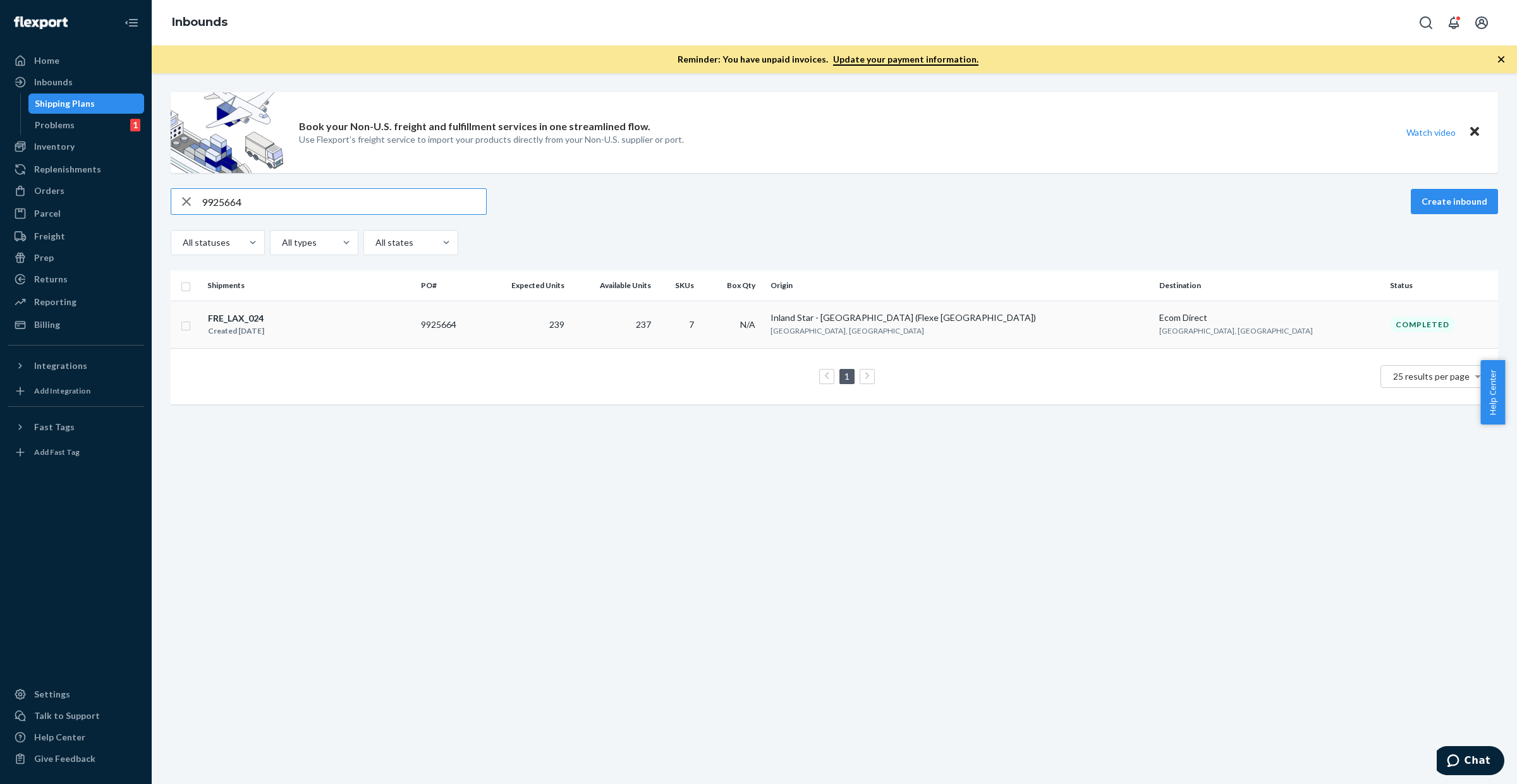
type input "9925664"
click at [569, 323] on td "239" at bounding box center [525, 324] width 89 height 47
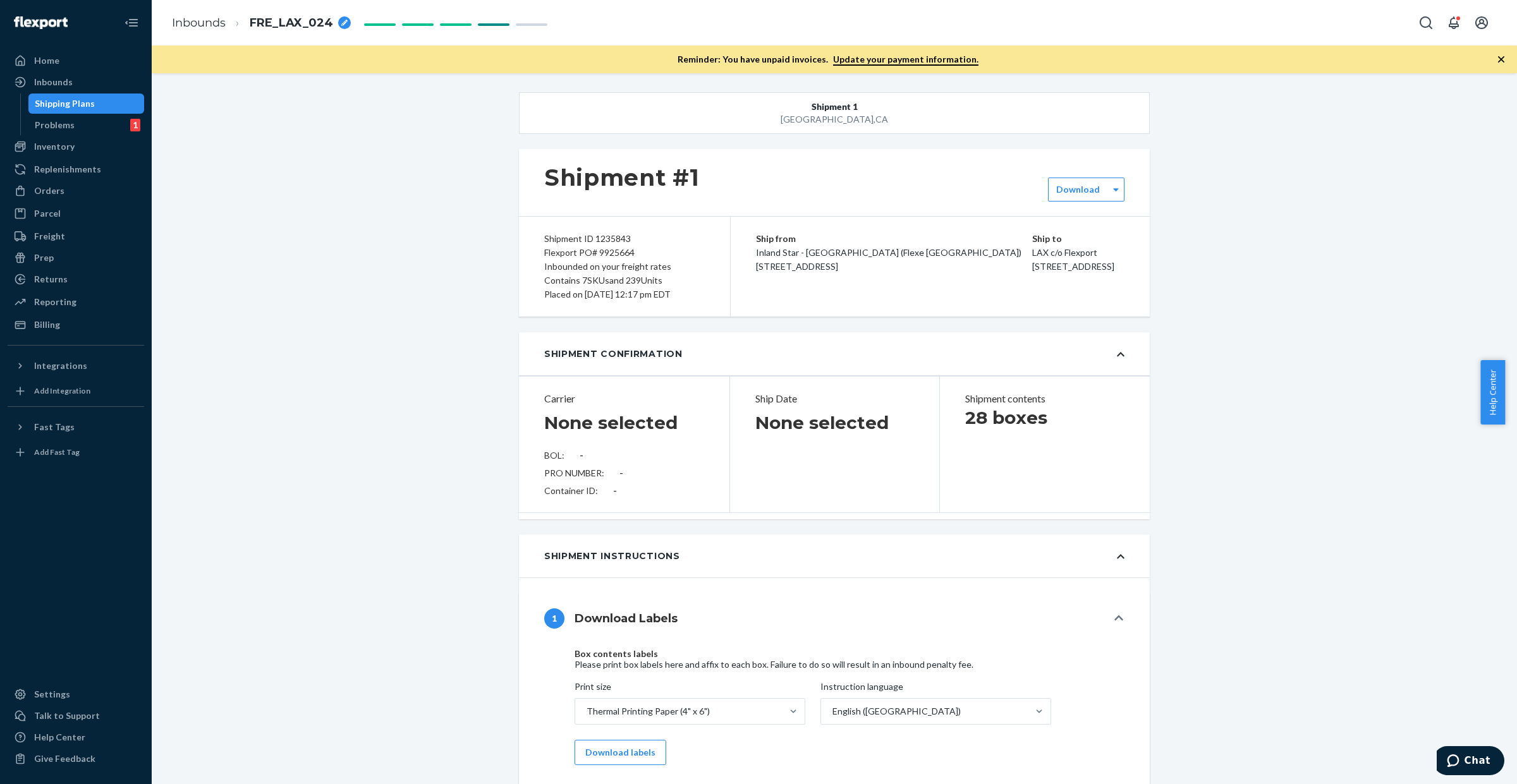
type input "SW4081043"
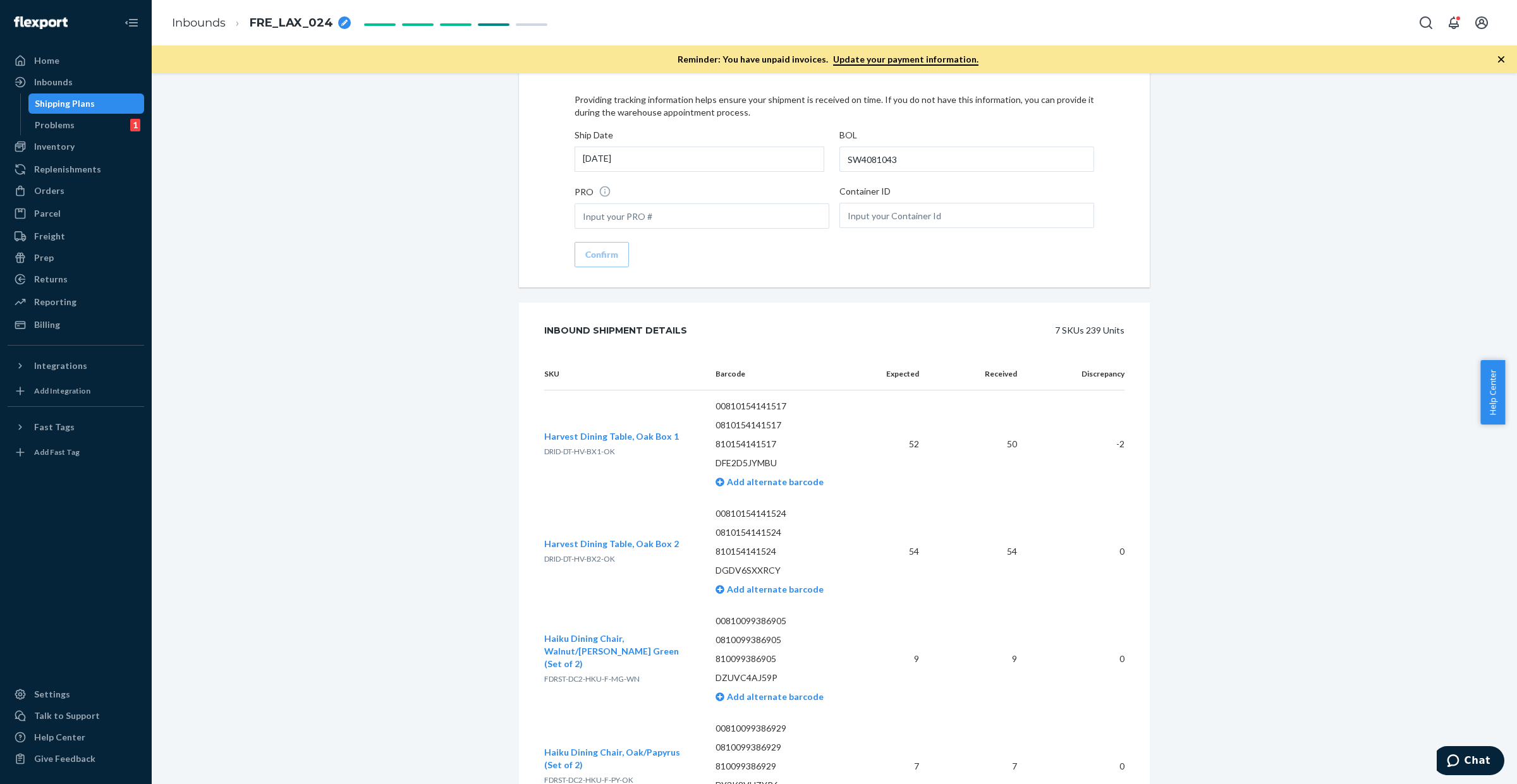
scroll to position [1735, 0]
click at [585, 446] on span "DRID-DT-HV-BX1-OK" at bounding box center [580, 451] width 71 height 10
click at [66, 79] on div "Inbounds" at bounding box center [53, 82] width 39 height 13
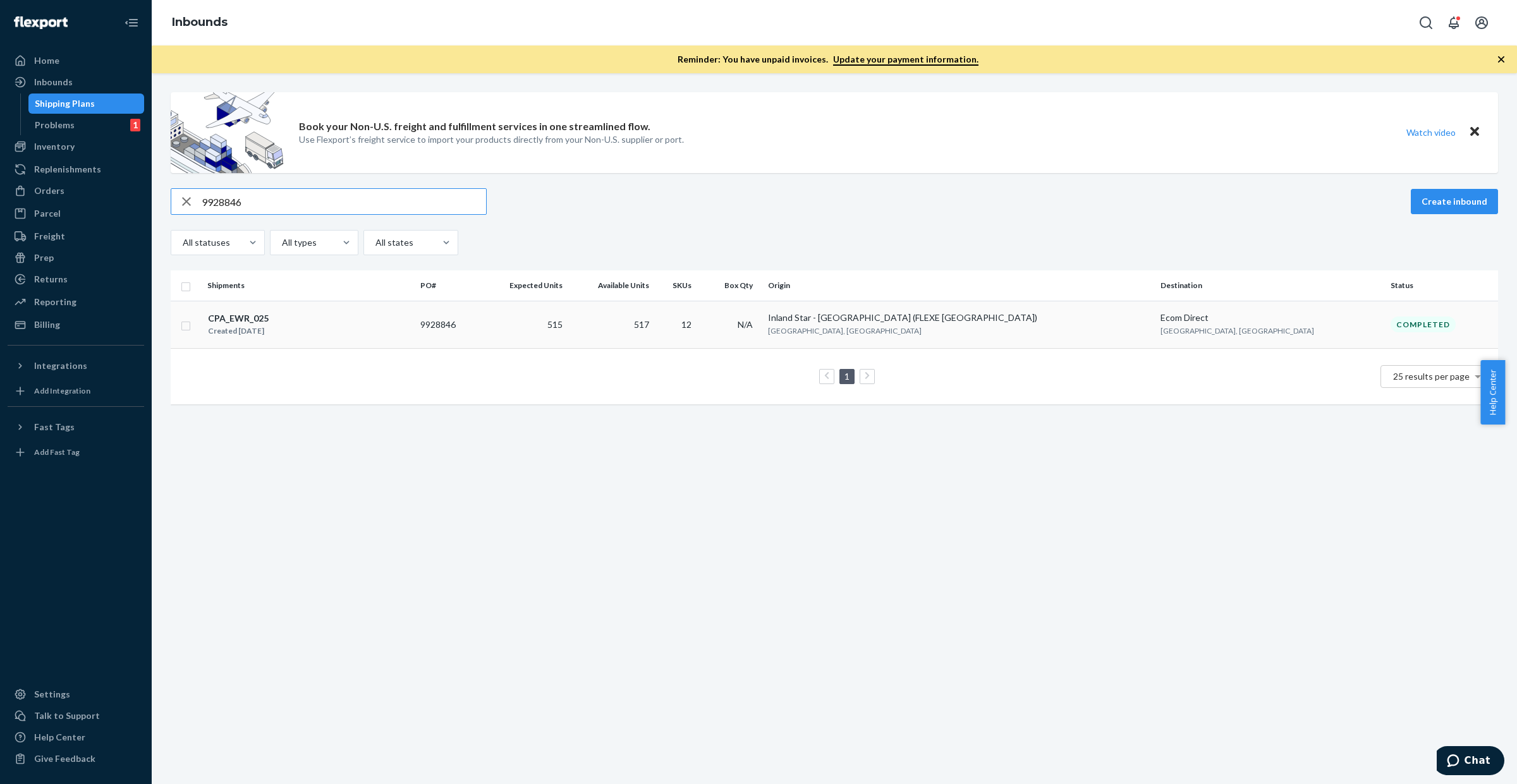
type input "9928846"
click at [568, 332] on td "515" at bounding box center [523, 324] width 89 height 47
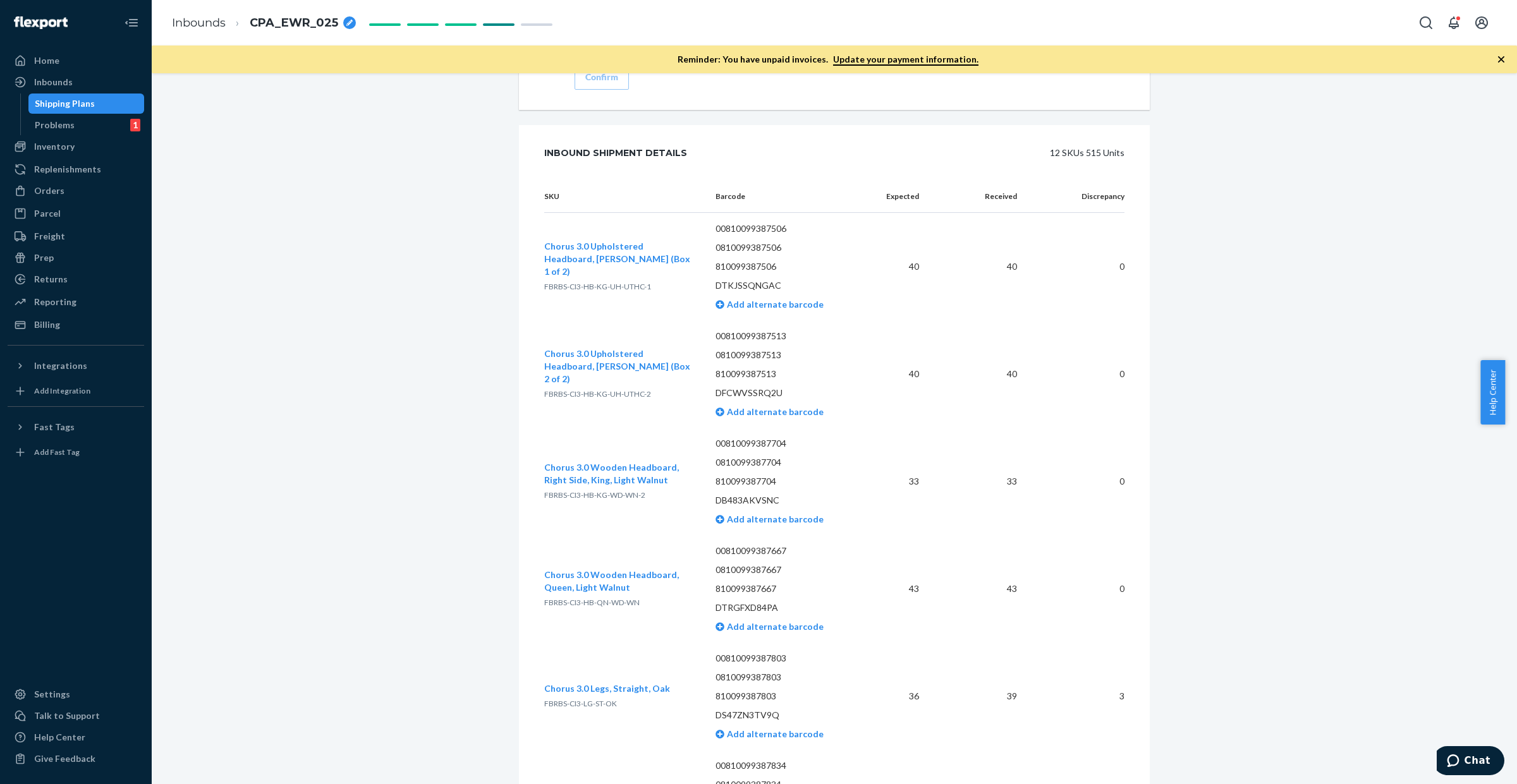
scroll to position [1798, 0]
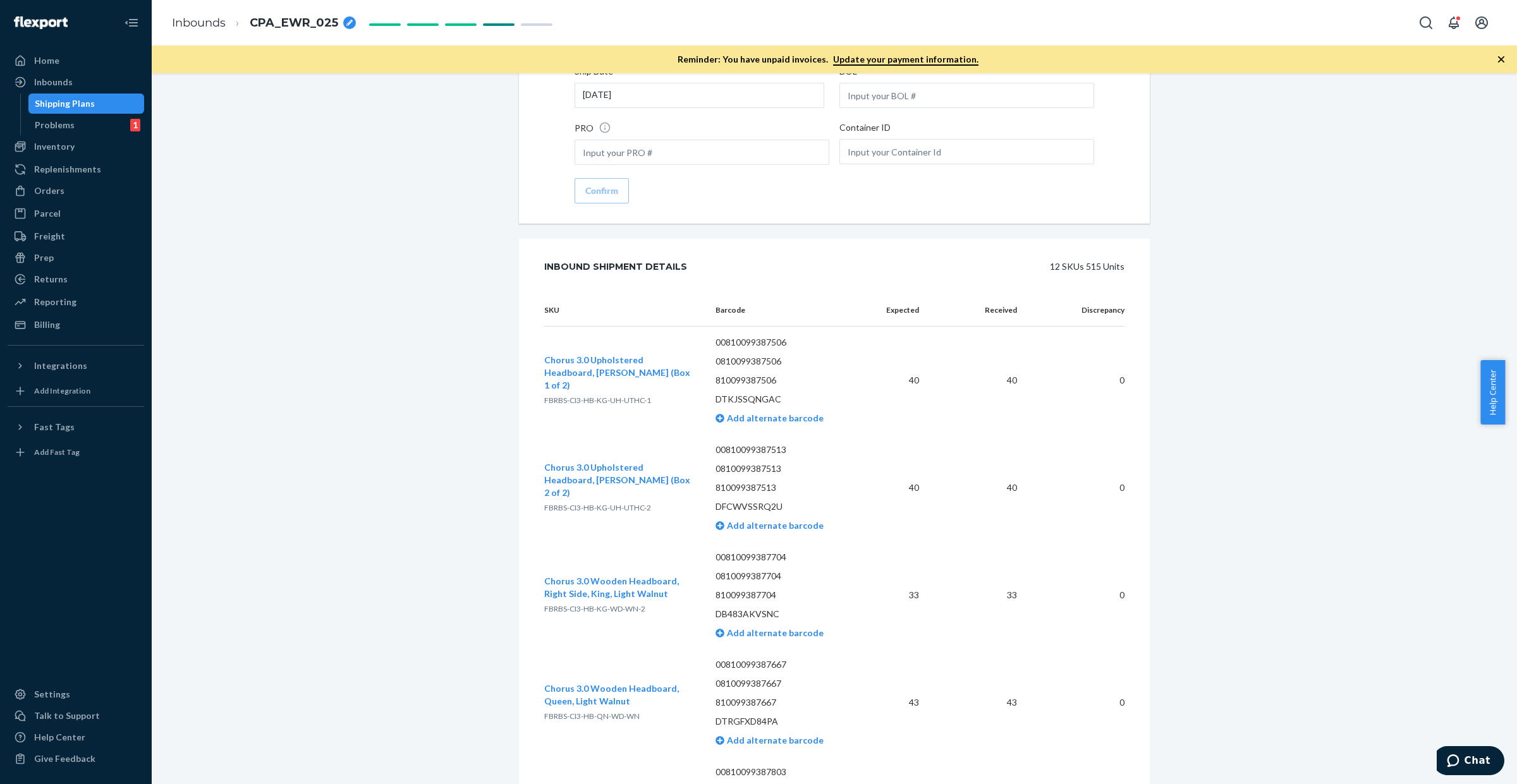
click at [585, 395] on span "FBRBS-CI3-HB-KG-UH-UTHC-1" at bounding box center [597, 400] width 107 height 10
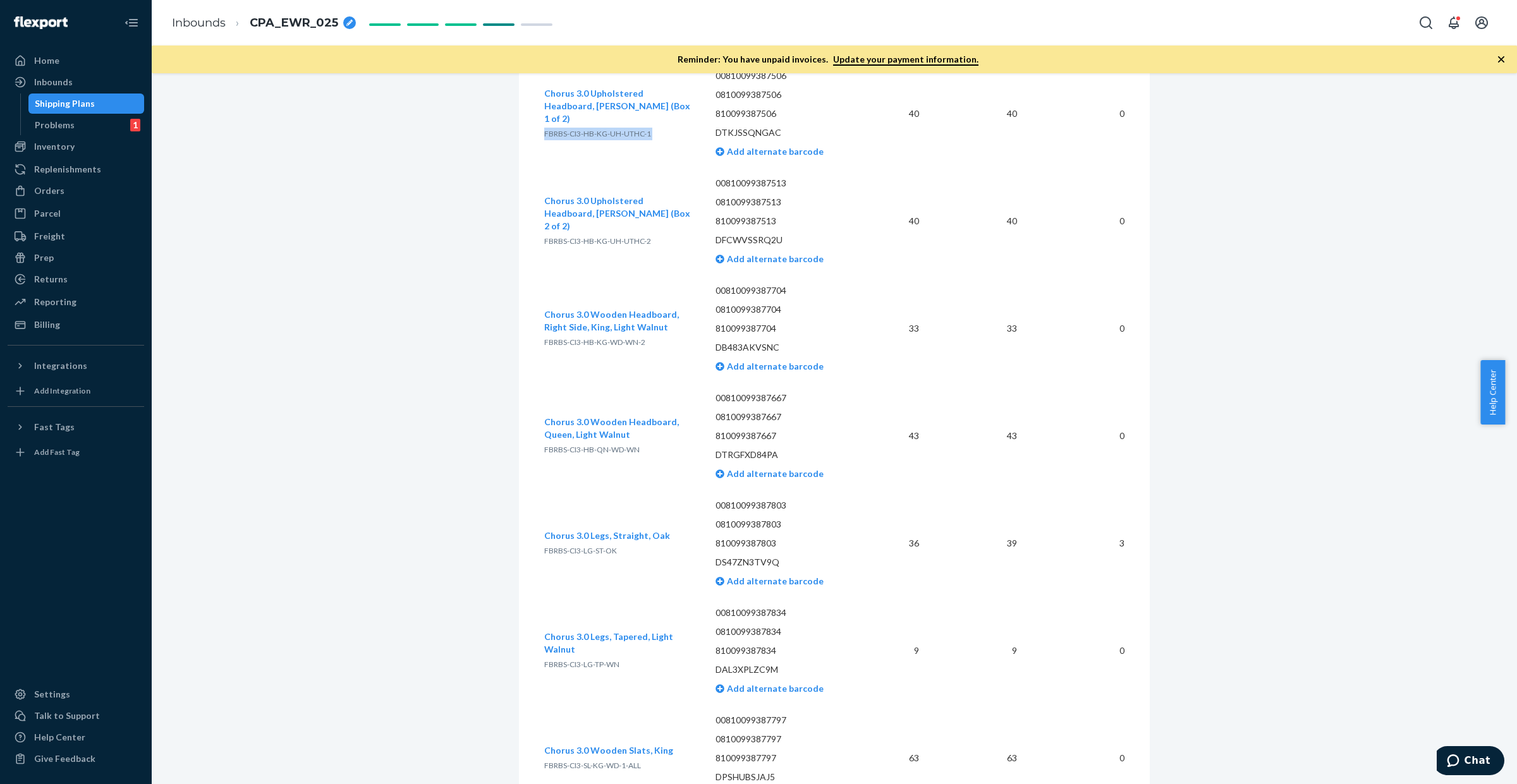
scroll to position [2115, 0]
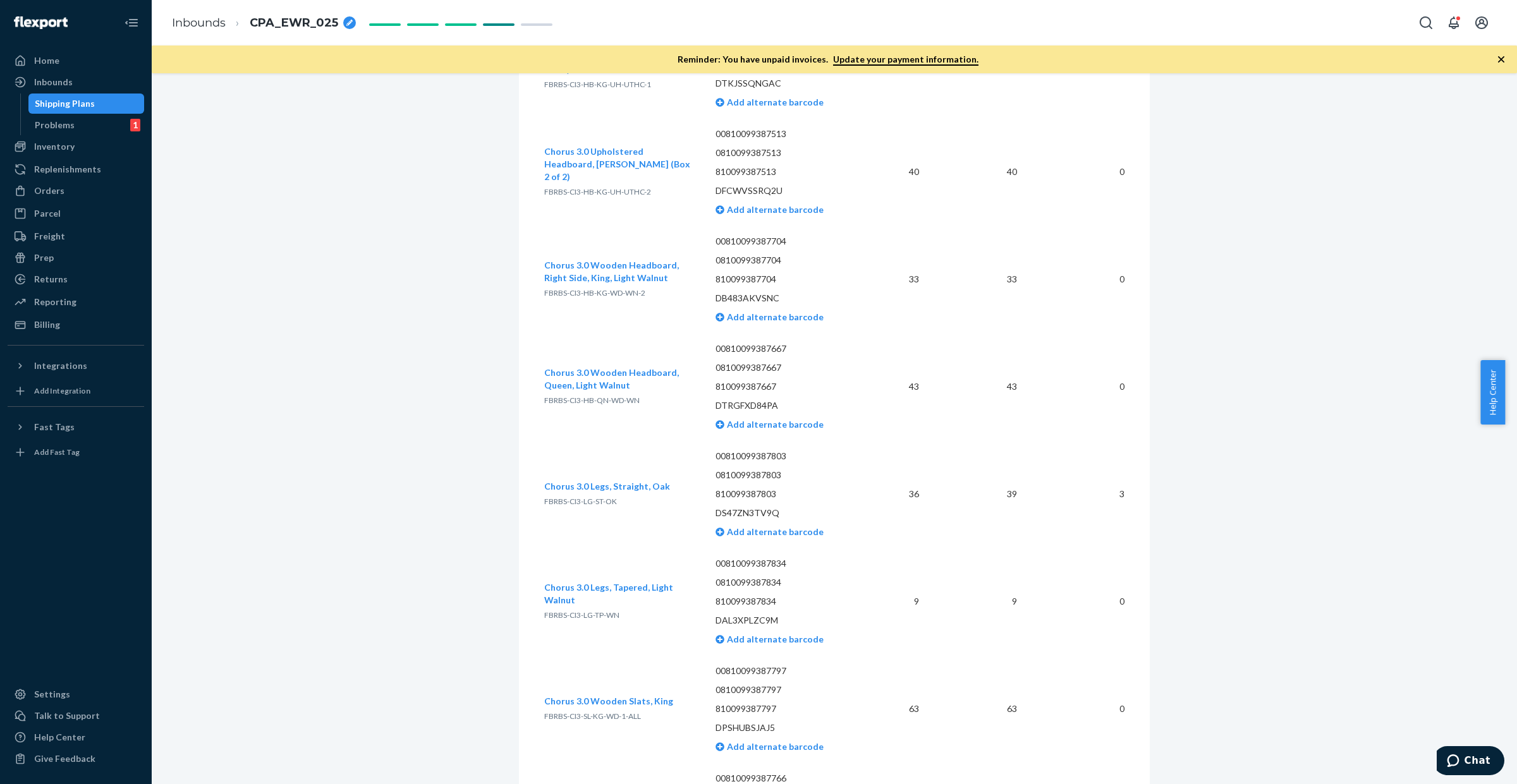
click at [581, 497] on span "FBRBS-CI3-LG-ST-OK" at bounding box center [581, 501] width 72 height 10
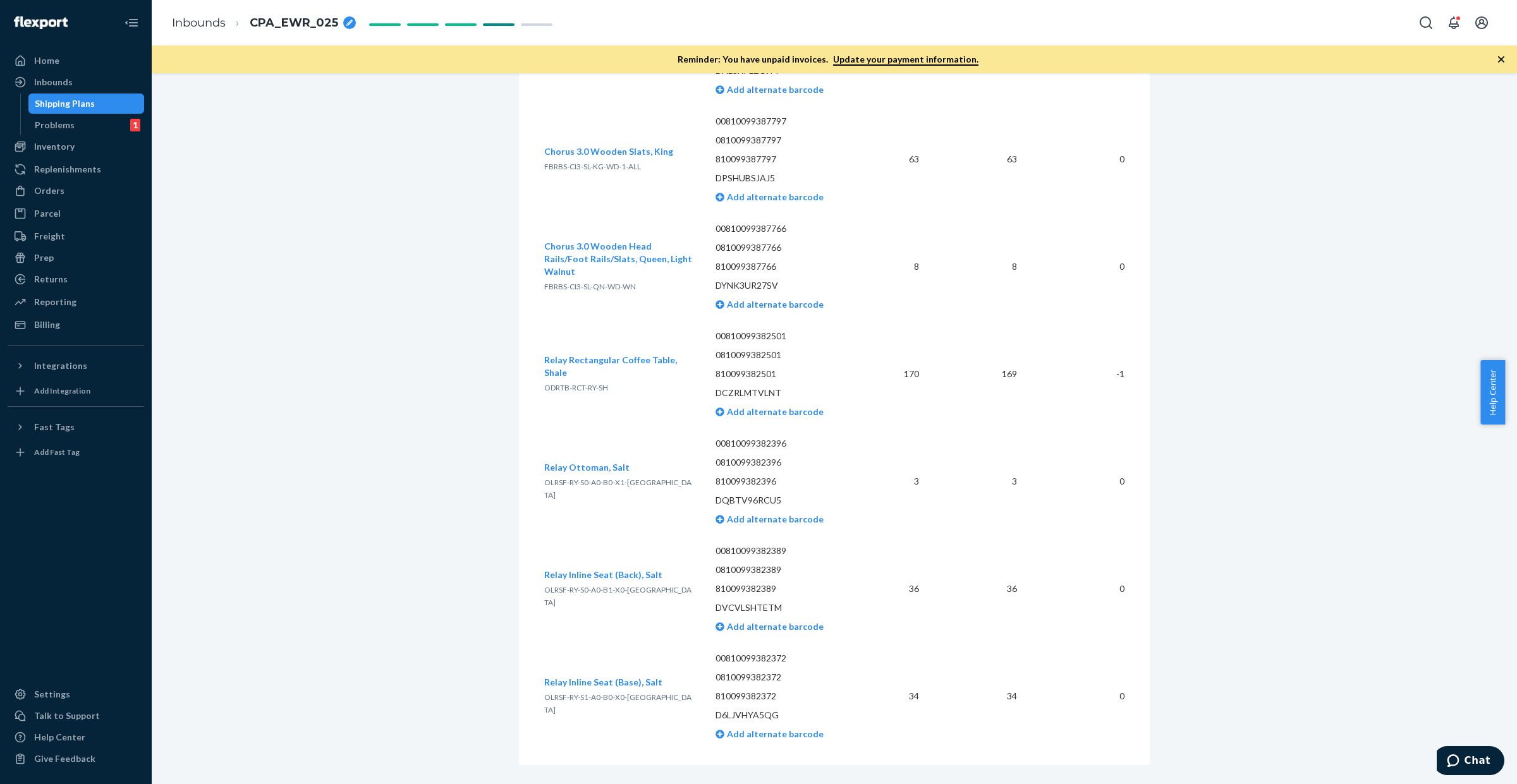
scroll to position [2668, 0]
click at [596, 380] on span "ODRTB-RCT-RY-SH" at bounding box center [576, 385] width 64 height 10
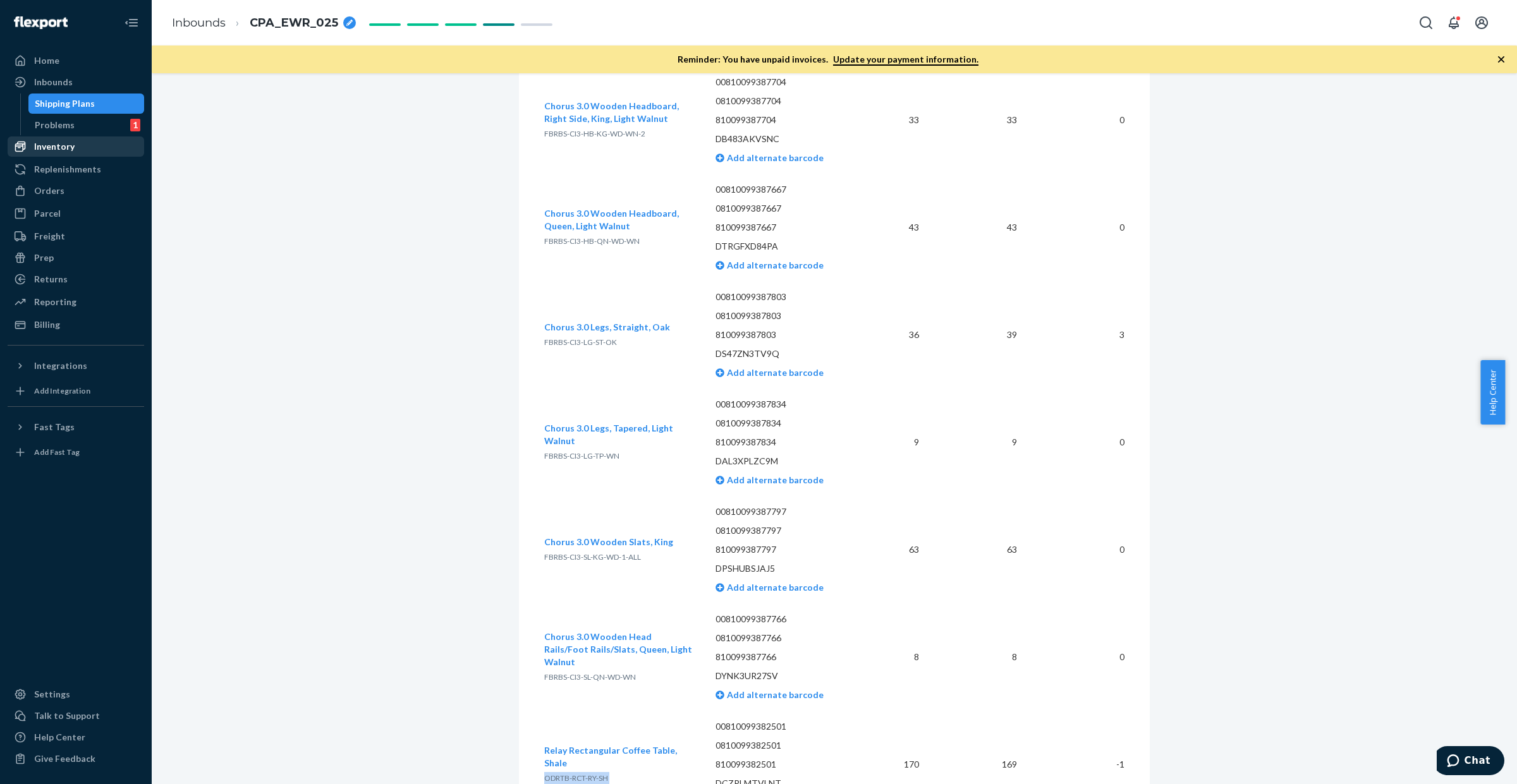
scroll to position [2193, 0]
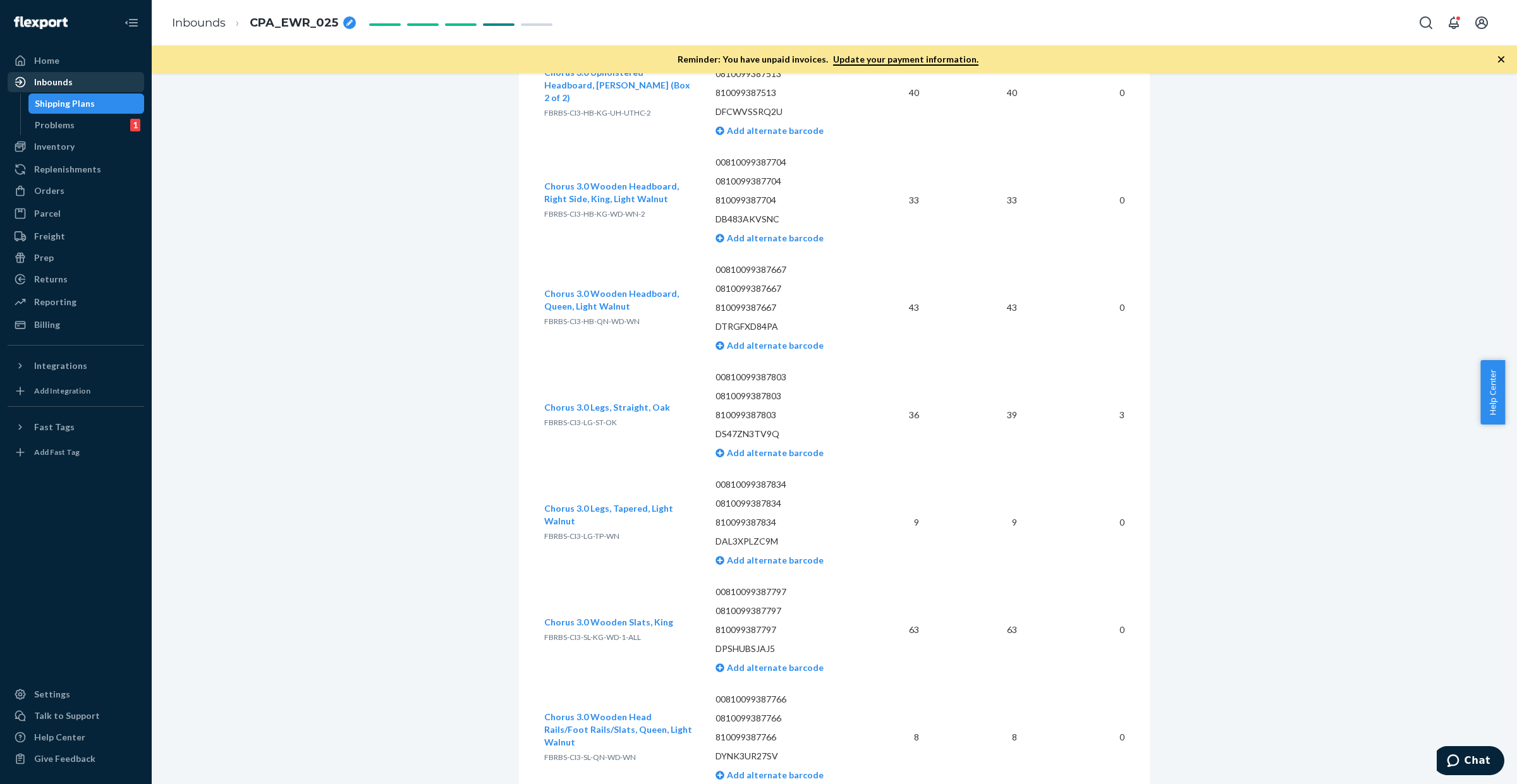
click at [118, 82] on div "Inbounds" at bounding box center [76, 82] width 134 height 18
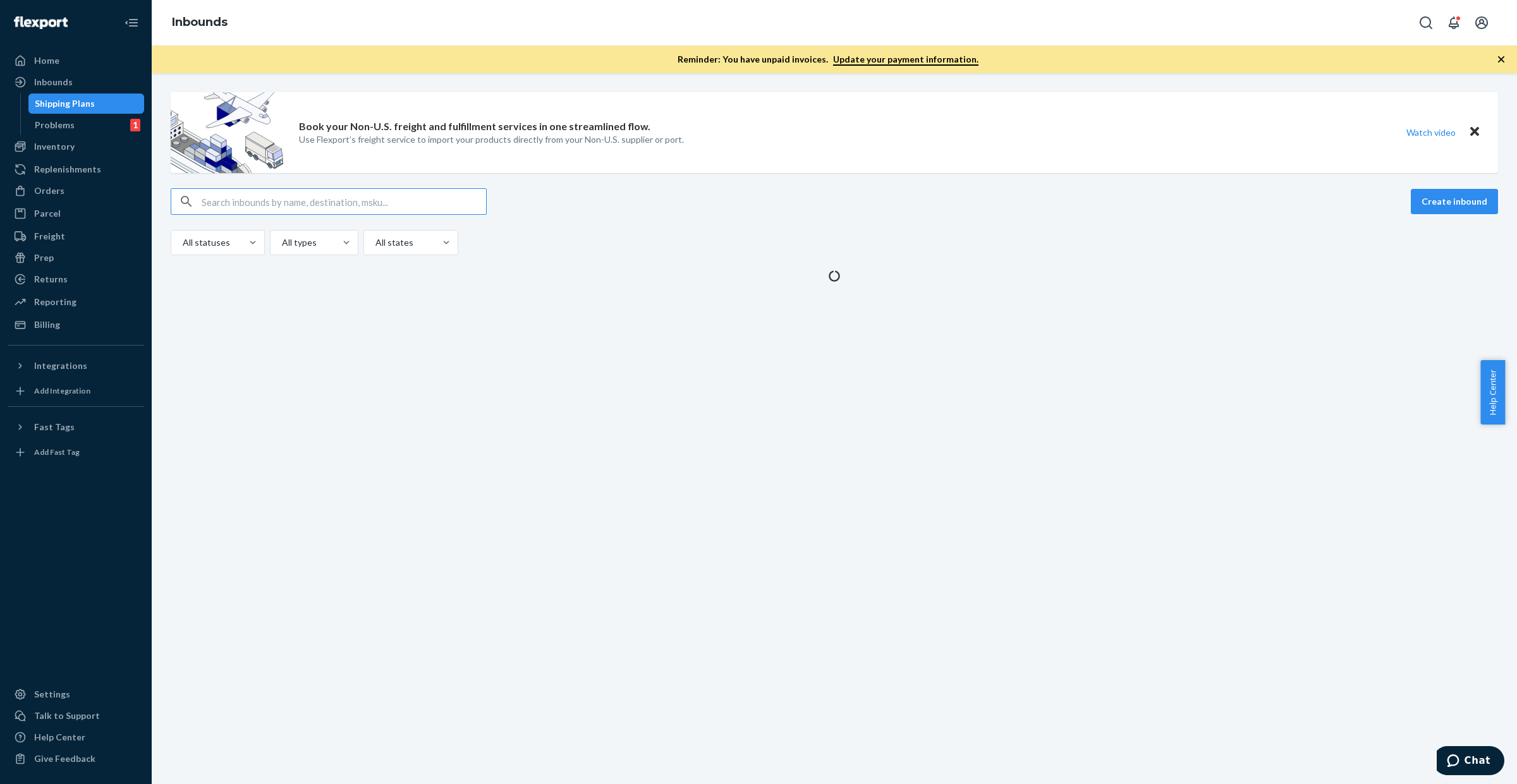
click at [301, 196] on input "text" at bounding box center [343, 201] width 284 height 25
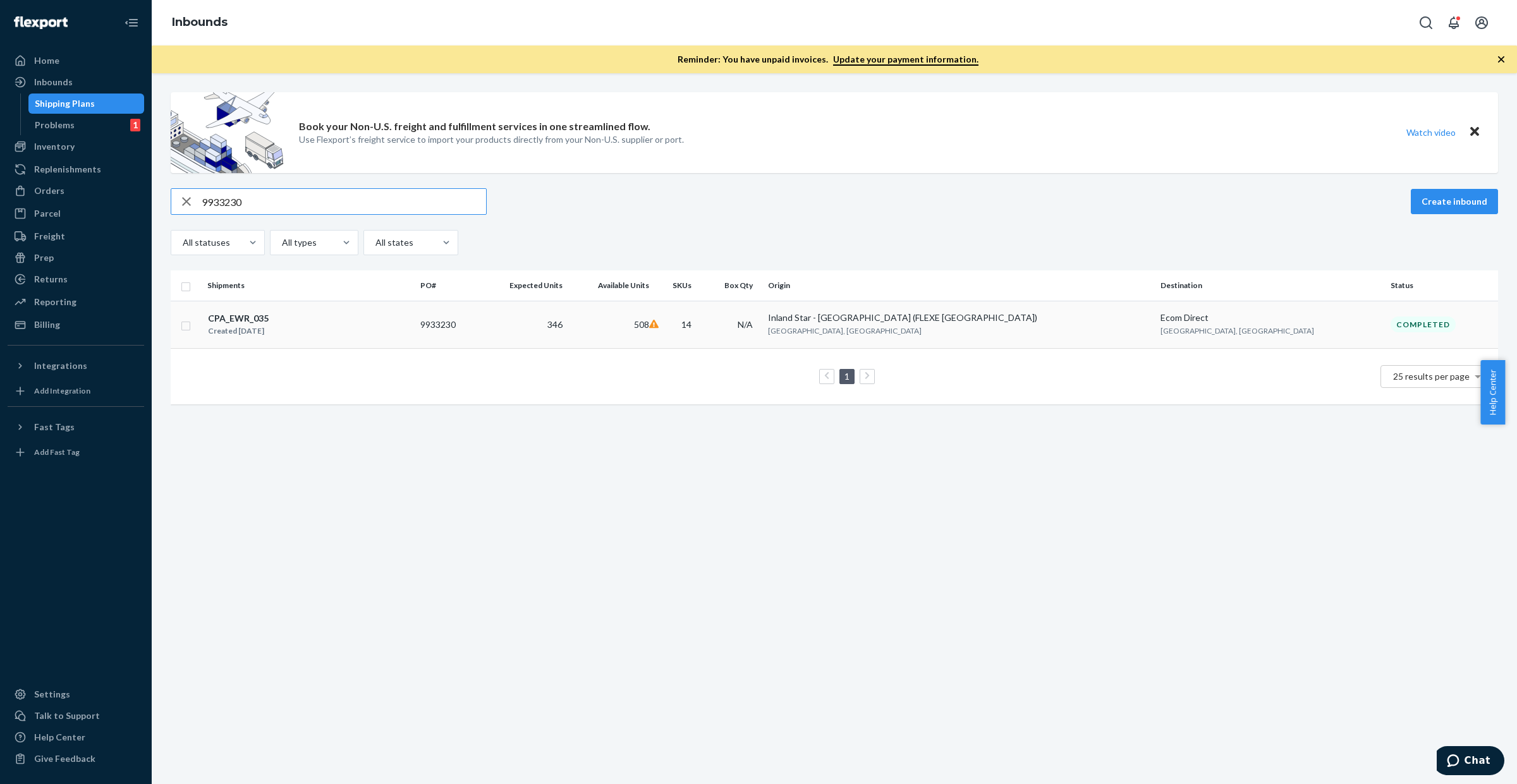
type input "9933230"
click at [568, 342] on td "346" at bounding box center [523, 324] width 89 height 47
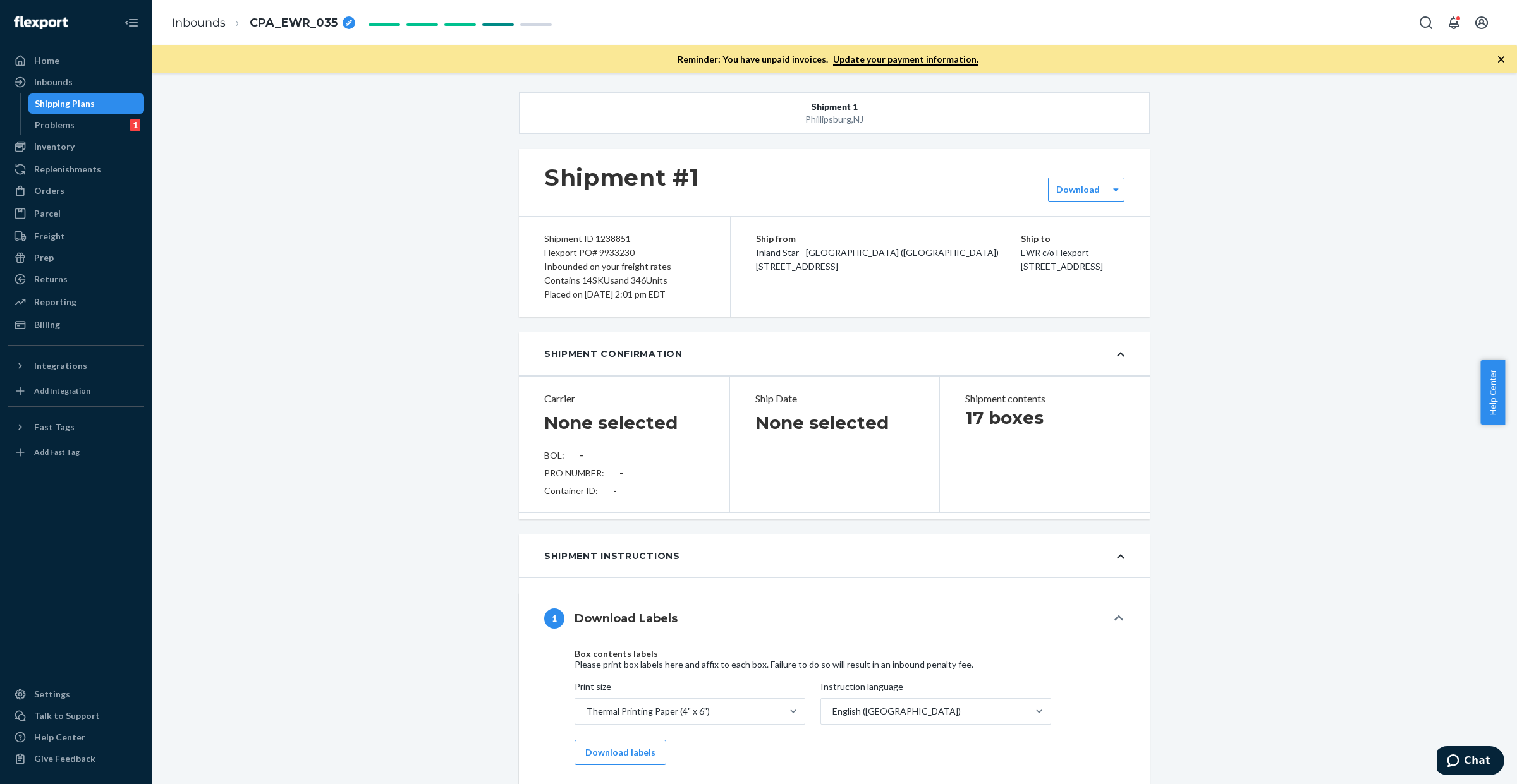
type input "SW4127082"
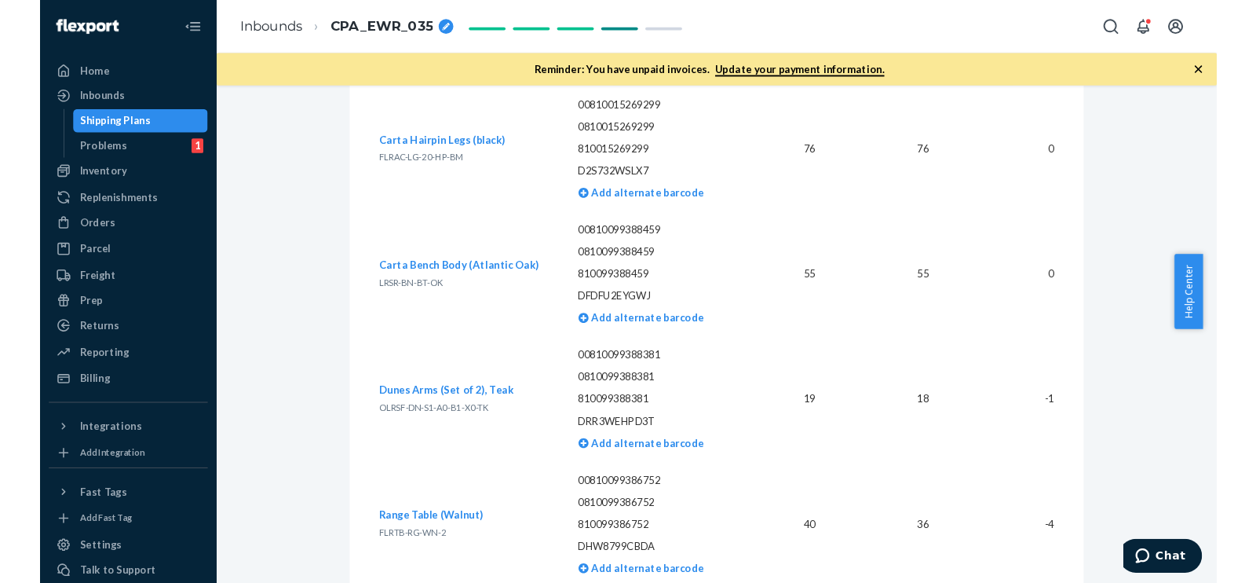
scroll to position [3483, 0]
